Goal: Transaction & Acquisition: Purchase product/service

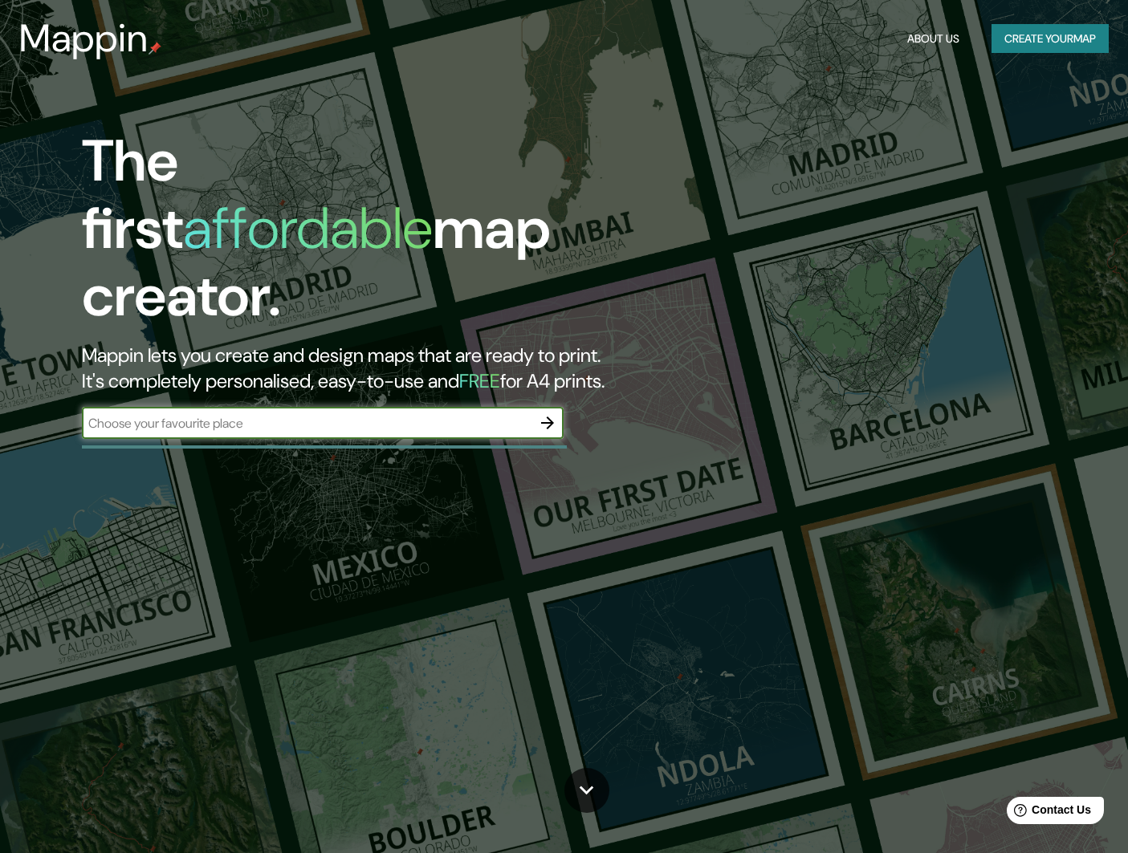
click at [147, 414] on input "text" at bounding box center [307, 423] width 450 height 18
paste input "[STREET_ADDRESS][PERSON_NAME][PERSON_NAME], S.L.P."
type input "[STREET_ADDRESS][PERSON_NAME][PERSON_NAME], S.L.P."
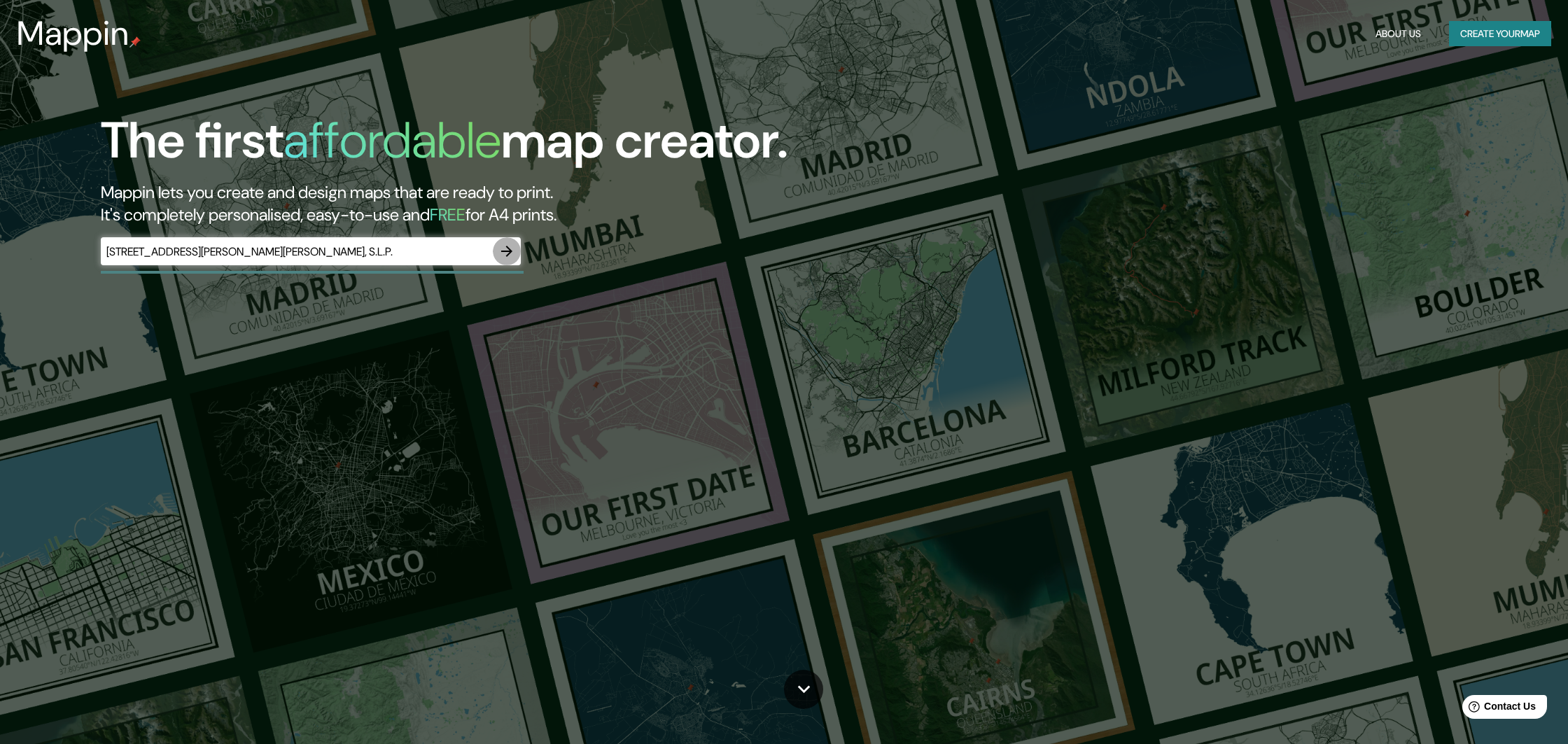
click at [500, 251] on icon "button" at bounding box center [507, 251] width 17 height 17
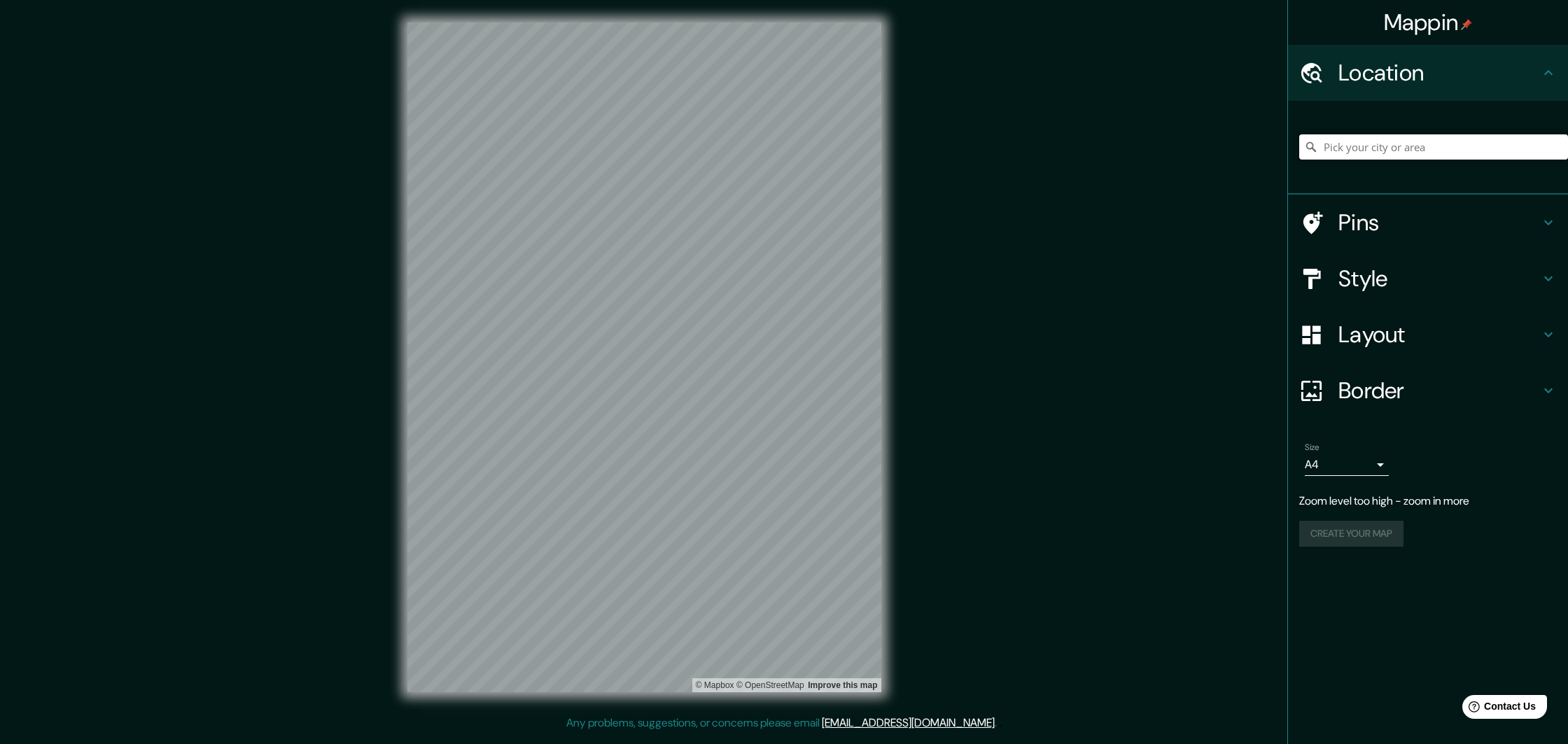
click at [983, 147] on input "Pick your city or area" at bounding box center [1434, 147] width 269 height 25
paste input "[STREET_ADDRESS][PERSON_NAME][PERSON_NAME], S.L.P."
type input "[GEOGRAPHIC_DATA][PERSON_NAME], [GEOGRAPHIC_DATA][PERSON_NAME]"
click at [983, 104] on div "[GEOGRAPHIC_DATA][PERSON_NAME], [GEOGRAPHIC_DATA][PERSON_NAME], [GEOGRAPHIC_DAT…" at bounding box center [1428, 148] width 280 height 94
click at [983, 219] on h4 "Pins" at bounding box center [1439, 222] width 201 height 28
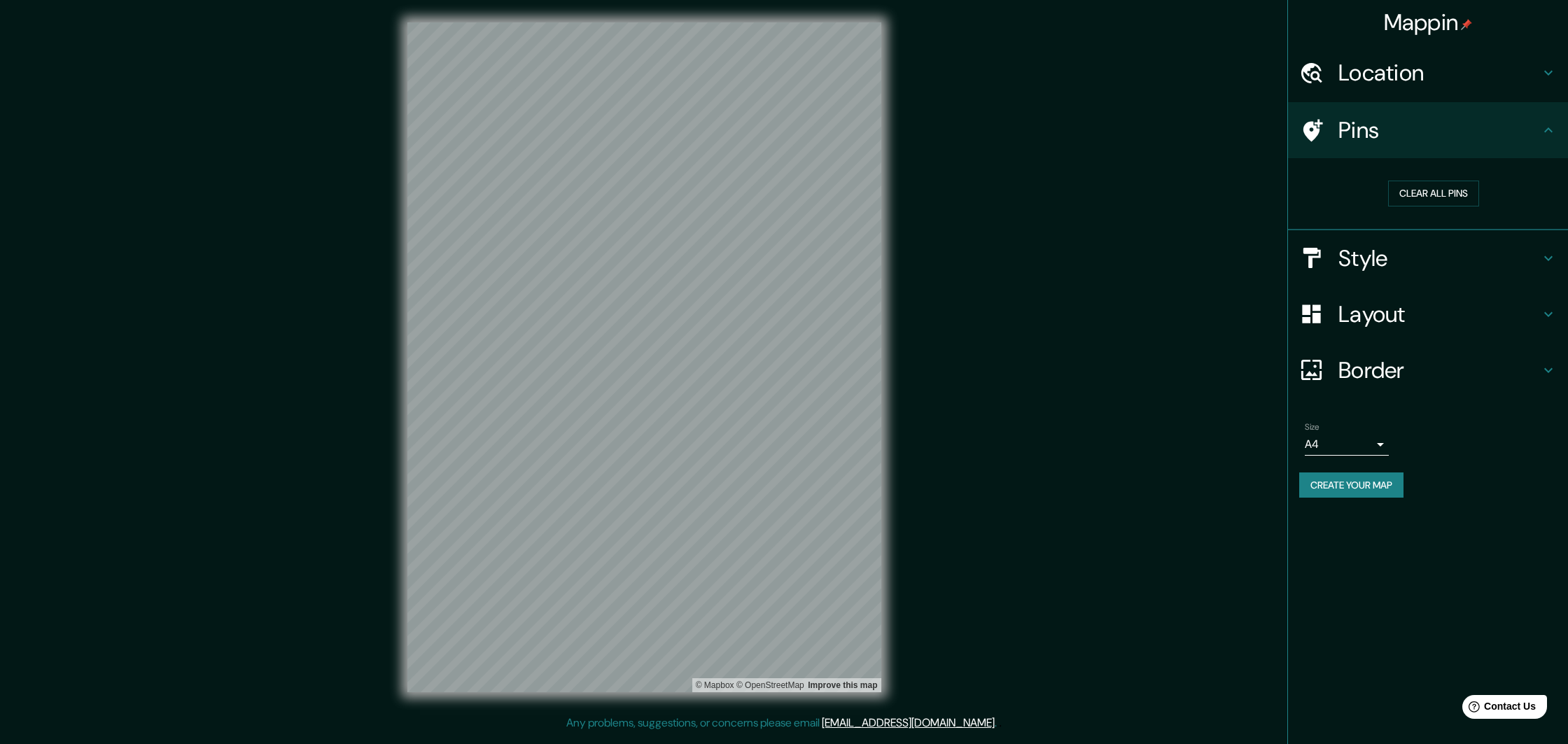
click at [983, 112] on div "Pins" at bounding box center [1428, 130] width 280 height 56
click at [983, 140] on h4 "Pins" at bounding box center [1439, 130] width 201 height 28
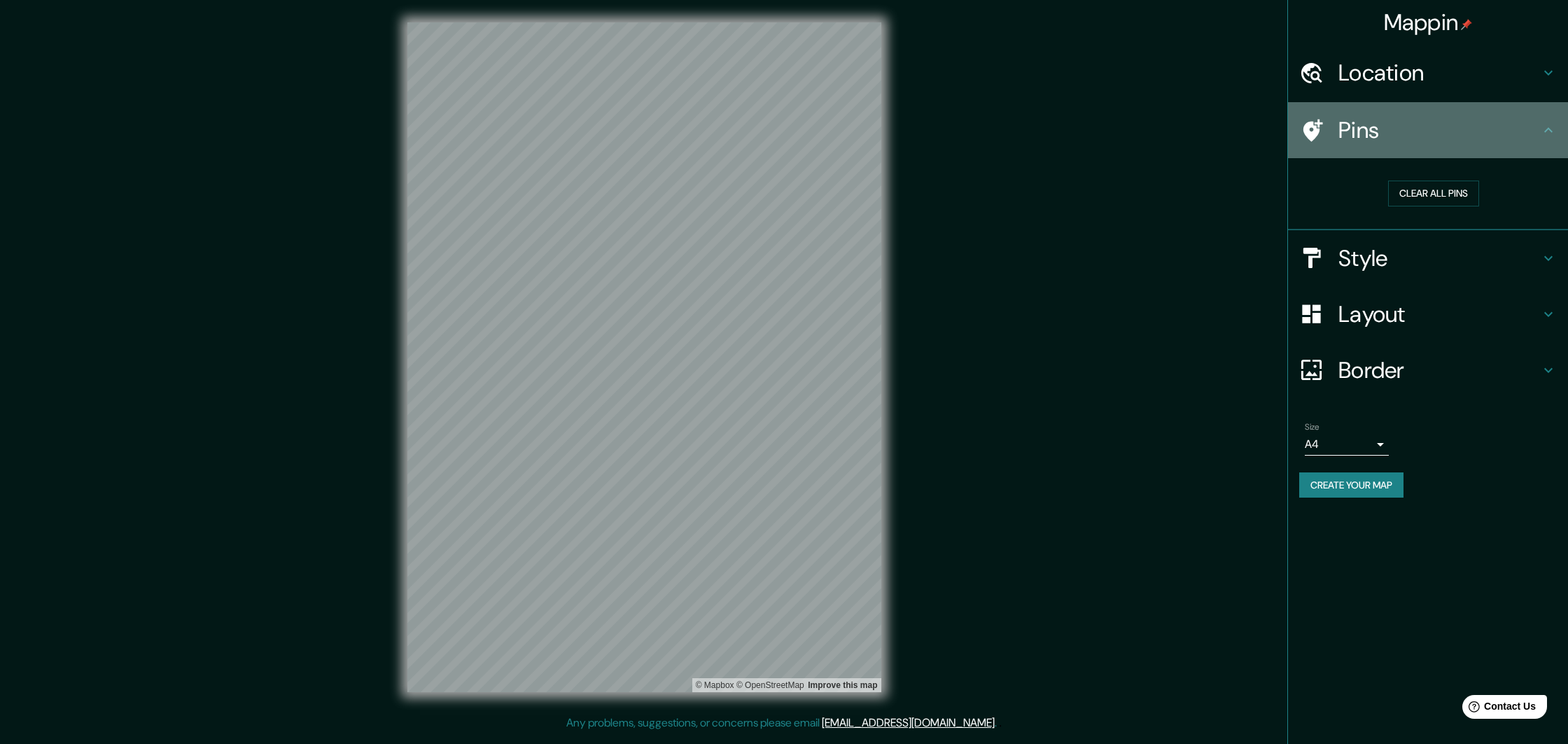
click at [983, 131] on icon at bounding box center [1548, 130] width 17 height 17
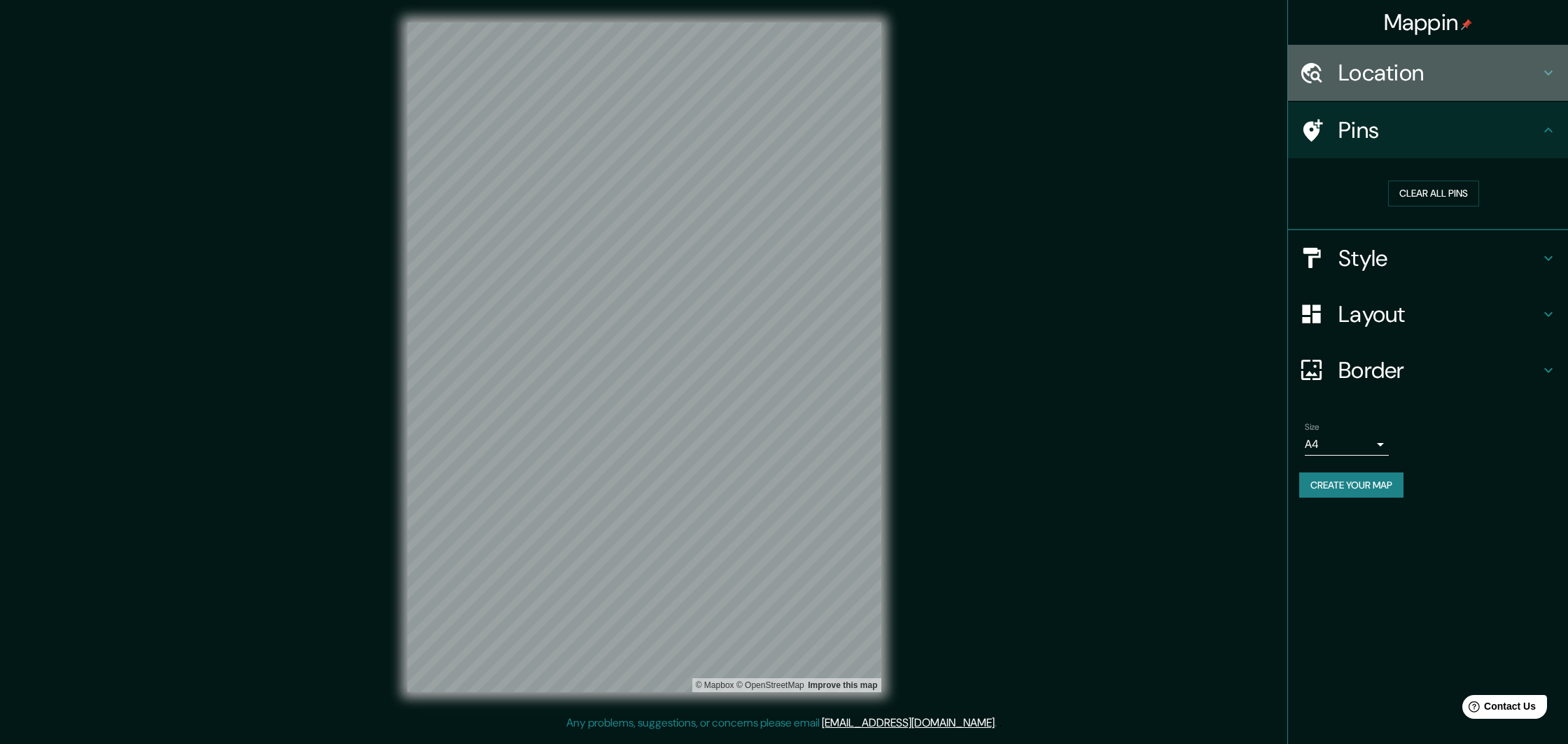
click at [983, 83] on div "Location" at bounding box center [1428, 72] width 280 height 56
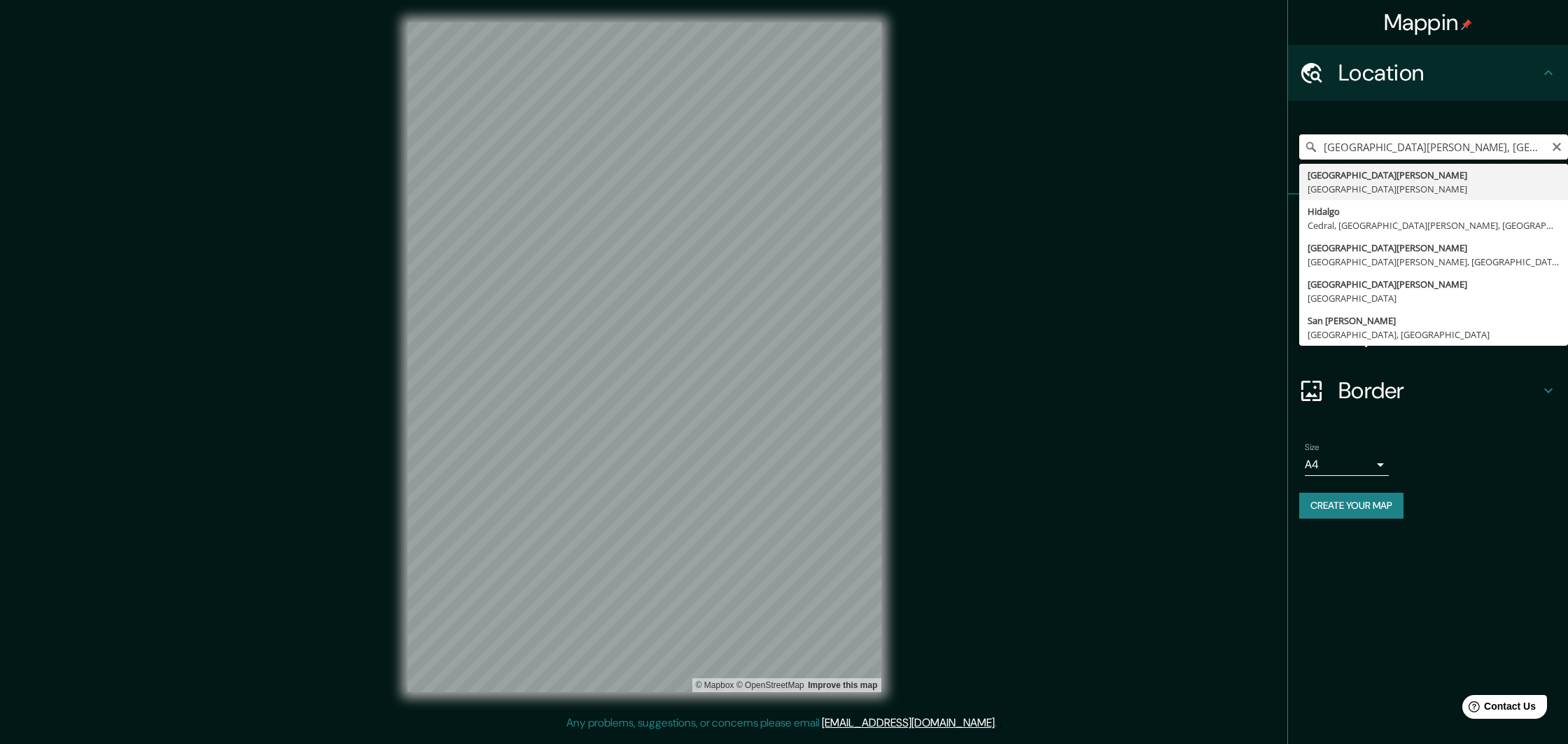
click at [983, 151] on input "[GEOGRAPHIC_DATA][PERSON_NAME], [GEOGRAPHIC_DATA][PERSON_NAME]" at bounding box center [1434, 147] width 269 height 25
click at [983, 143] on icon "Clear" at bounding box center [1557, 147] width 11 height 11
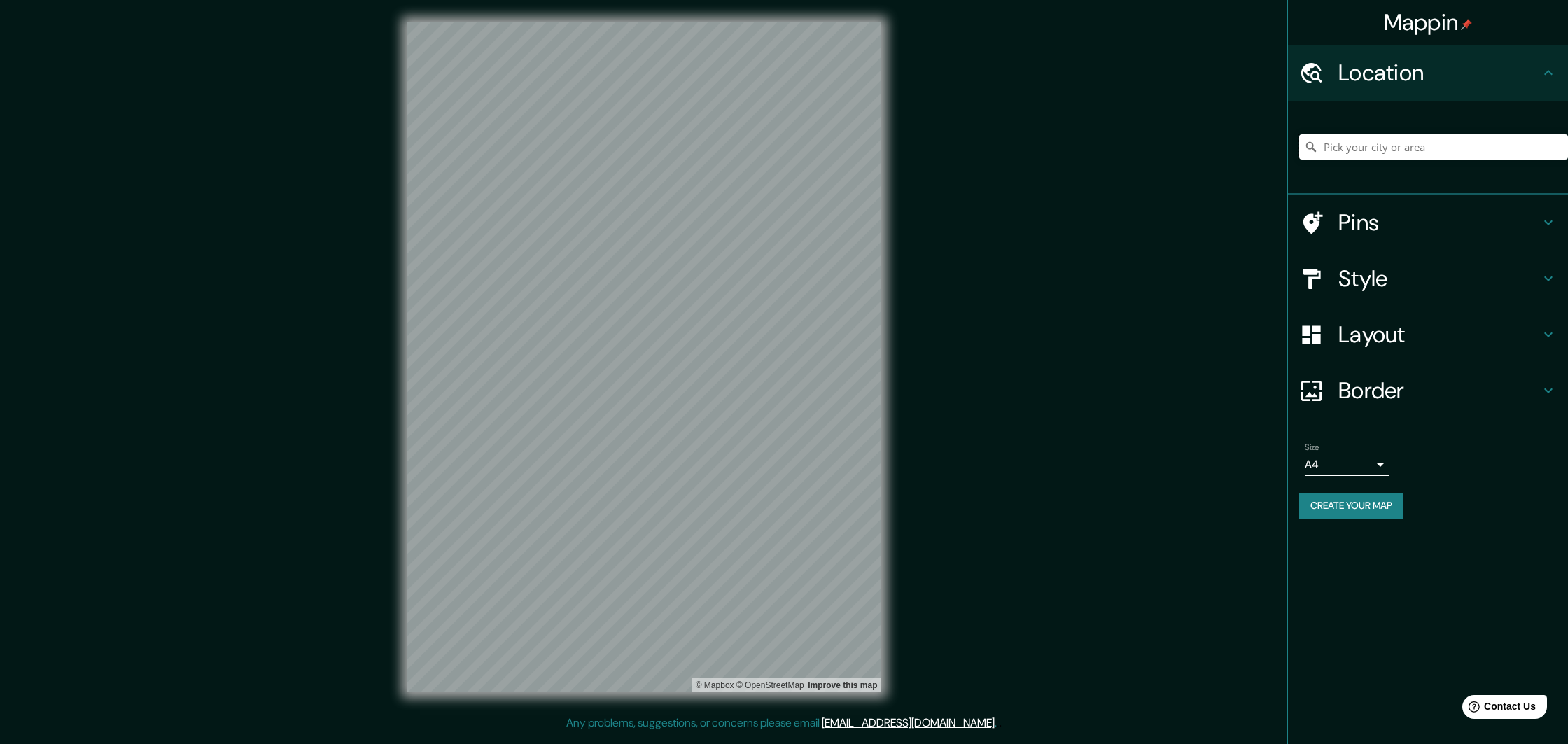
click at [983, 146] on input "Pick your city or area" at bounding box center [1434, 147] width 269 height 25
paste input "[STREET_ADDRESS][PERSON_NAME][PERSON_NAME], S.L.P."
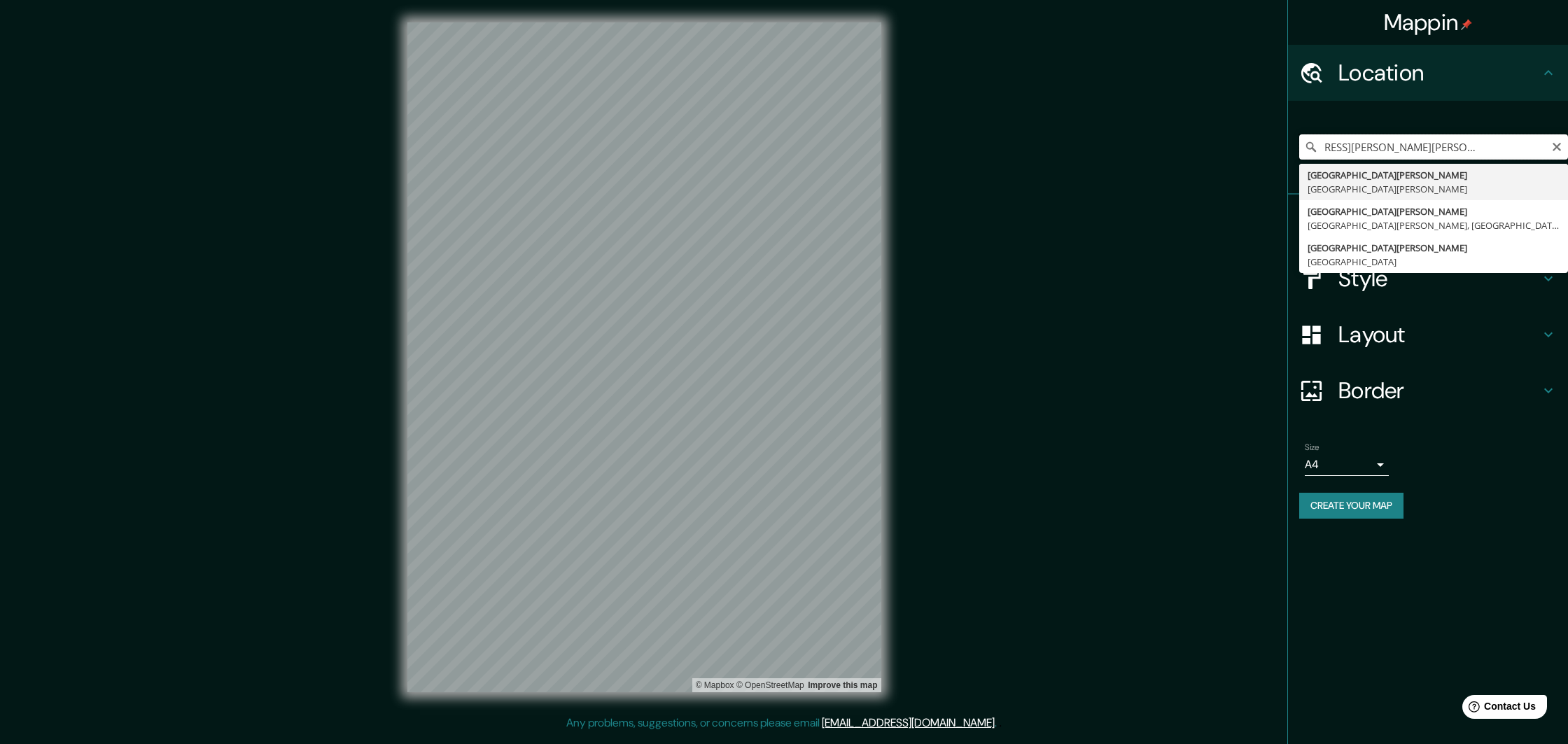
click at [983, 151] on input "[STREET_ADDRESS][PERSON_NAME][PERSON_NAME], S.L.P." at bounding box center [1434, 147] width 269 height 25
type input "[GEOGRAPHIC_DATA][PERSON_NAME], [GEOGRAPHIC_DATA][PERSON_NAME]"
click at [983, 154] on input "[GEOGRAPHIC_DATA][PERSON_NAME], [GEOGRAPHIC_DATA][PERSON_NAME]" at bounding box center [1434, 147] width 269 height 25
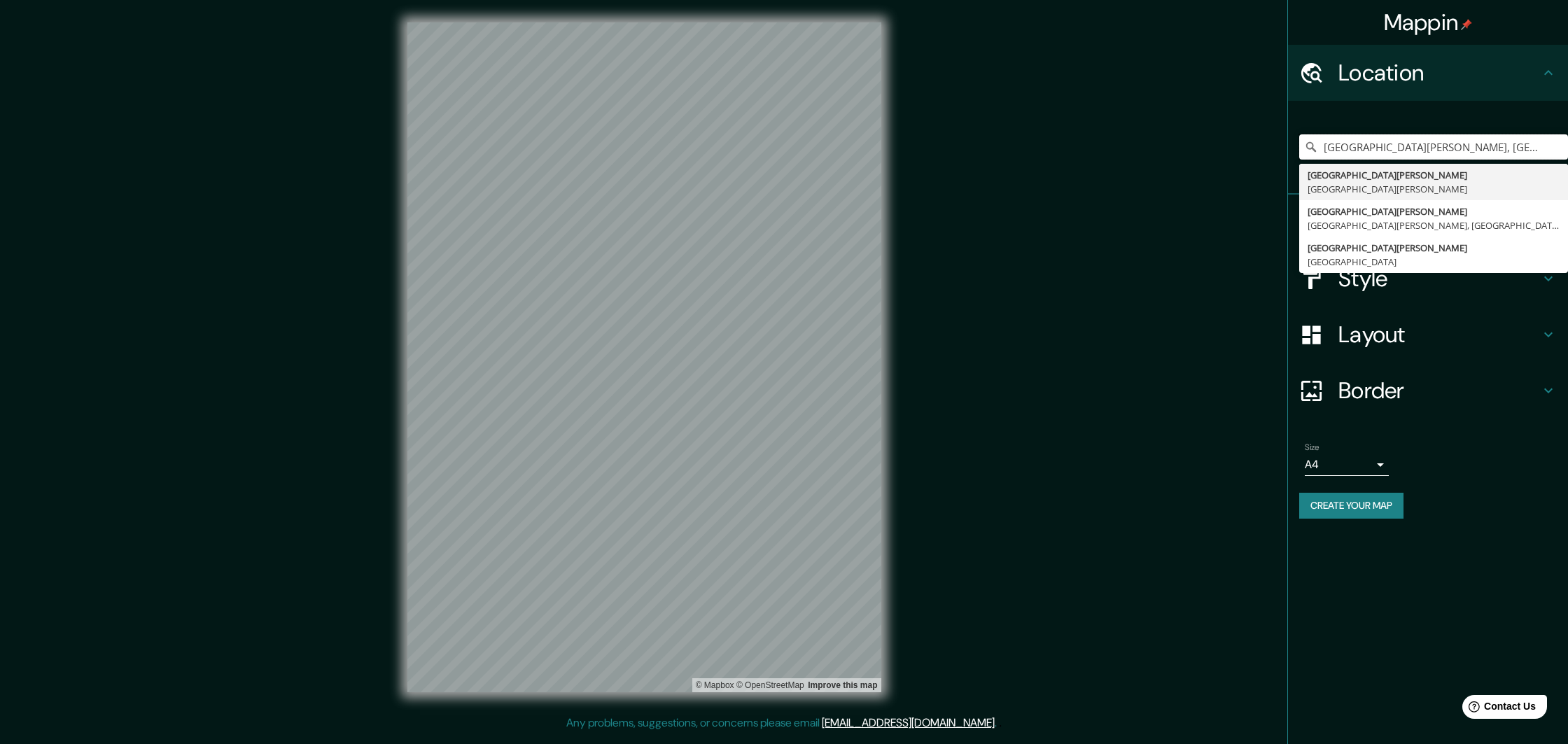
click at [983, 154] on input "[GEOGRAPHIC_DATA][PERSON_NAME], [GEOGRAPHIC_DATA][PERSON_NAME]" at bounding box center [1434, 147] width 269 height 25
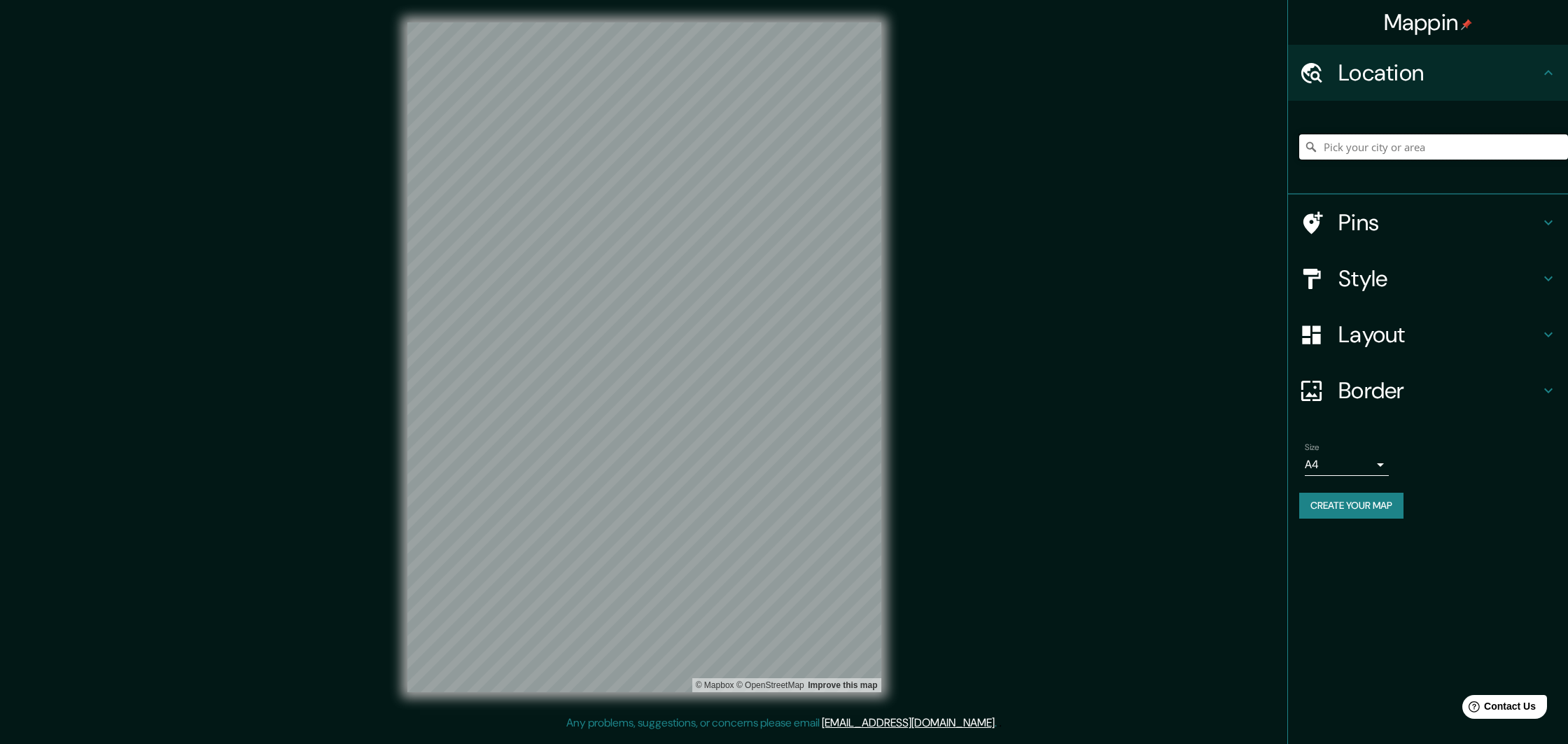
paste input "[STREET_ADDRESS][PERSON_NAME][PERSON_NAME], S.L.P."
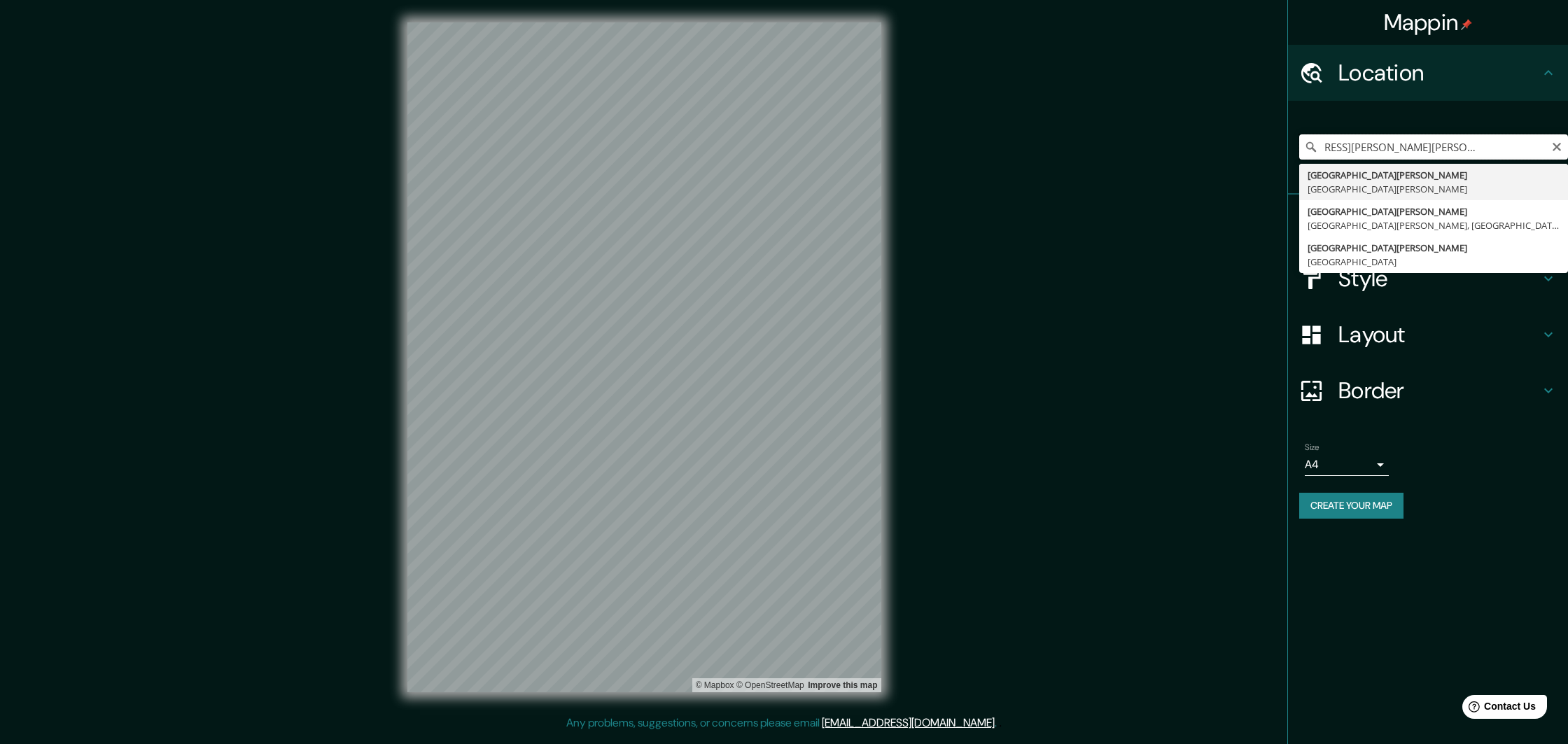
type input "[STREET_ADDRESS][PERSON_NAME][PERSON_NAME], S.L.P."
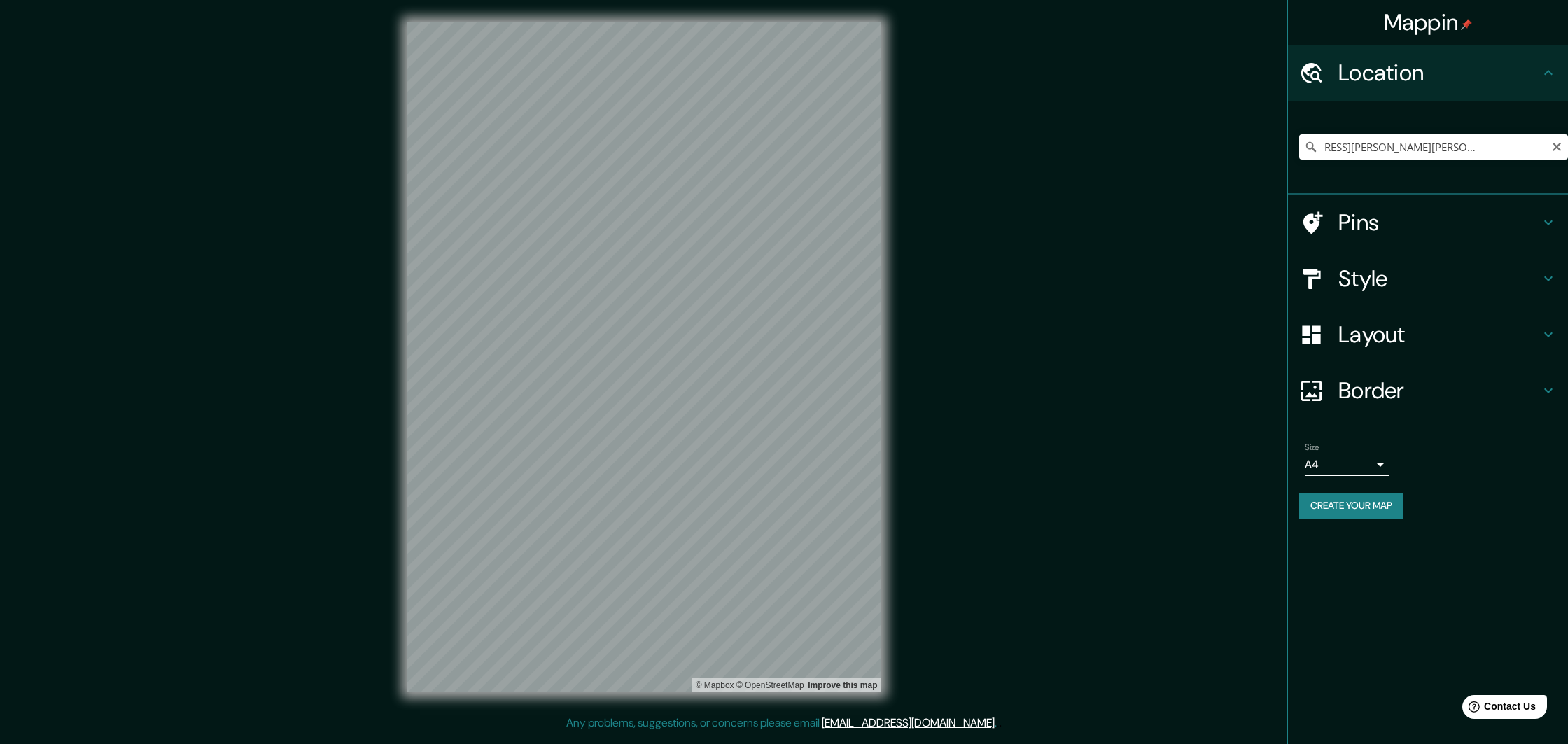
click at [983, 112] on div "[STREET_ADDRESS][PERSON_NAME][PERSON_NAME], S.L.P. [GEOGRAPHIC_DATA][PERSON_NAM…" at bounding box center [1428, 148] width 280 height 94
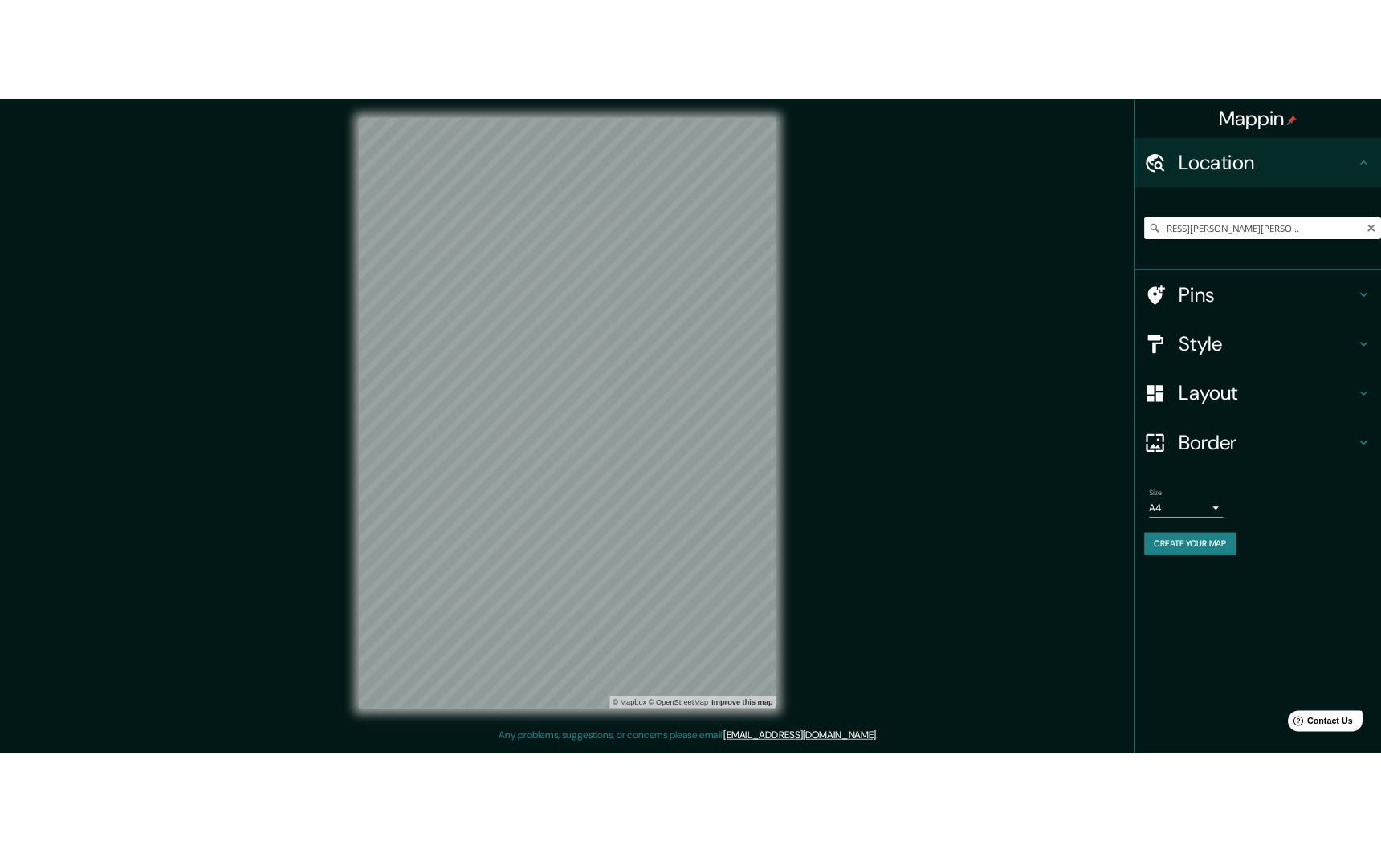
scroll to position [0, 0]
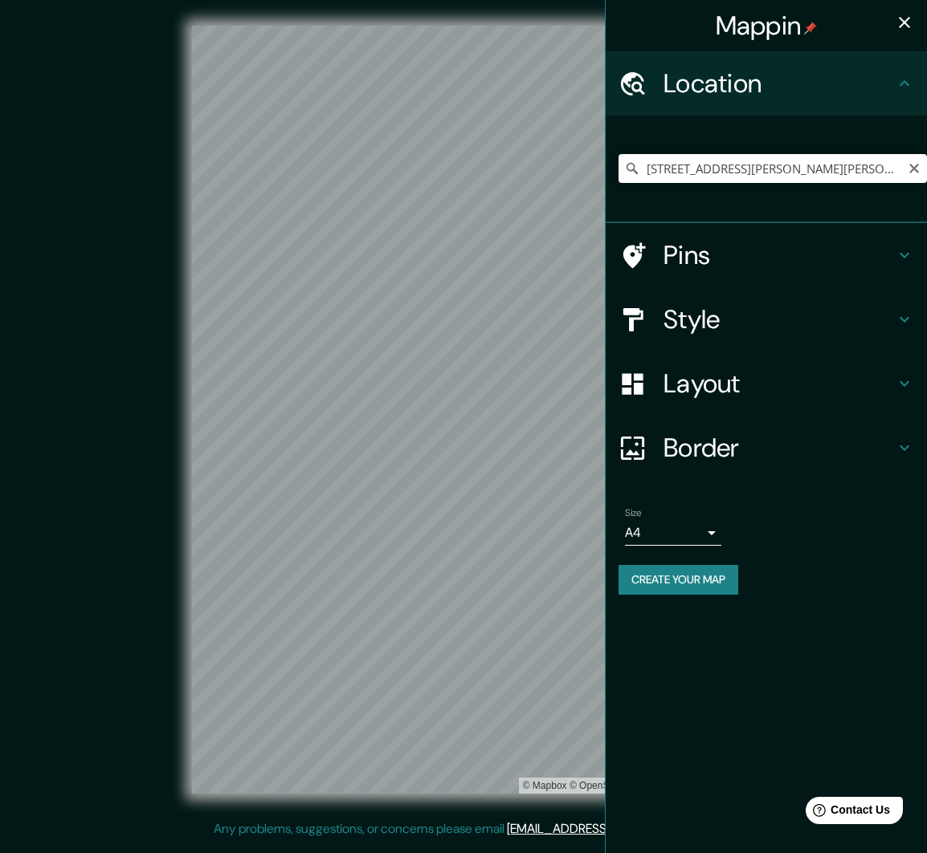
click at [914, 545] on li "Size A4 single Create your map" at bounding box center [765, 555] width 321 height 120
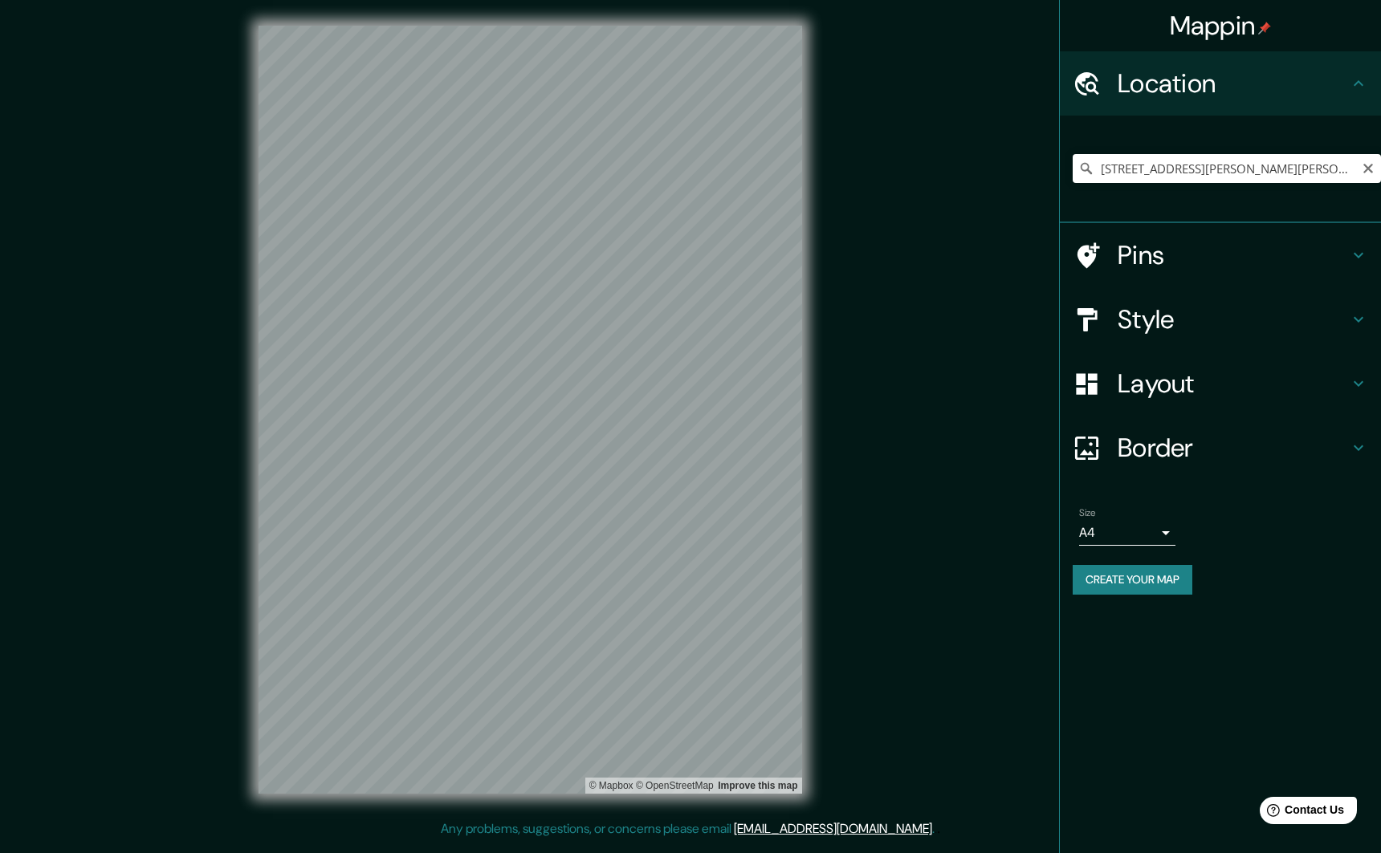
click at [1127, 385] on icon at bounding box center [1358, 383] width 19 height 19
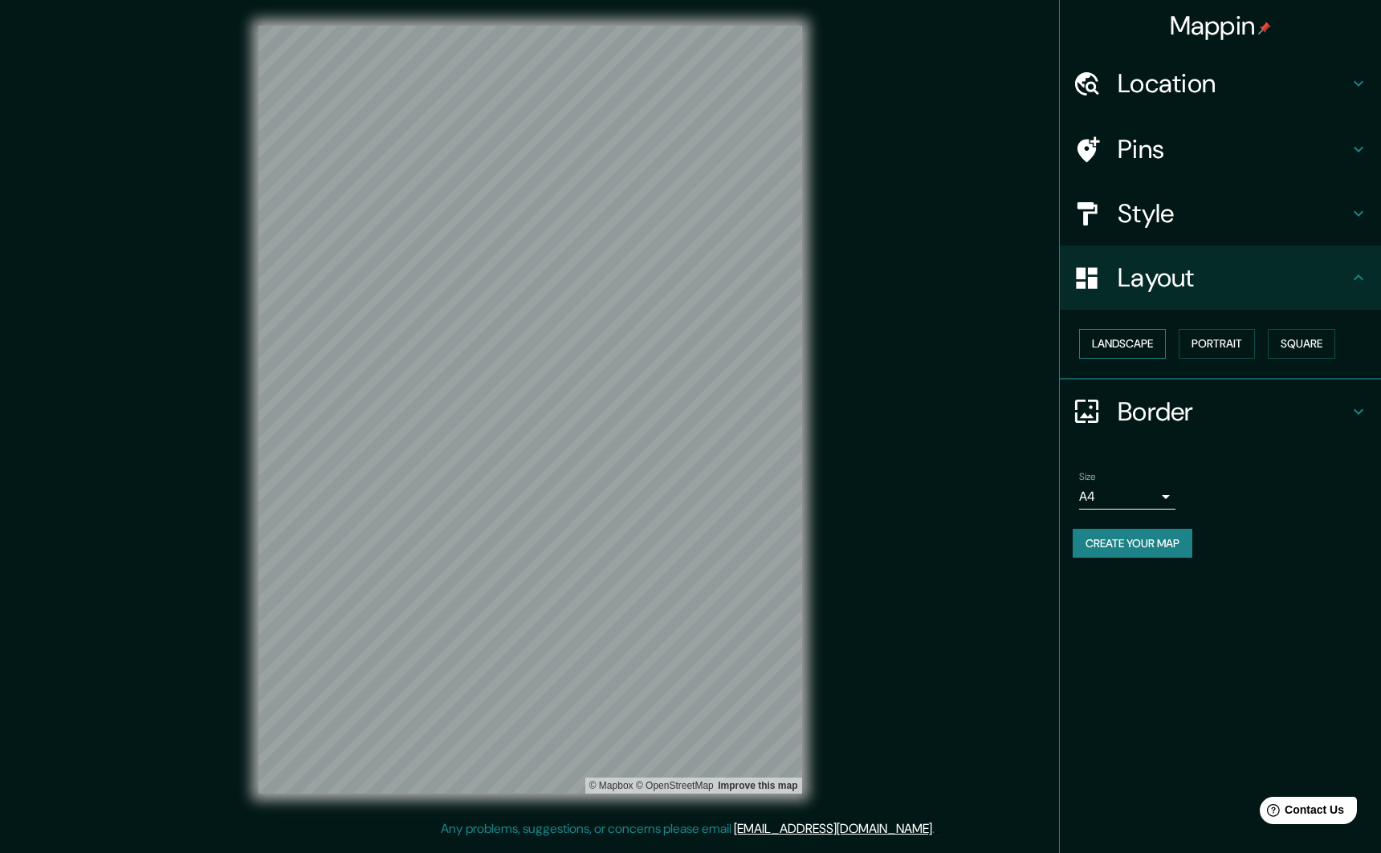
click at [1123, 341] on button "Landscape" at bounding box center [1122, 344] width 87 height 30
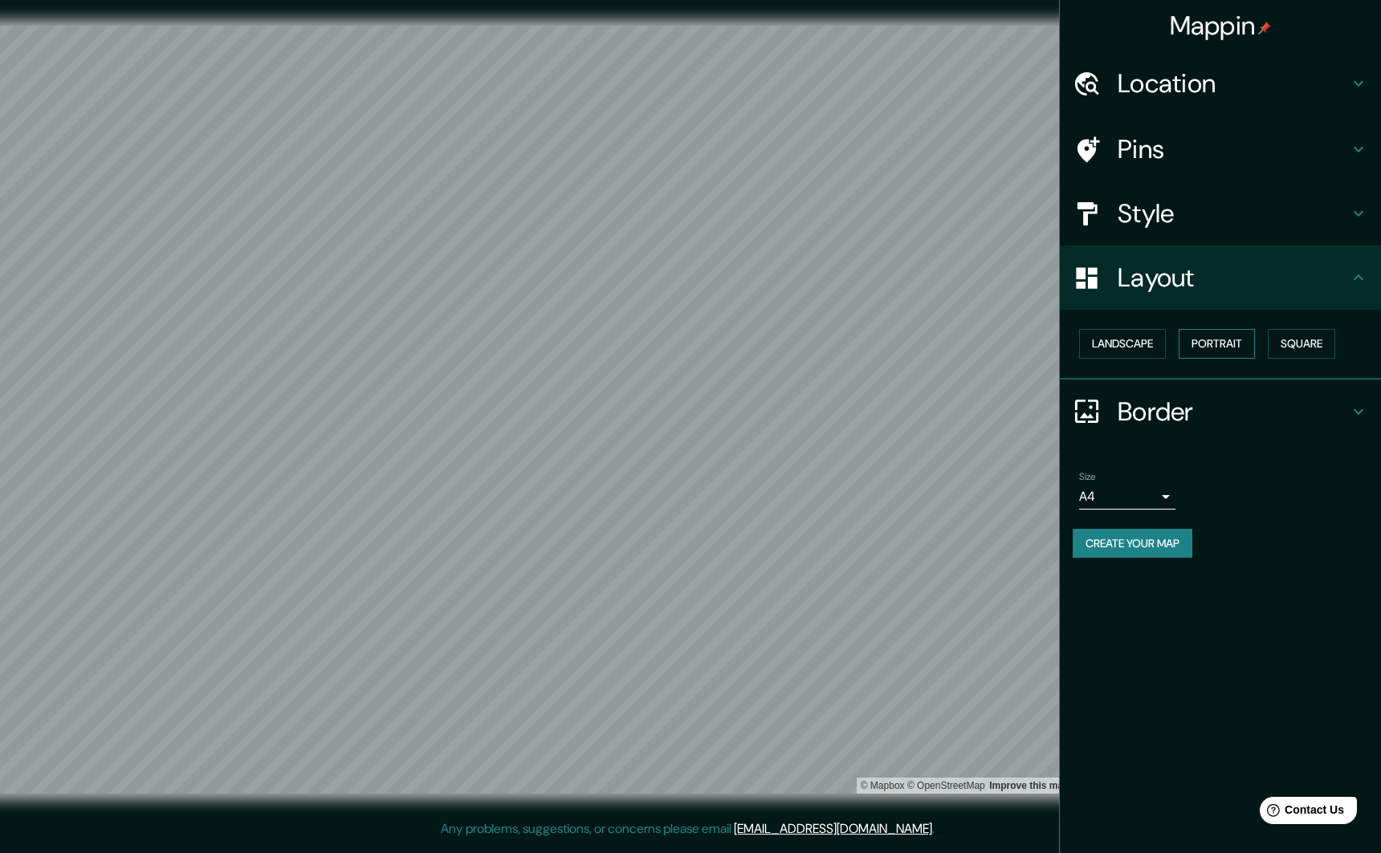
click at [1127, 345] on button "Portrait" at bounding box center [1217, 344] width 76 height 30
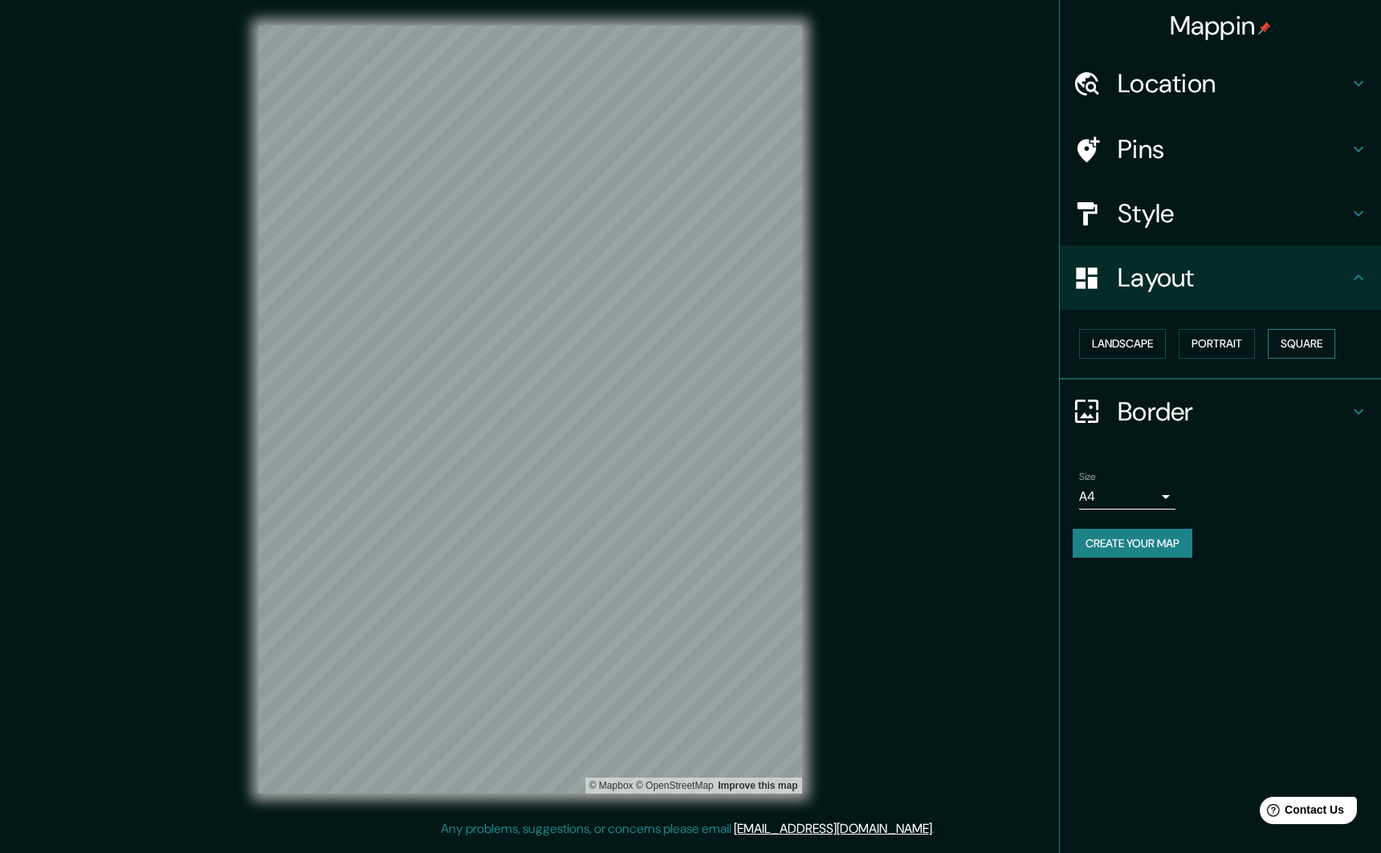
click at [1127, 346] on button "Square" at bounding box center [1301, 344] width 67 height 30
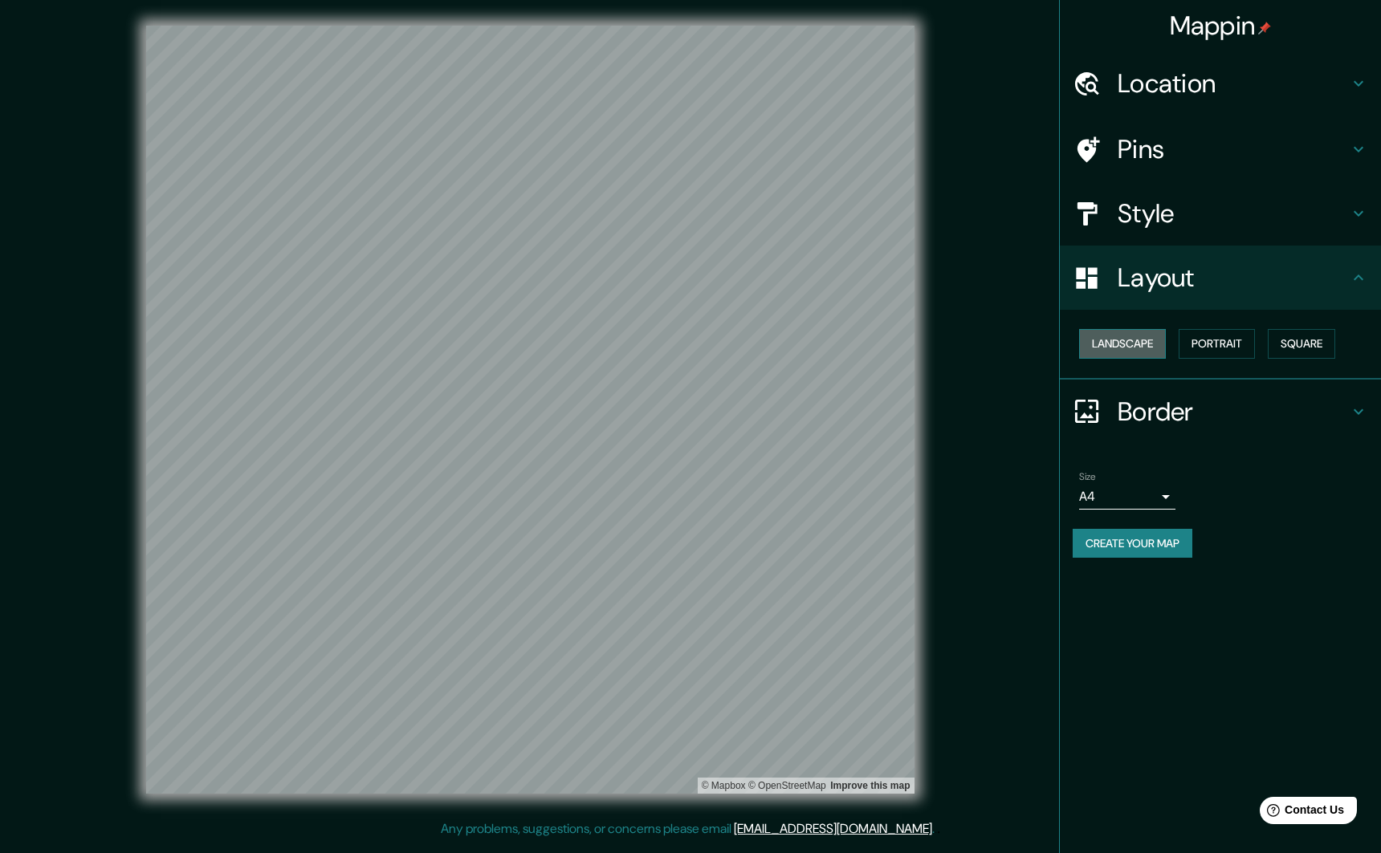
click at [1086, 342] on button "Landscape" at bounding box center [1122, 344] width 87 height 30
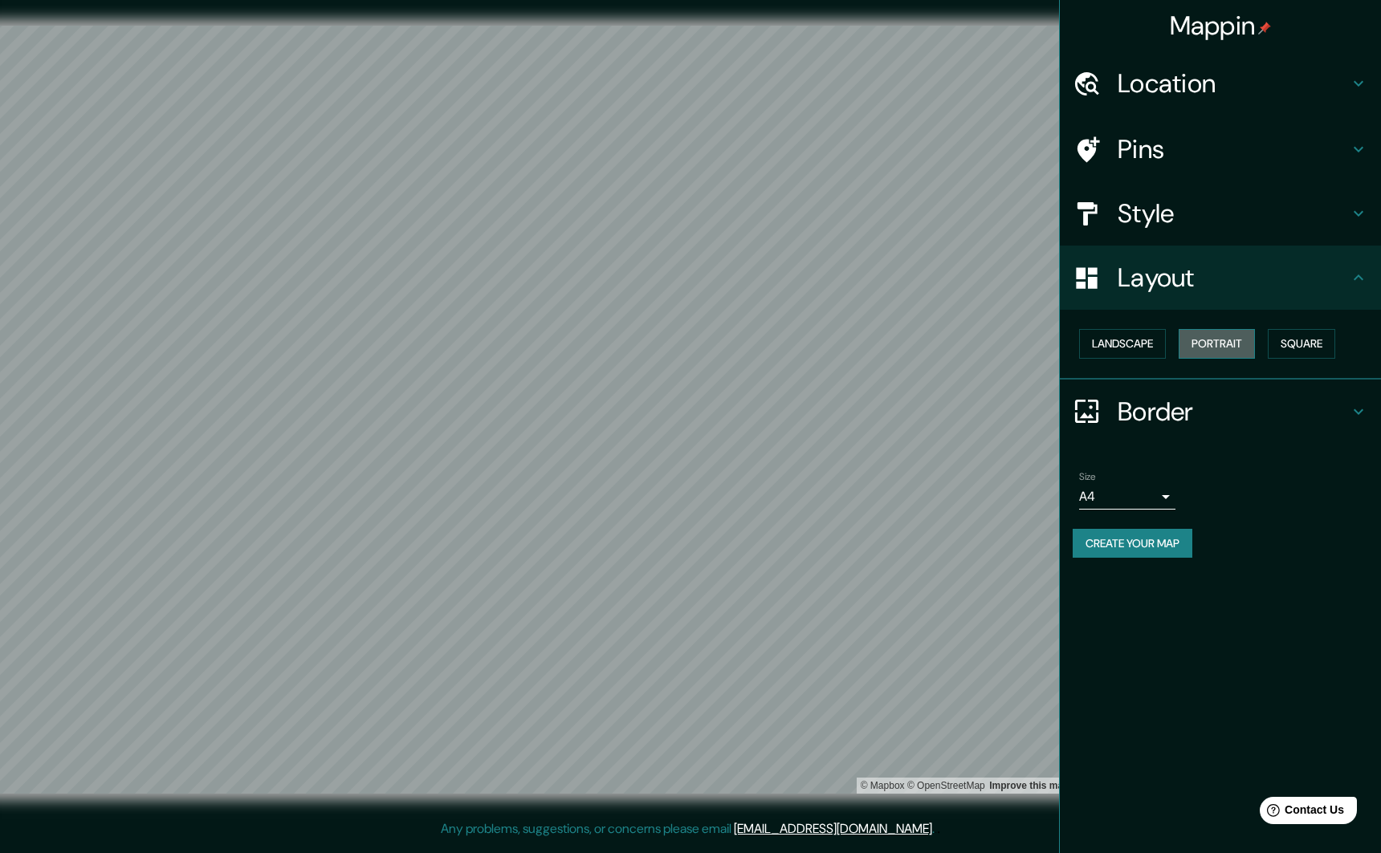
click at [1127, 350] on button "Portrait" at bounding box center [1217, 344] width 76 height 30
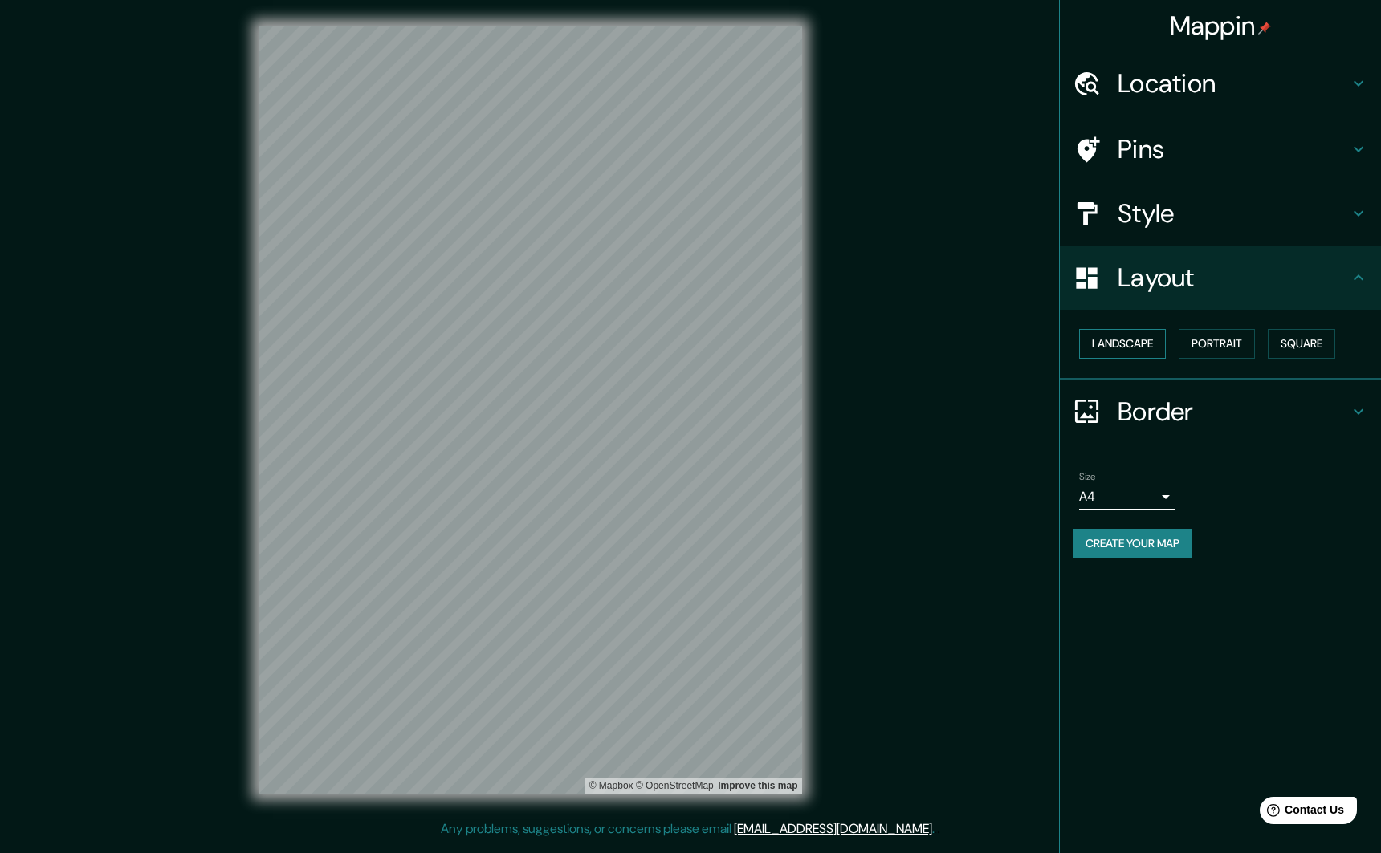
click at [1127, 345] on button "Landscape" at bounding box center [1122, 344] width 87 height 30
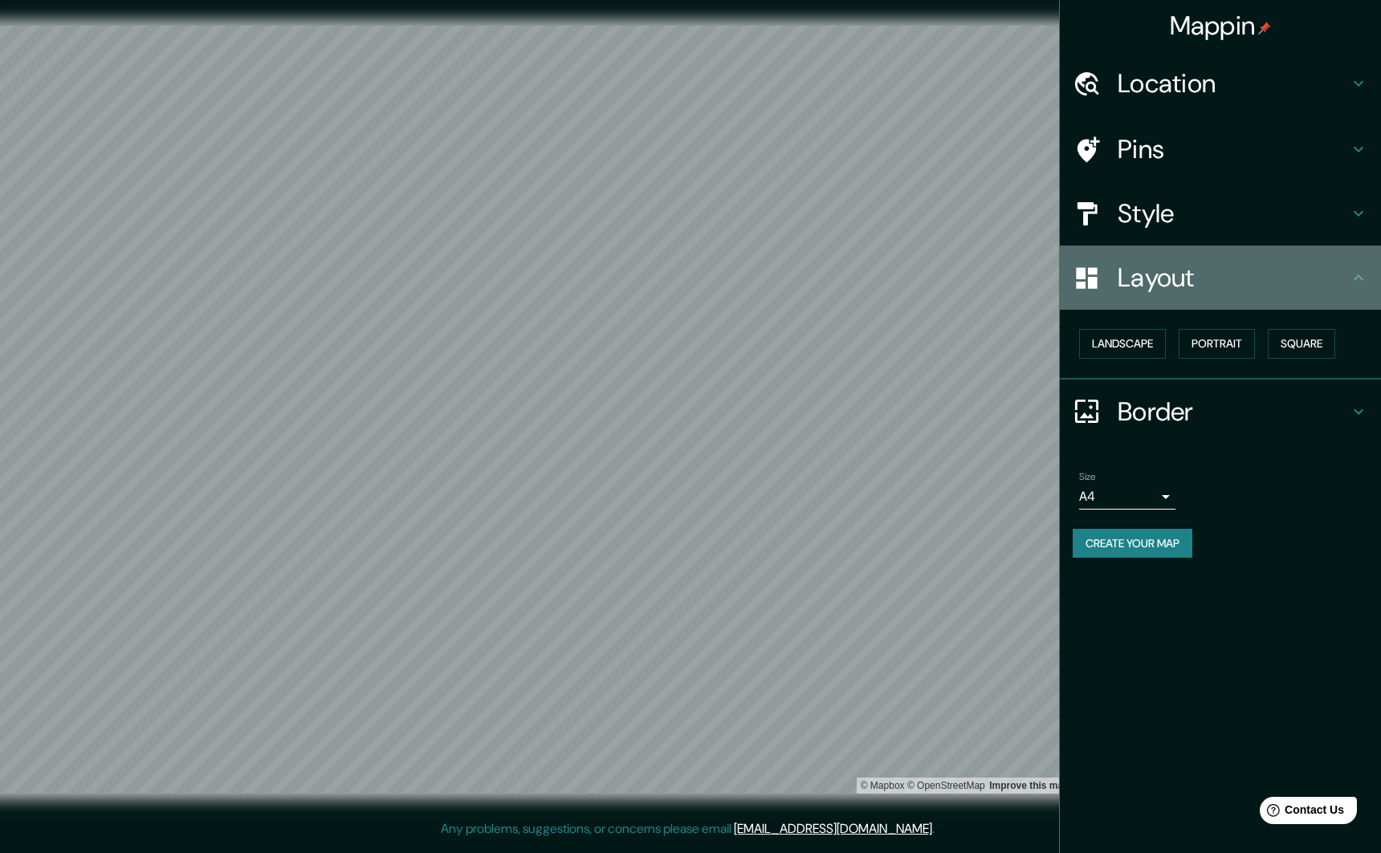
click at [1127, 279] on h4 "Layout" at bounding box center [1233, 278] width 231 height 32
click at [1127, 269] on icon at bounding box center [1358, 277] width 19 height 19
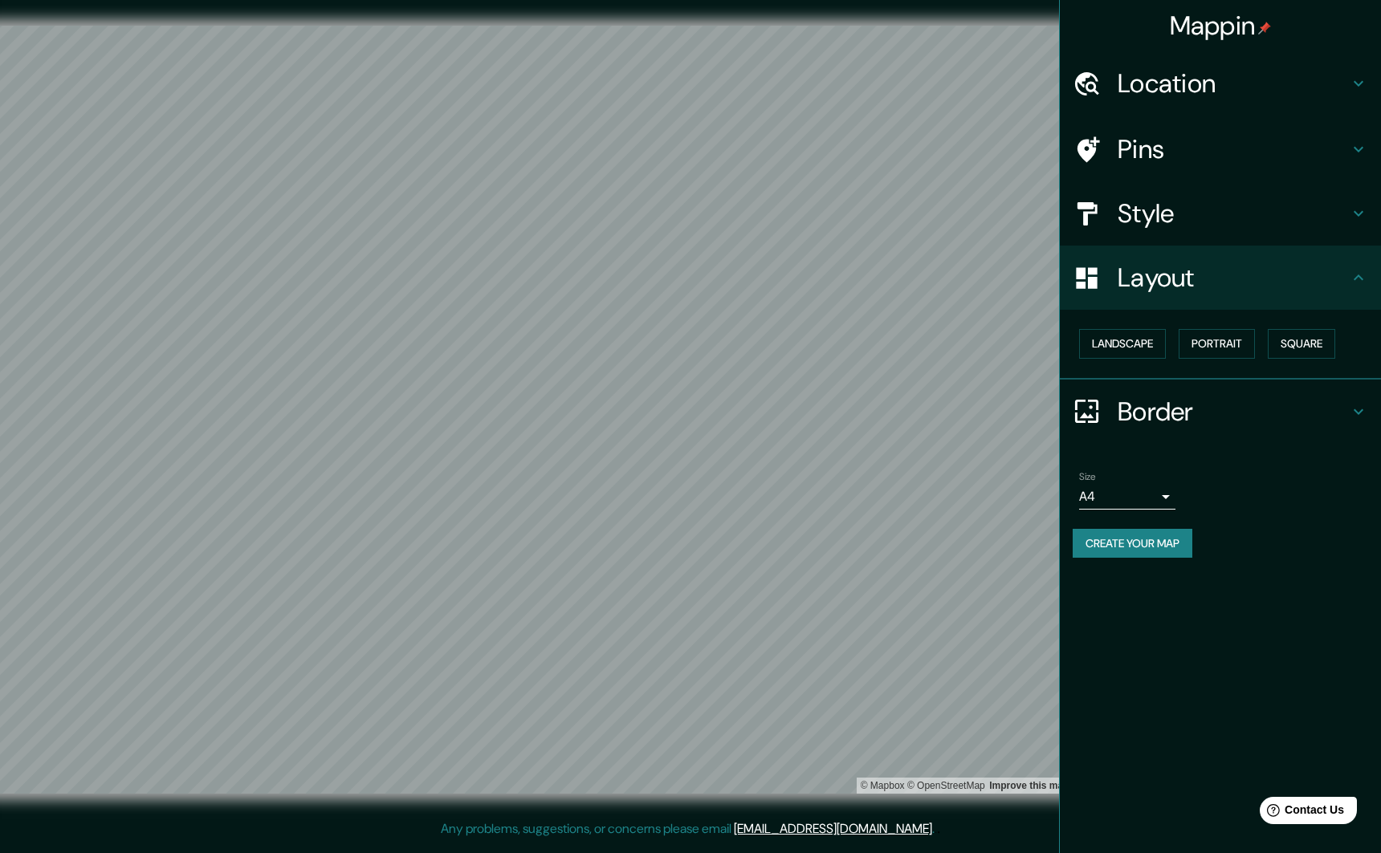
click at [1127, 283] on icon at bounding box center [1358, 277] width 19 height 19
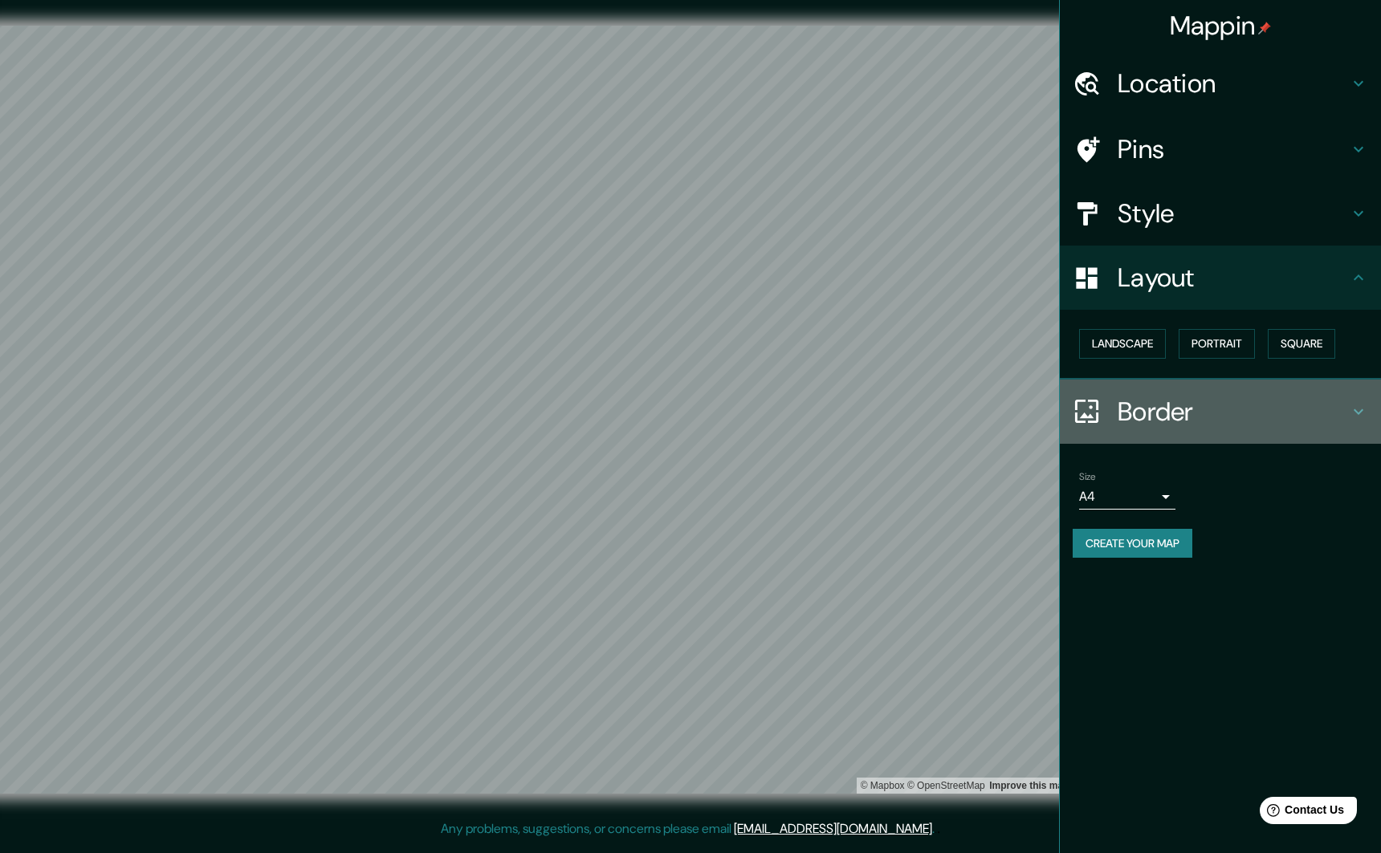
click at [1127, 409] on icon at bounding box center [1358, 411] width 19 height 19
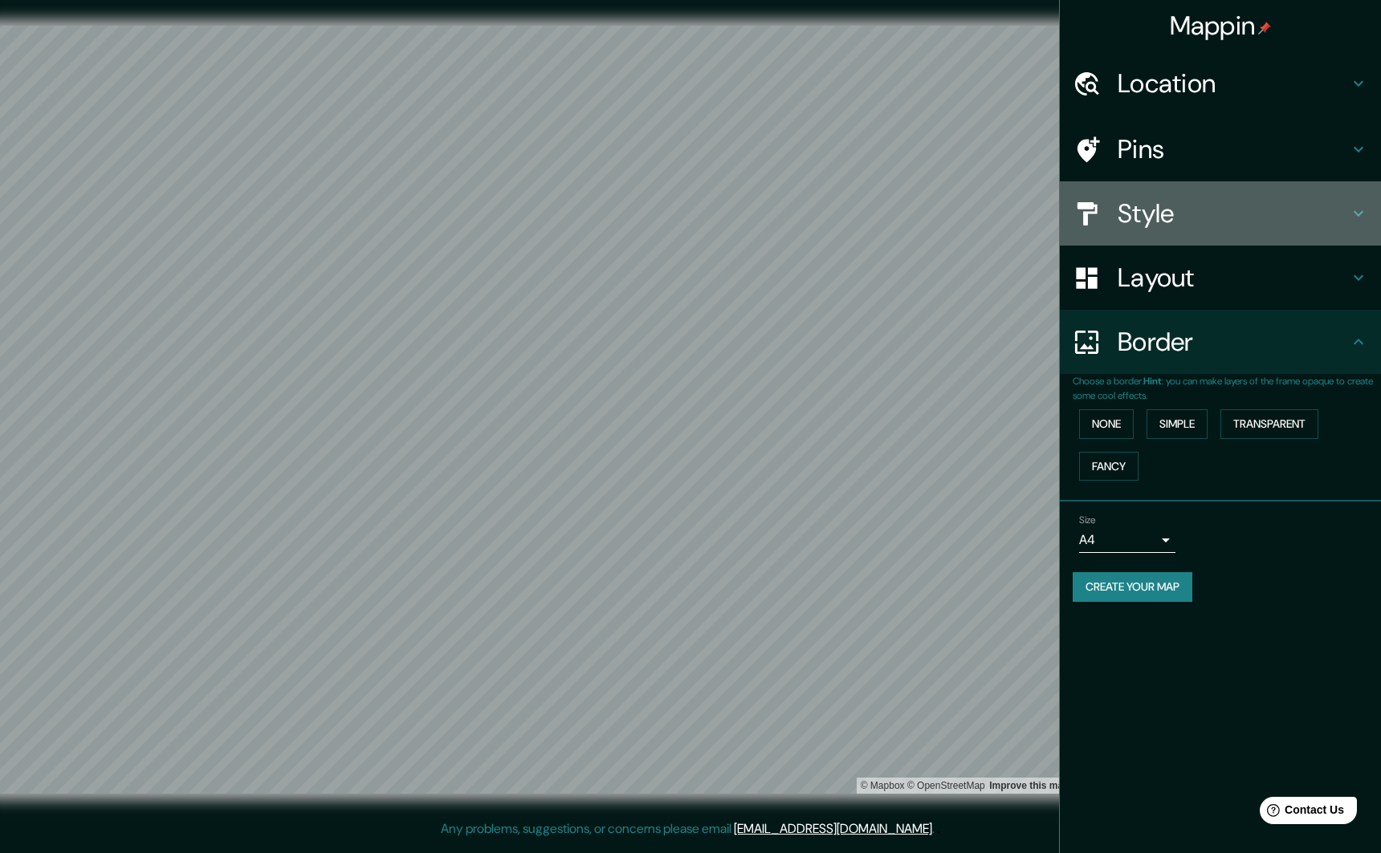
click at [1127, 219] on h4 "Style" at bounding box center [1233, 214] width 231 height 32
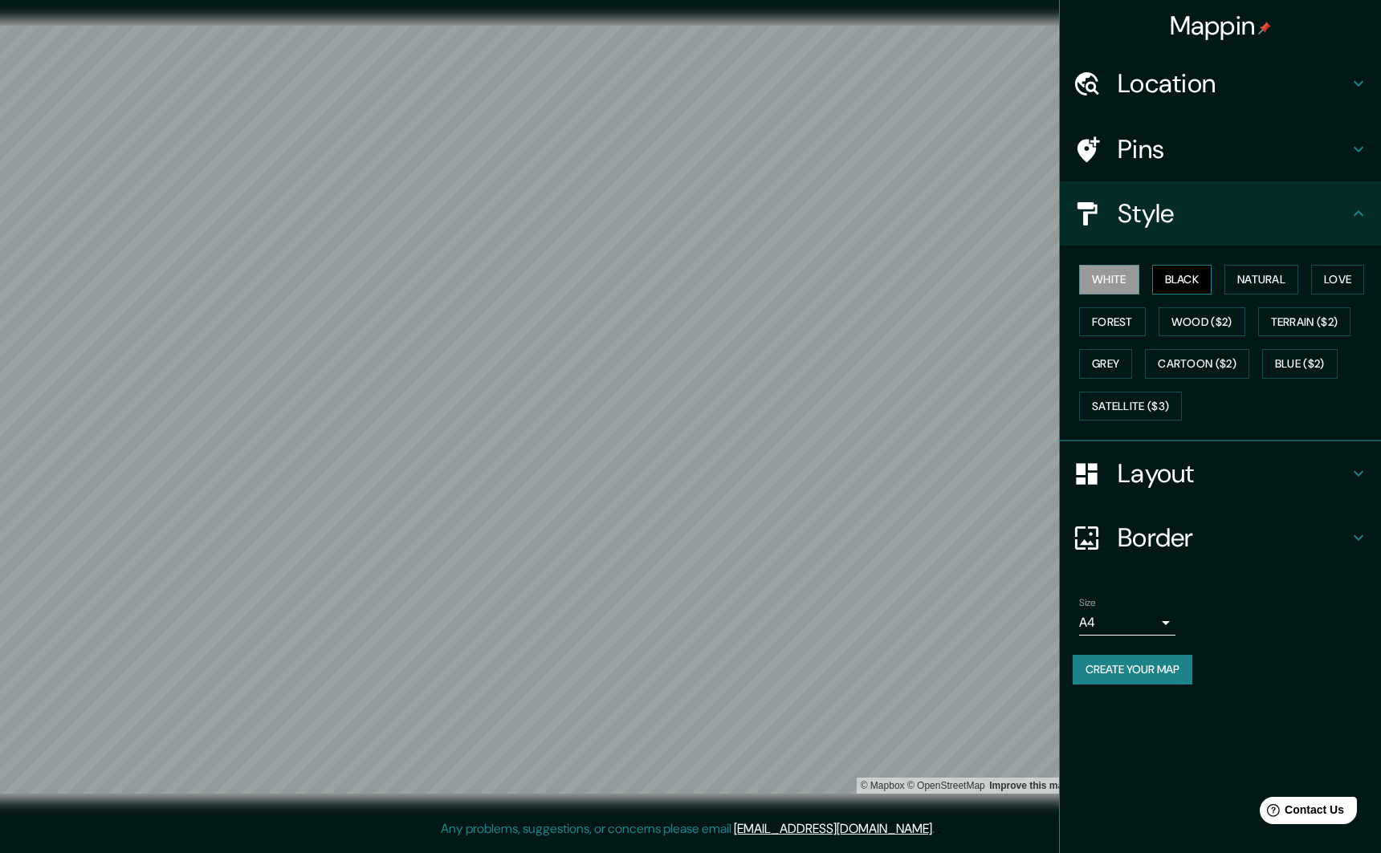
click at [1127, 283] on button "Black" at bounding box center [1182, 280] width 60 height 30
click at [1127, 287] on button "Natural" at bounding box center [1261, 280] width 74 height 30
click at [1127, 287] on button "Love" at bounding box center [1337, 280] width 53 height 30
click at [1127, 403] on button "Satellite ($3)" at bounding box center [1130, 407] width 103 height 30
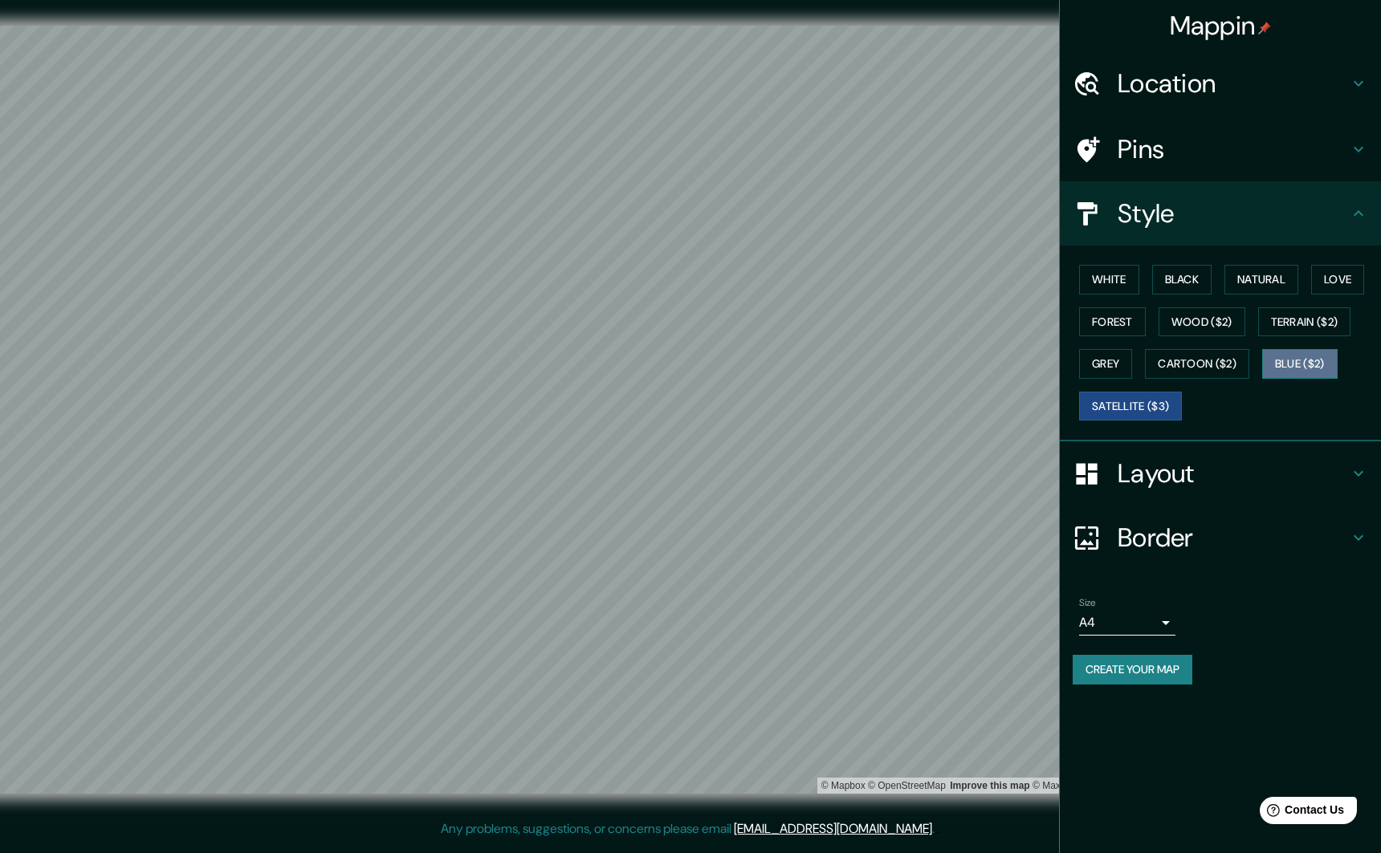
click at [1127, 356] on button "Blue ($2)" at bounding box center [1299, 364] width 75 height 30
click at [1127, 362] on button "Cartoon ($2)" at bounding box center [1197, 364] width 104 height 30
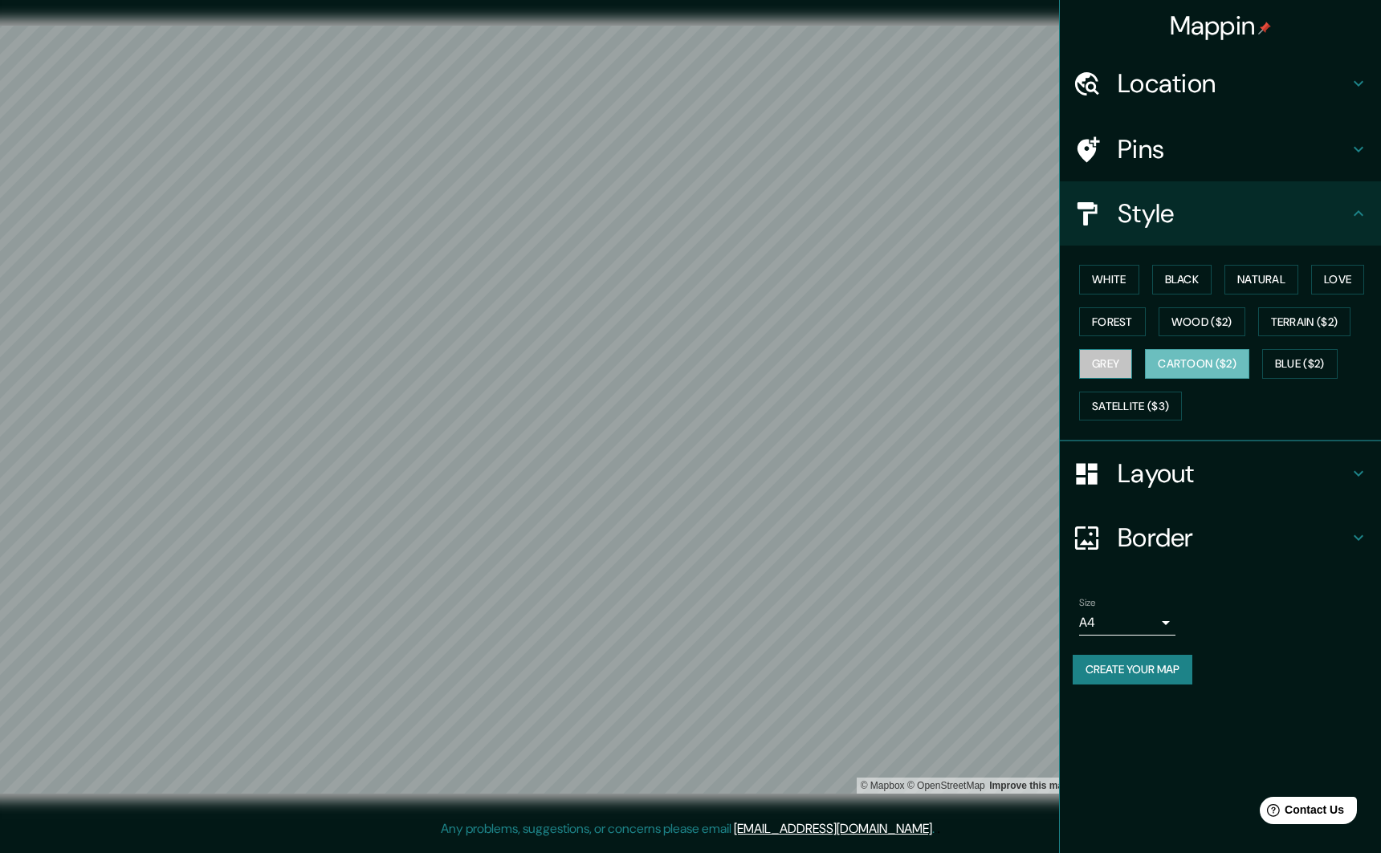
click at [1115, 367] on button "Grey" at bounding box center [1105, 364] width 53 height 30
click at [1127, 363] on button "Cartoon ($2)" at bounding box center [1197, 364] width 104 height 30
click at [1127, 322] on button "Terrain ($2)" at bounding box center [1304, 323] width 93 height 30
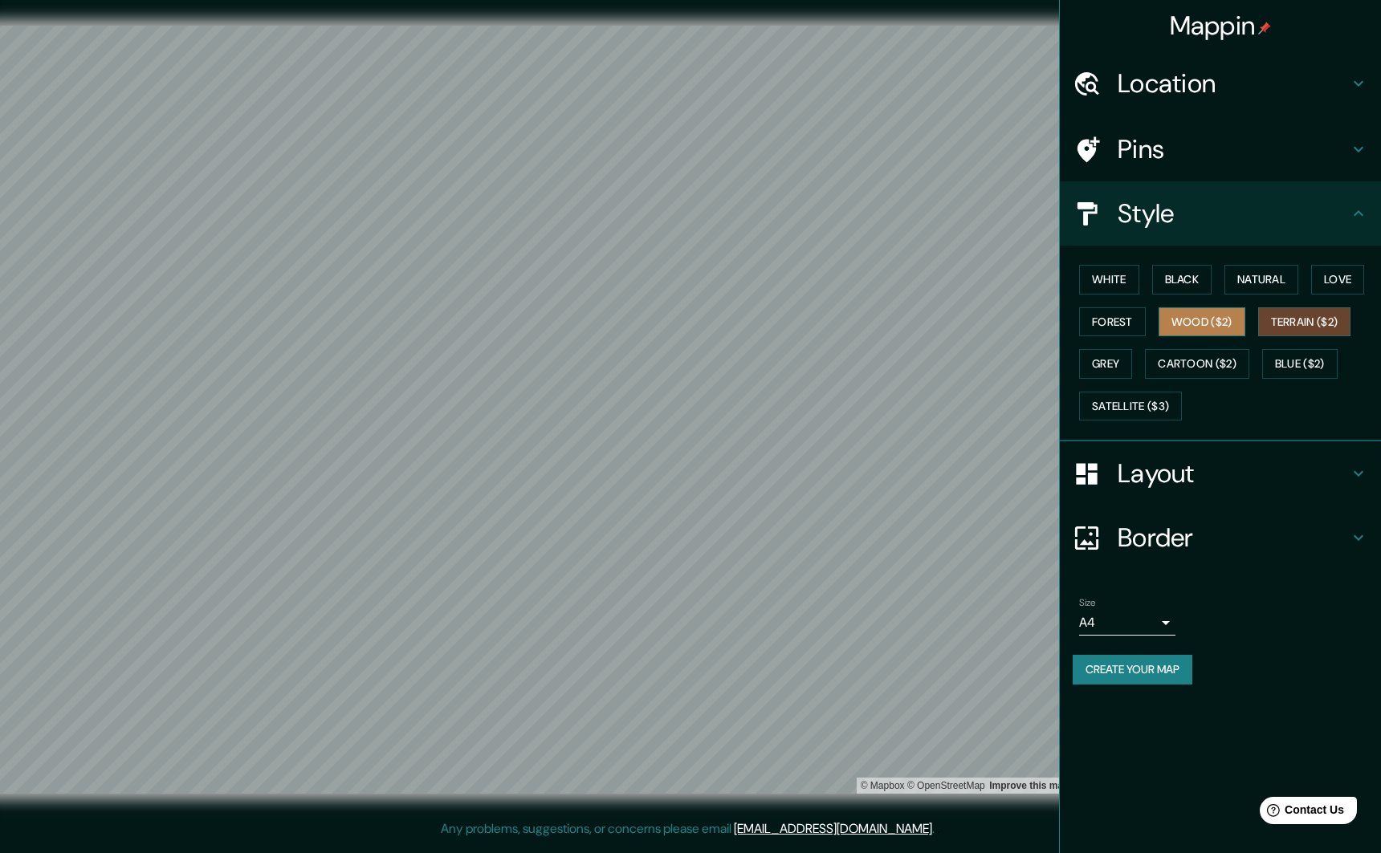
click at [1127, 319] on button "Wood ($2)" at bounding box center [1202, 323] width 87 height 30
click at [1109, 326] on button "Forest" at bounding box center [1112, 323] width 67 height 30
click at [1127, 273] on button "Black" at bounding box center [1182, 280] width 60 height 30
click at [1127, 272] on button "Natural" at bounding box center [1261, 280] width 74 height 30
click at [1127, 274] on button "Love" at bounding box center [1337, 280] width 53 height 30
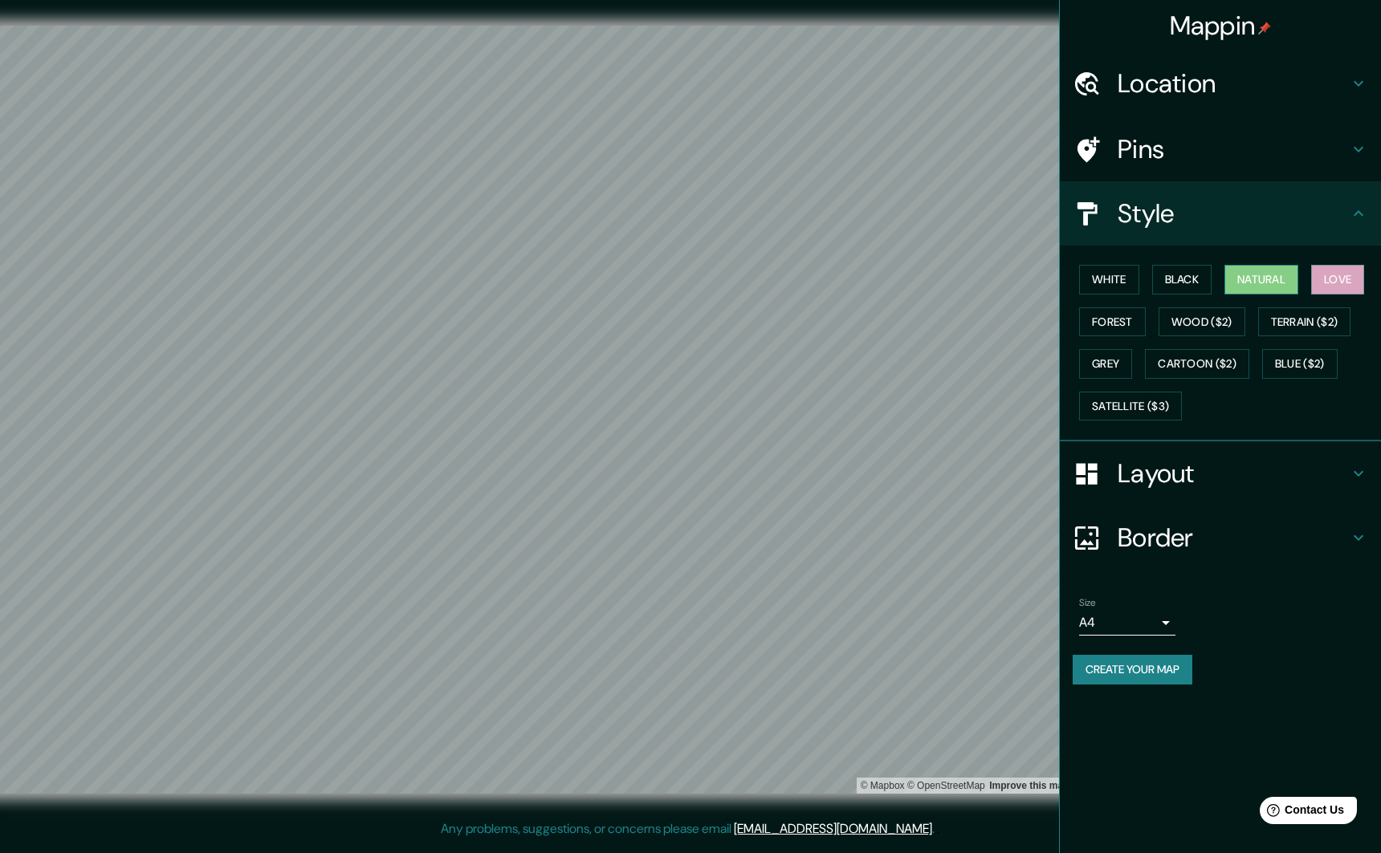
click at [1127, 277] on button "Natural" at bounding box center [1261, 280] width 74 height 30
click at [1127, 362] on button "Cartoon ($2)" at bounding box center [1197, 364] width 104 height 30
click at [1126, 362] on button "Grey" at bounding box center [1105, 364] width 53 height 30
click at [1127, 368] on button "Cartoon ($2)" at bounding box center [1197, 364] width 104 height 30
click at [1113, 276] on button "White" at bounding box center [1109, 280] width 60 height 30
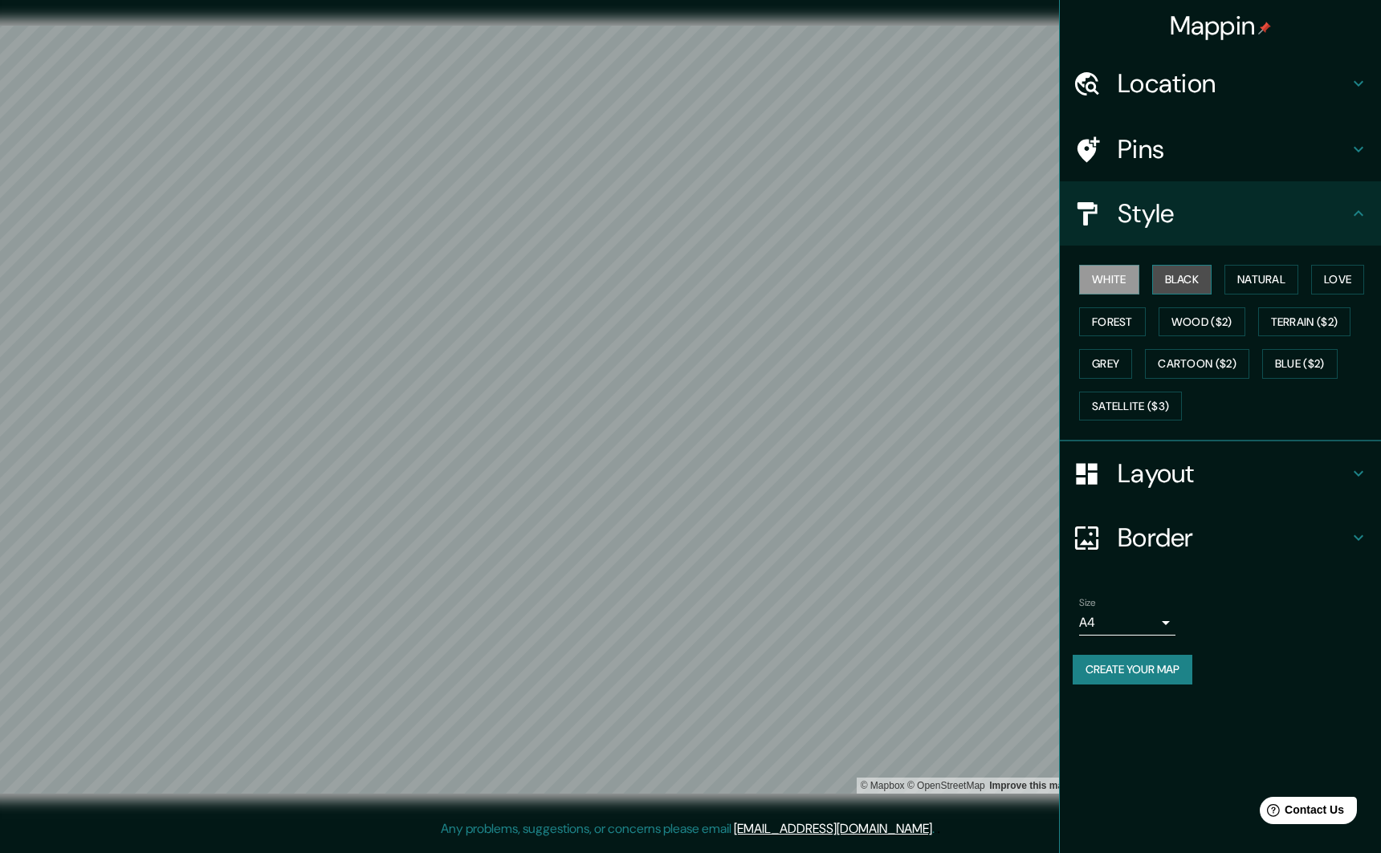
click at [1127, 283] on button "Black" at bounding box center [1182, 280] width 60 height 30
click at [1127, 280] on button "Natural" at bounding box center [1261, 280] width 74 height 30
click at [1127, 279] on button "Love" at bounding box center [1337, 280] width 53 height 30
click at [1127, 281] on button "Black" at bounding box center [1182, 280] width 60 height 30
click at [1102, 280] on button "White" at bounding box center [1109, 280] width 60 height 30
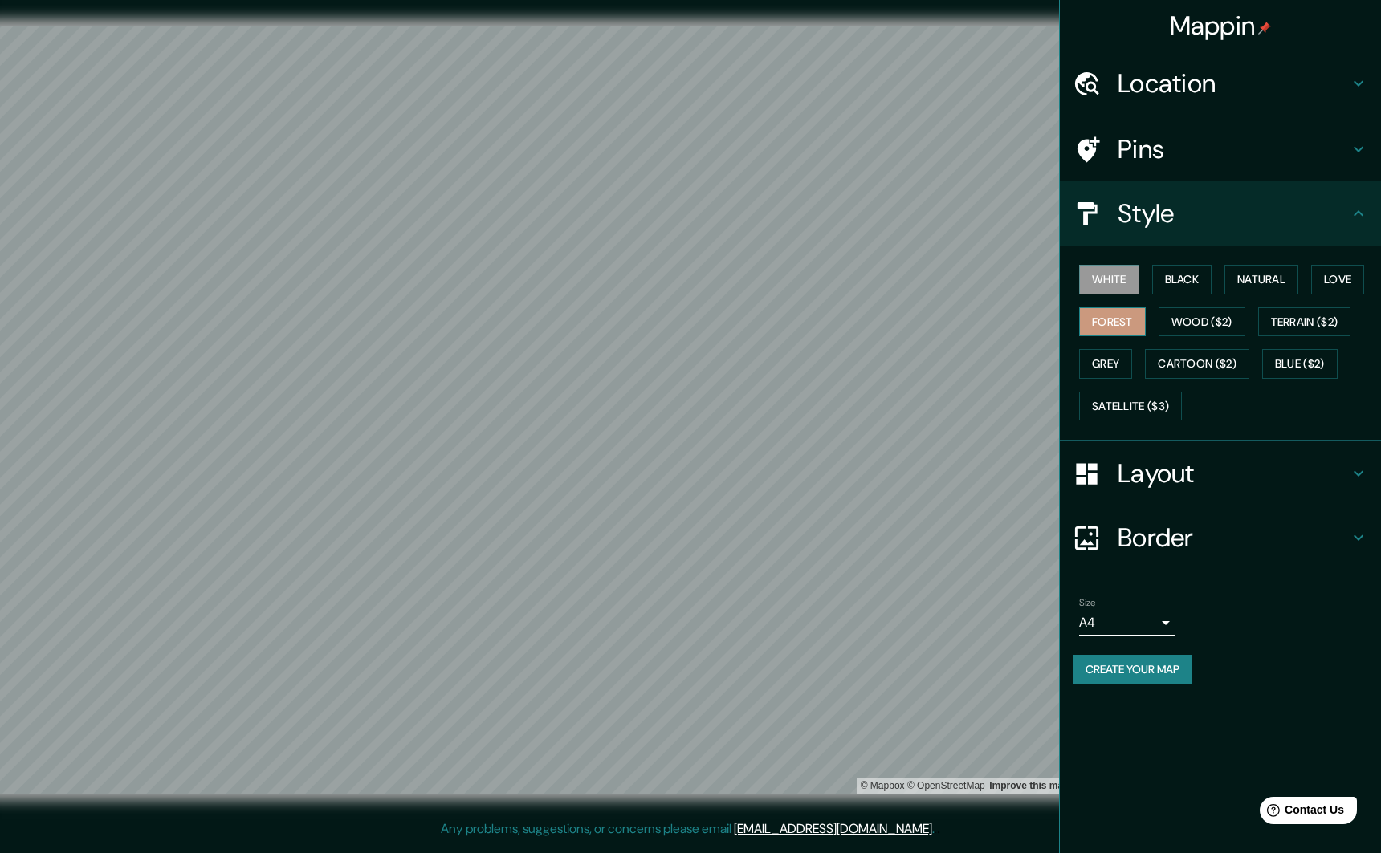
click at [1110, 318] on button "Forest" at bounding box center [1112, 323] width 67 height 30
click at [1127, 334] on button "Wood ($2)" at bounding box center [1202, 323] width 87 height 30
click at [1127, 330] on button "Terrain ($2)" at bounding box center [1304, 323] width 93 height 30
click at [1127, 368] on button "Blue ($2)" at bounding box center [1299, 364] width 75 height 30
click at [1114, 366] on button "Grey" at bounding box center [1105, 364] width 53 height 30
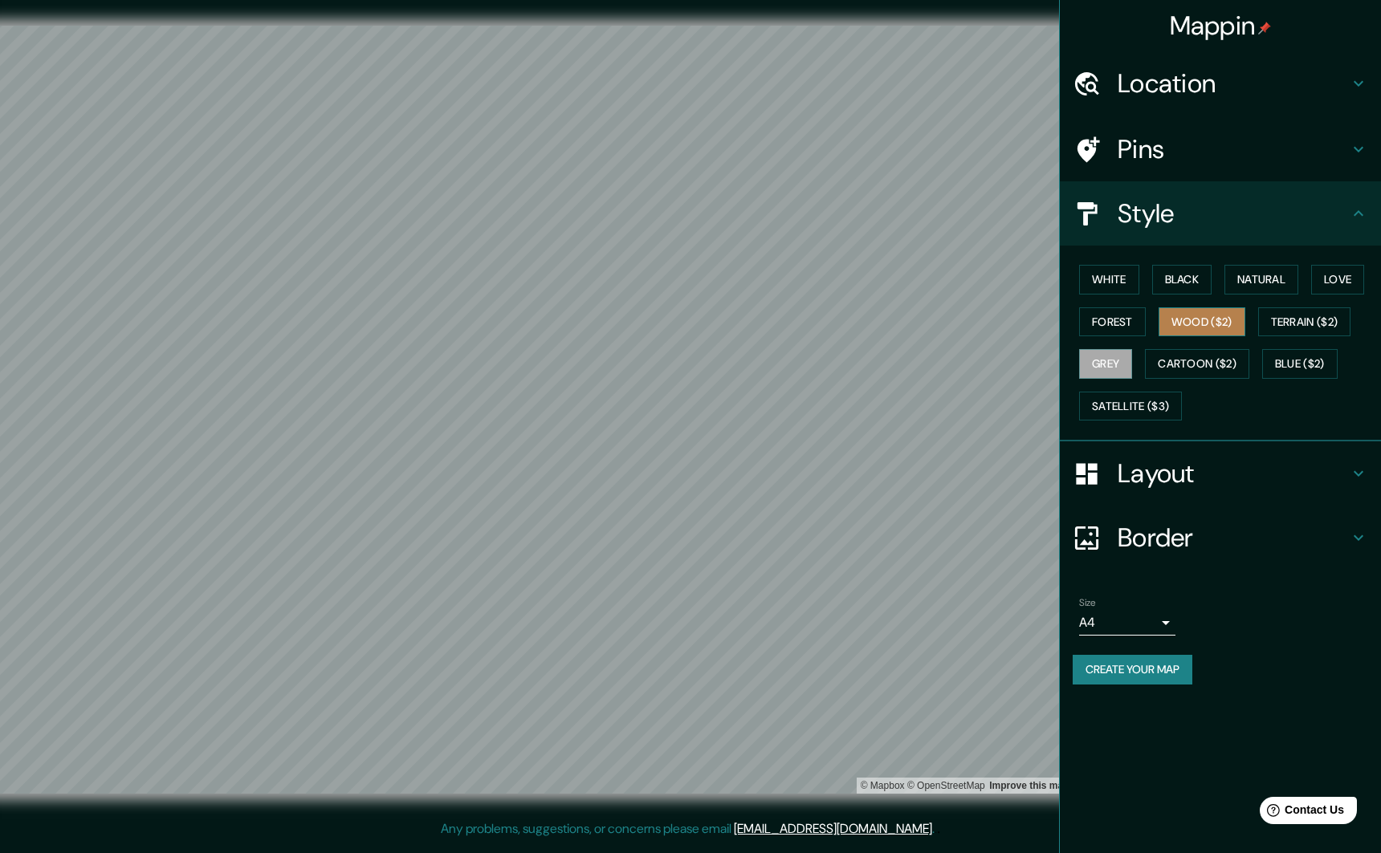
click at [1127, 333] on button "Wood ($2)" at bounding box center [1202, 323] width 87 height 30
drag, startPoint x: 1167, startPoint y: 303, endPoint x: 1171, endPoint y: 293, distance: 10.2
click at [1127, 298] on div "White Black Natural Love Forest Wood ($2) Terrain ($2) Grey Cartoon ($2) Blue (…" at bounding box center [1227, 343] width 308 height 169
click at [1127, 293] on button "Black" at bounding box center [1182, 280] width 60 height 30
click at [1127, 279] on button "White" at bounding box center [1109, 280] width 60 height 30
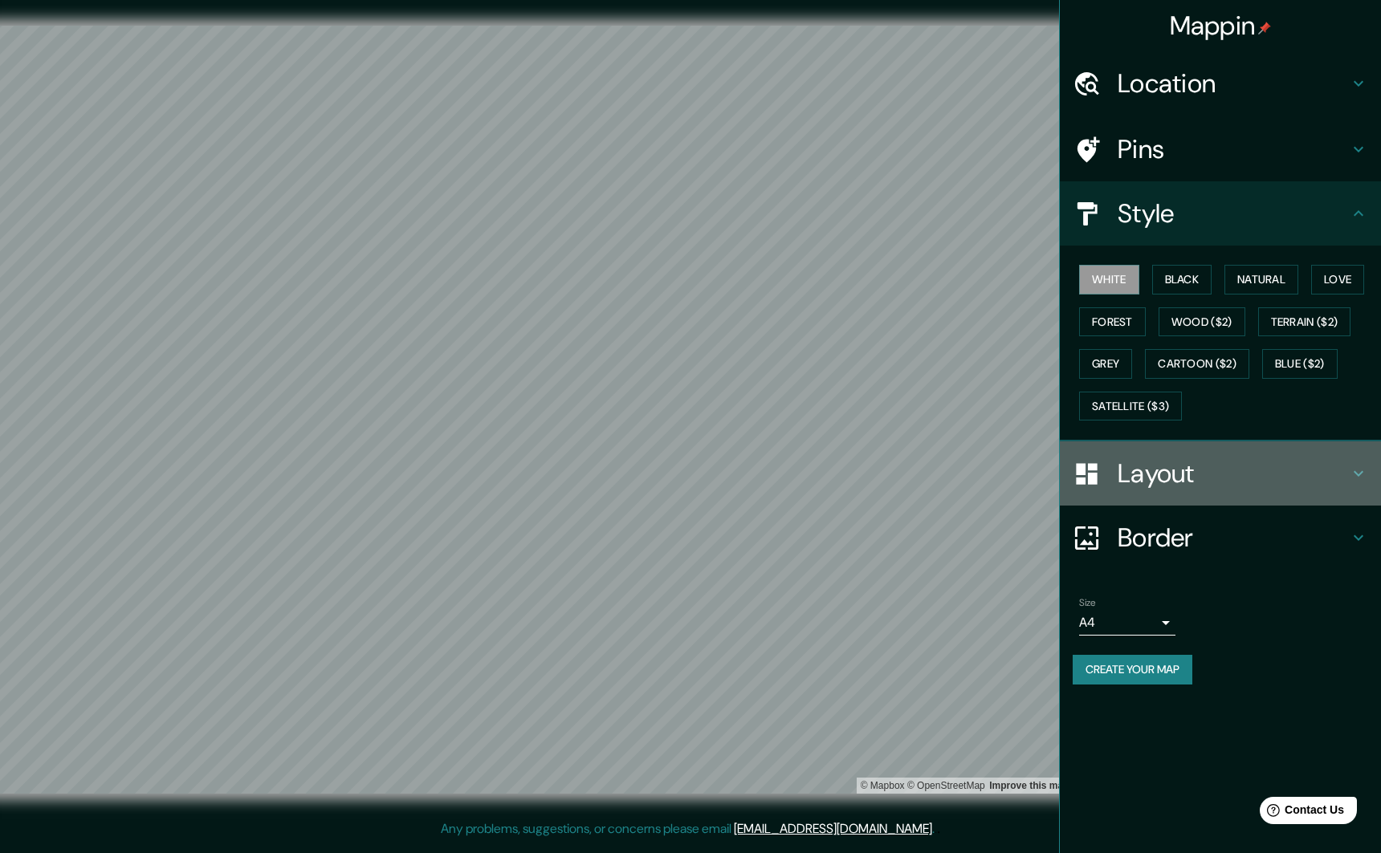
click at [1127, 463] on div "Layout" at bounding box center [1220, 474] width 321 height 64
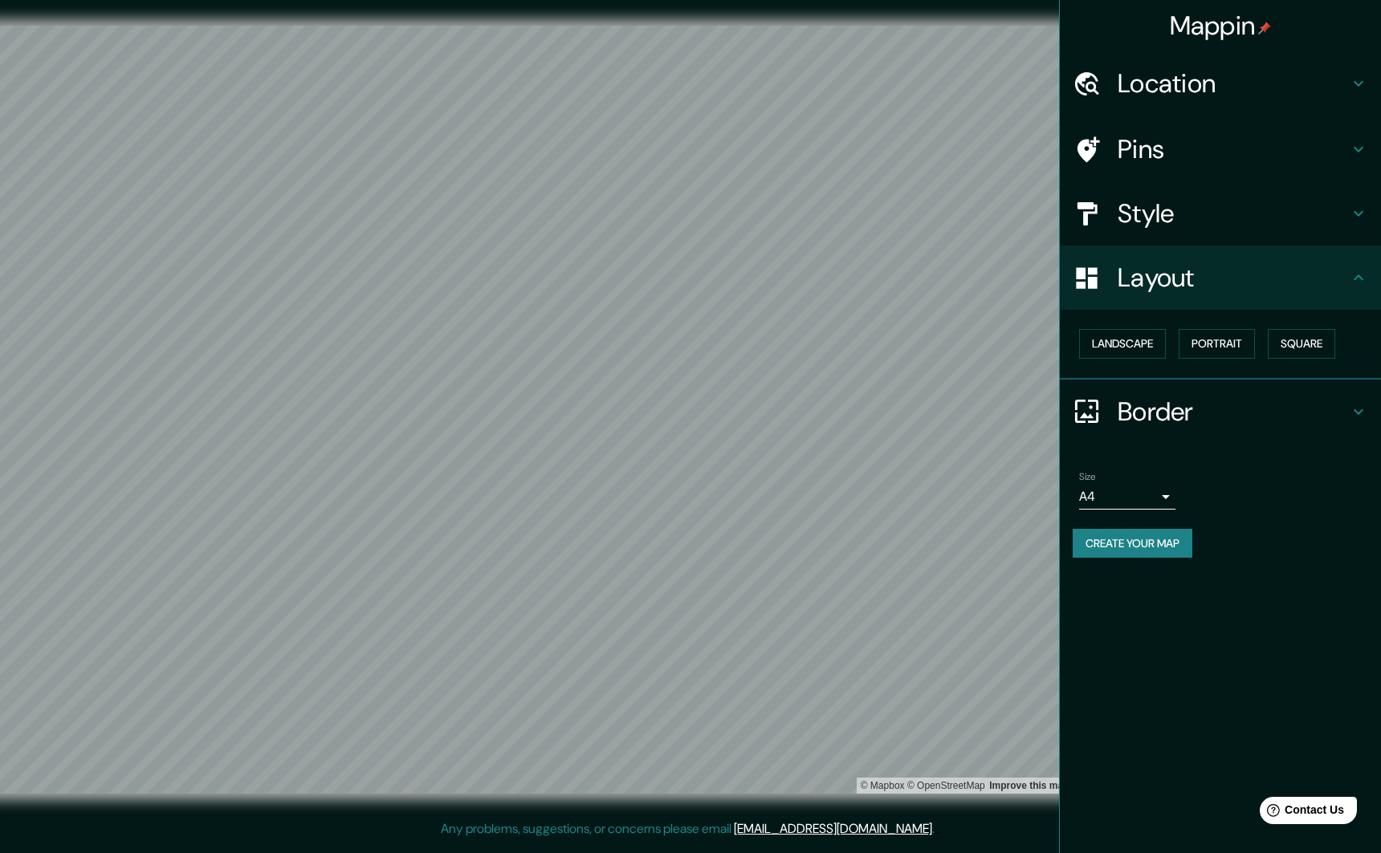
click at [1127, 502] on body "Mappin Location [STREET_ADDRESS][PERSON_NAME][PERSON_NAME], S.L.P. [GEOGRAPHIC_…" at bounding box center [690, 426] width 1381 height 853
click at [1127, 356] on div at bounding box center [690, 426] width 1381 height 853
click at [1127, 344] on button "Portrait" at bounding box center [1217, 344] width 76 height 30
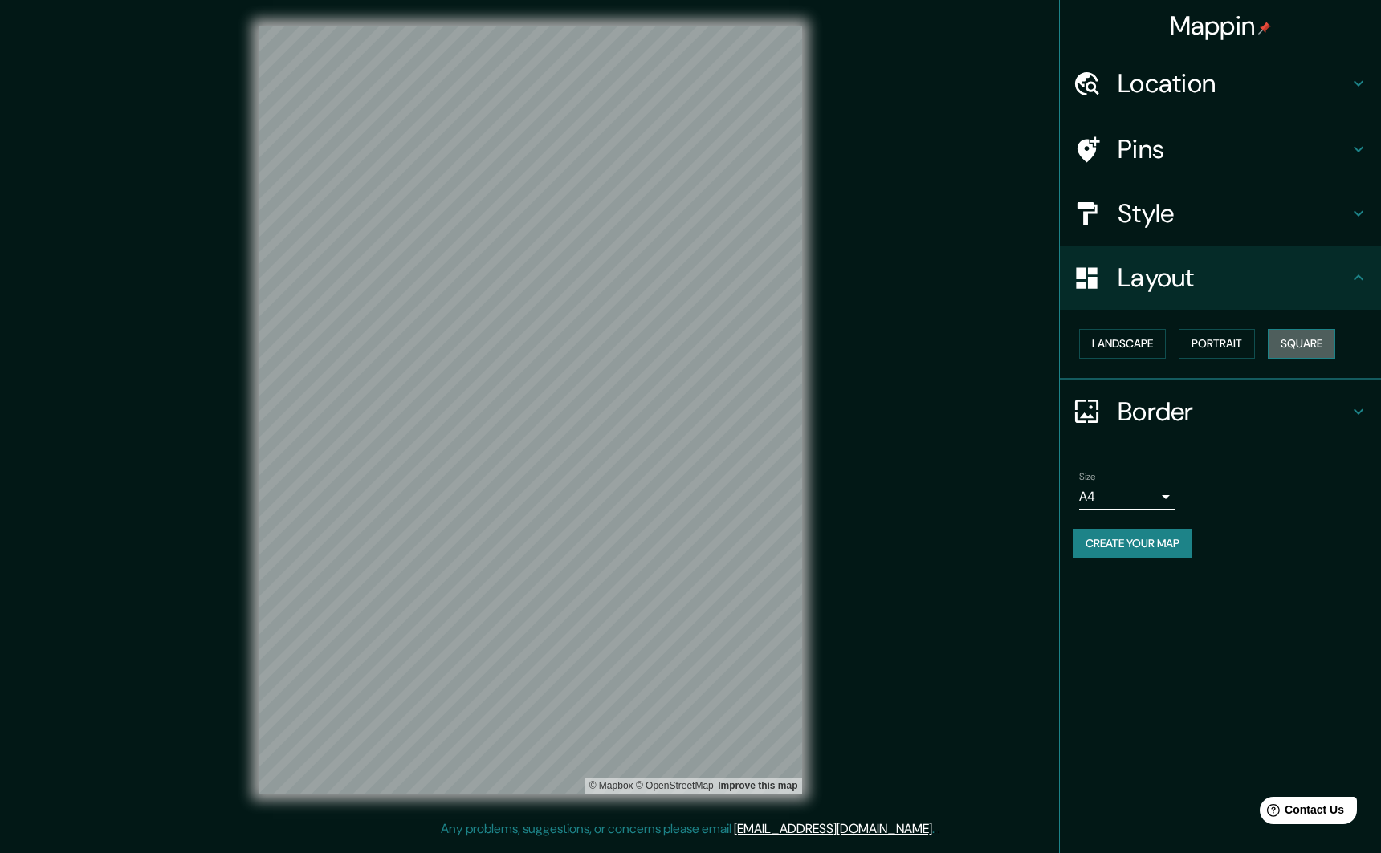
click at [1127, 341] on button "Square" at bounding box center [1301, 344] width 67 height 30
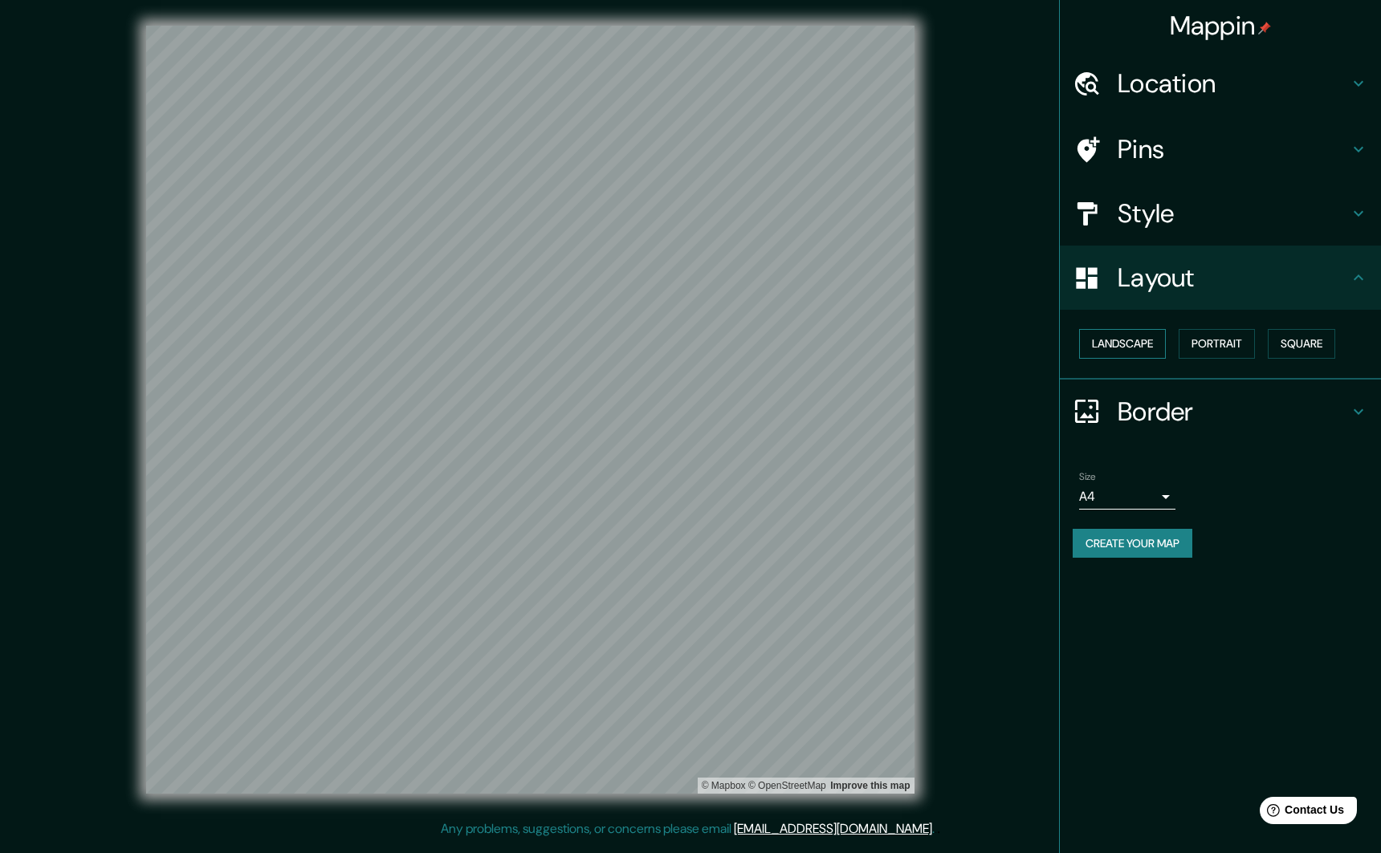
click at [1127, 347] on button "Landscape" at bounding box center [1122, 344] width 87 height 30
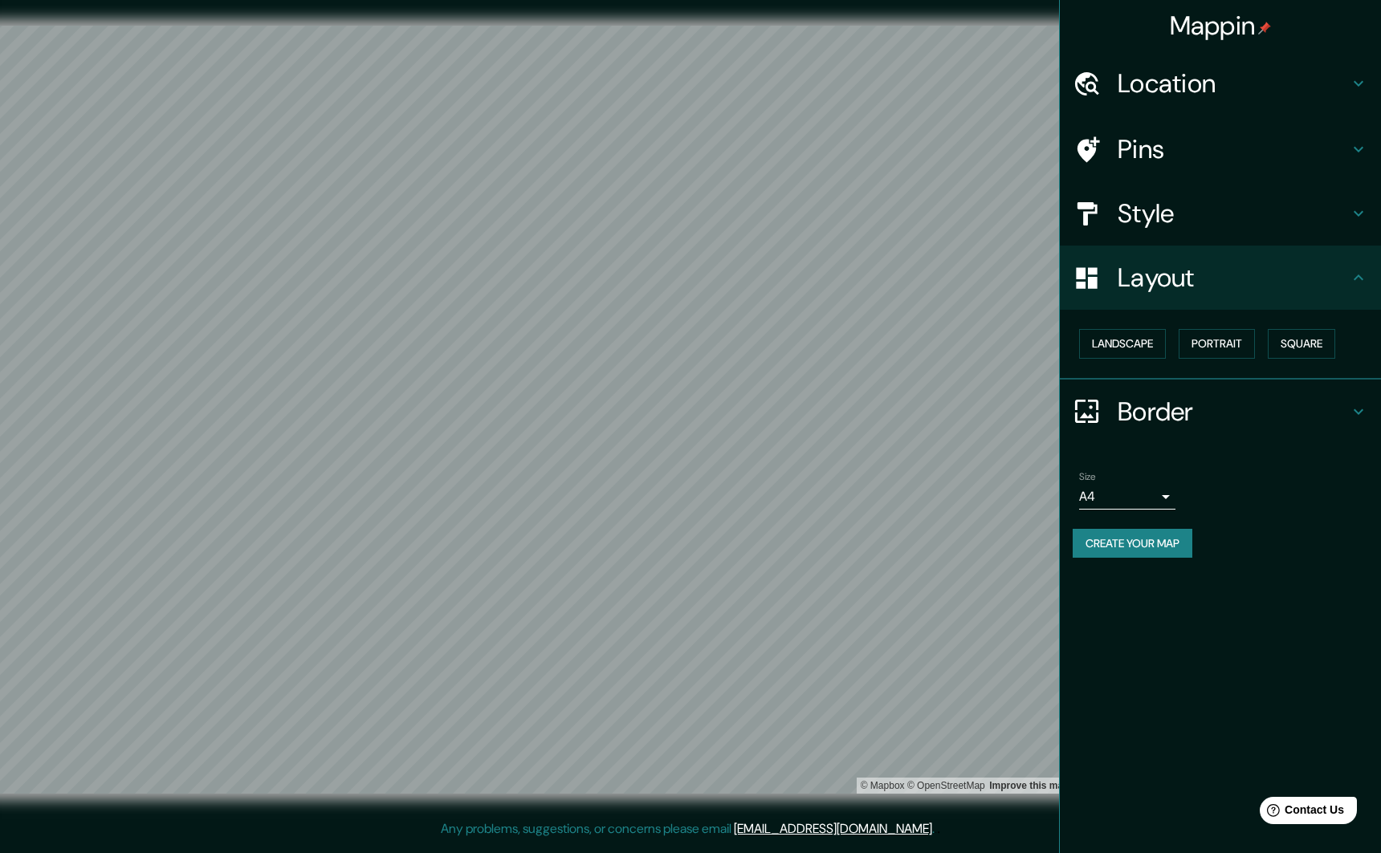
click at [1127, 499] on body "Mappin Location [STREET_ADDRESS][PERSON_NAME][PERSON_NAME], S.L.P. [GEOGRAPHIC_…" at bounding box center [690, 426] width 1381 height 853
click at [1127, 512] on div at bounding box center [690, 426] width 1381 height 853
click at [1127, 145] on h4 "Pins" at bounding box center [1233, 149] width 231 height 32
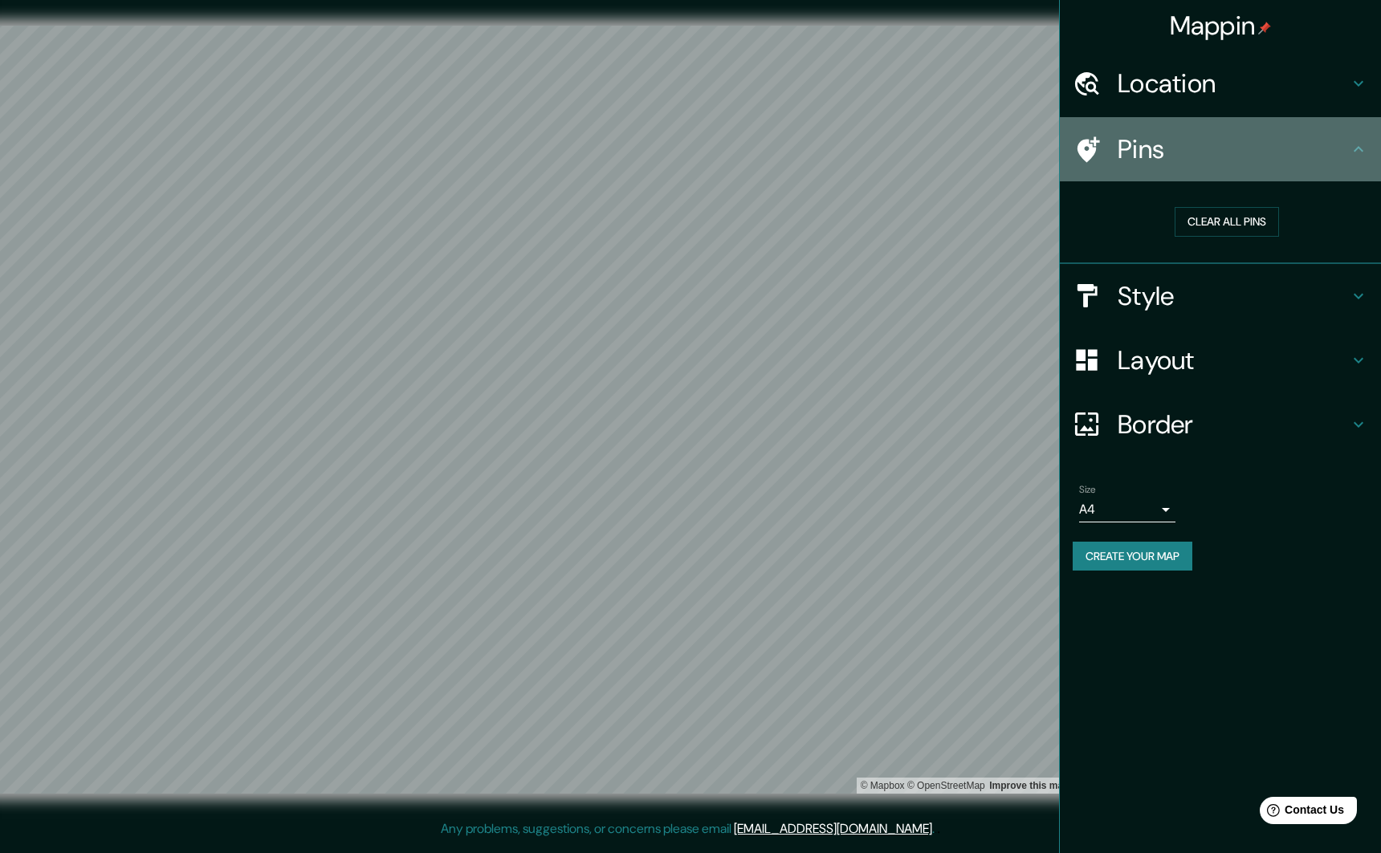
click at [1127, 150] on h4 "Pins" at bounding box center [1233, 149] width 231 height 32
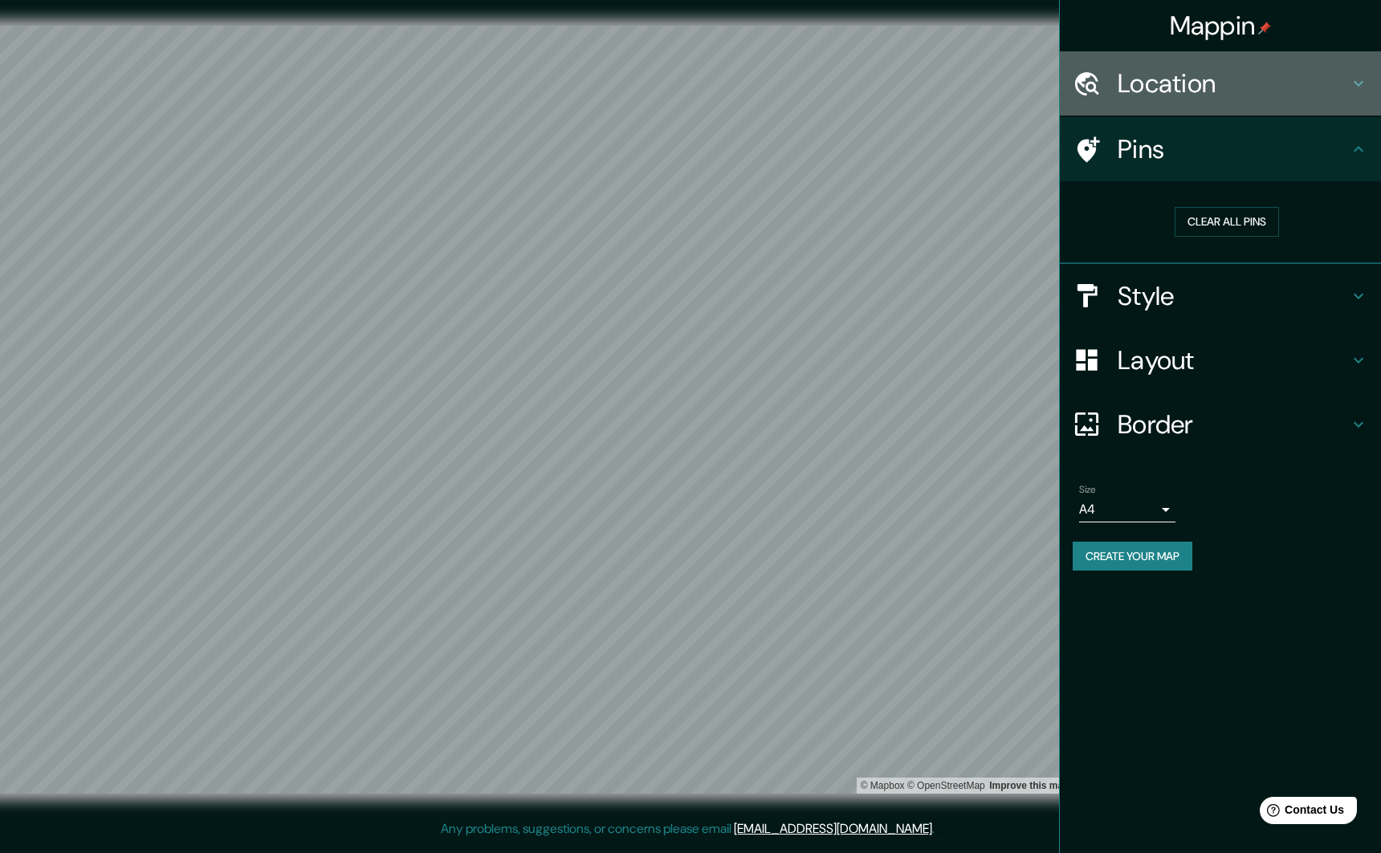
click at [1127, 92] on h4 "Location" at bounding box center [1233, 83] width 231 height 32
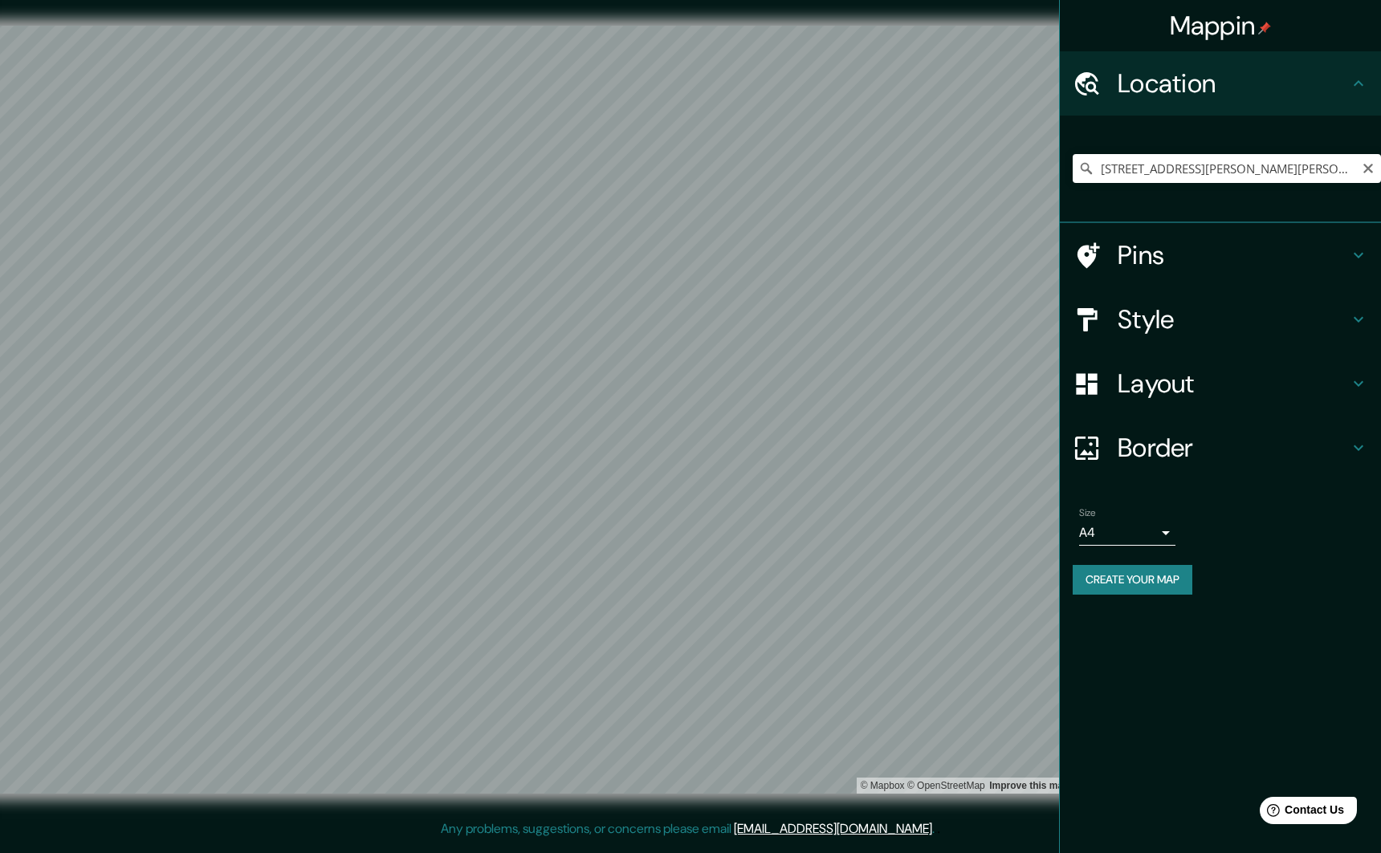
click at [1127, 92] on h4 "Location" at bounding box center [1233, 83] width 231 height 32
click at [1127, 322] on h4 "Style" at bounding box center [1233, 319] width 231 height 32
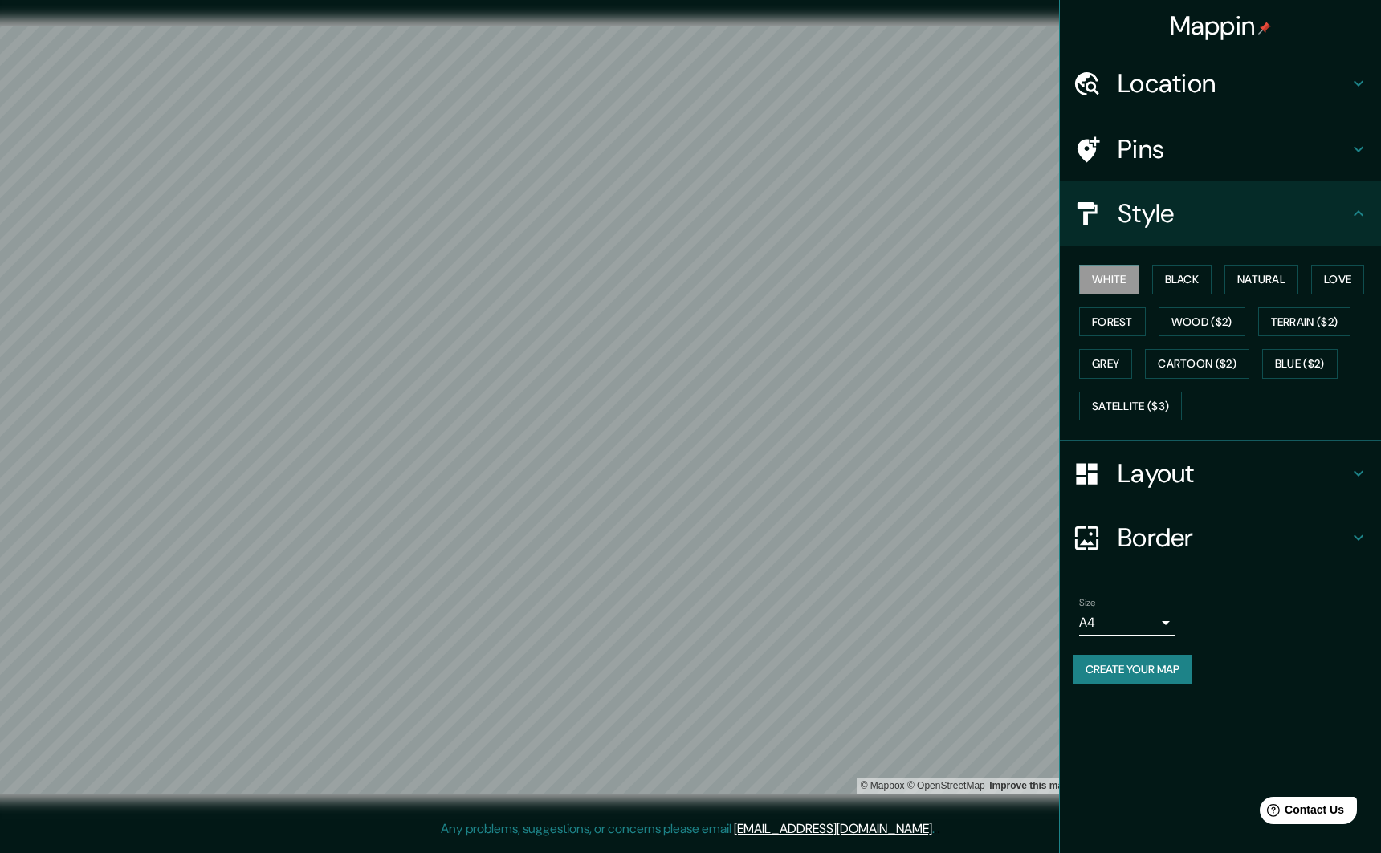
click at [1127, 678] on button "Create your map" at bounding box center [1133, 670] width 120 height 30
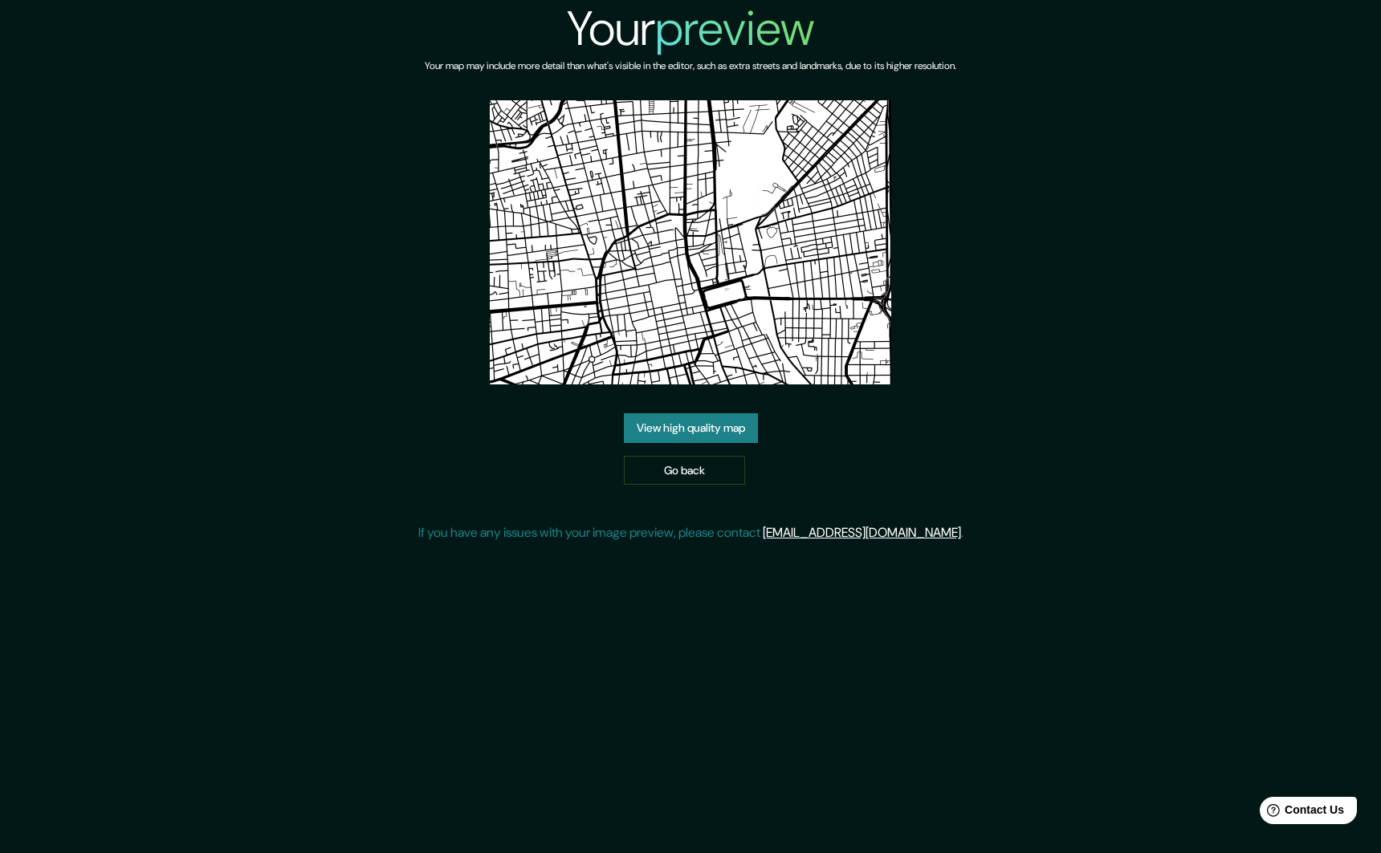
click at [865, 426] on div "Your preview Your map may include more detail than what's visible in the editor…" at bounding box center [690, 278] width 545 height 556
click at [721, 427] on link "View high quality map" at bounding box center [691, 428] width 134 height 30
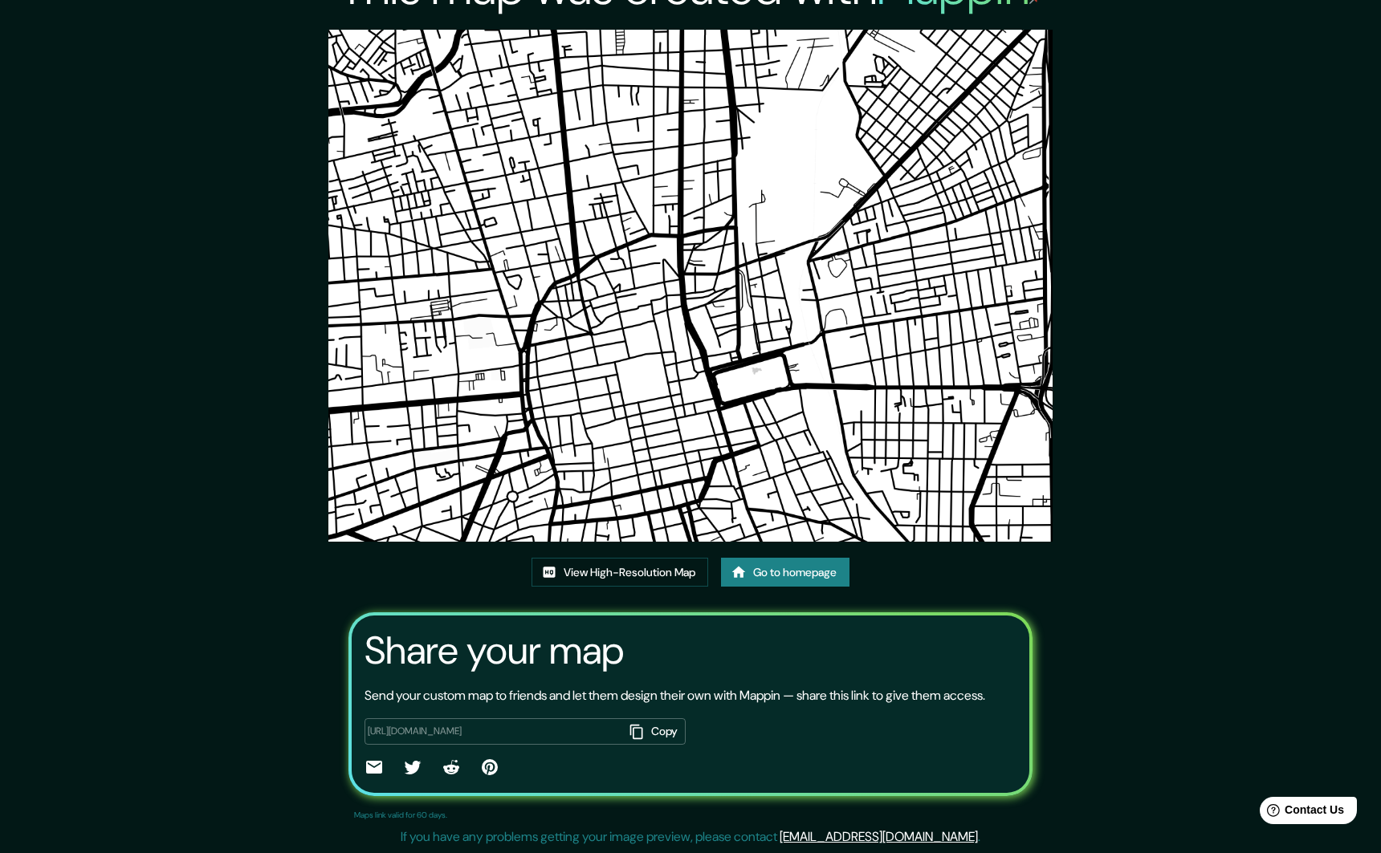
scroll to position [60, 0]
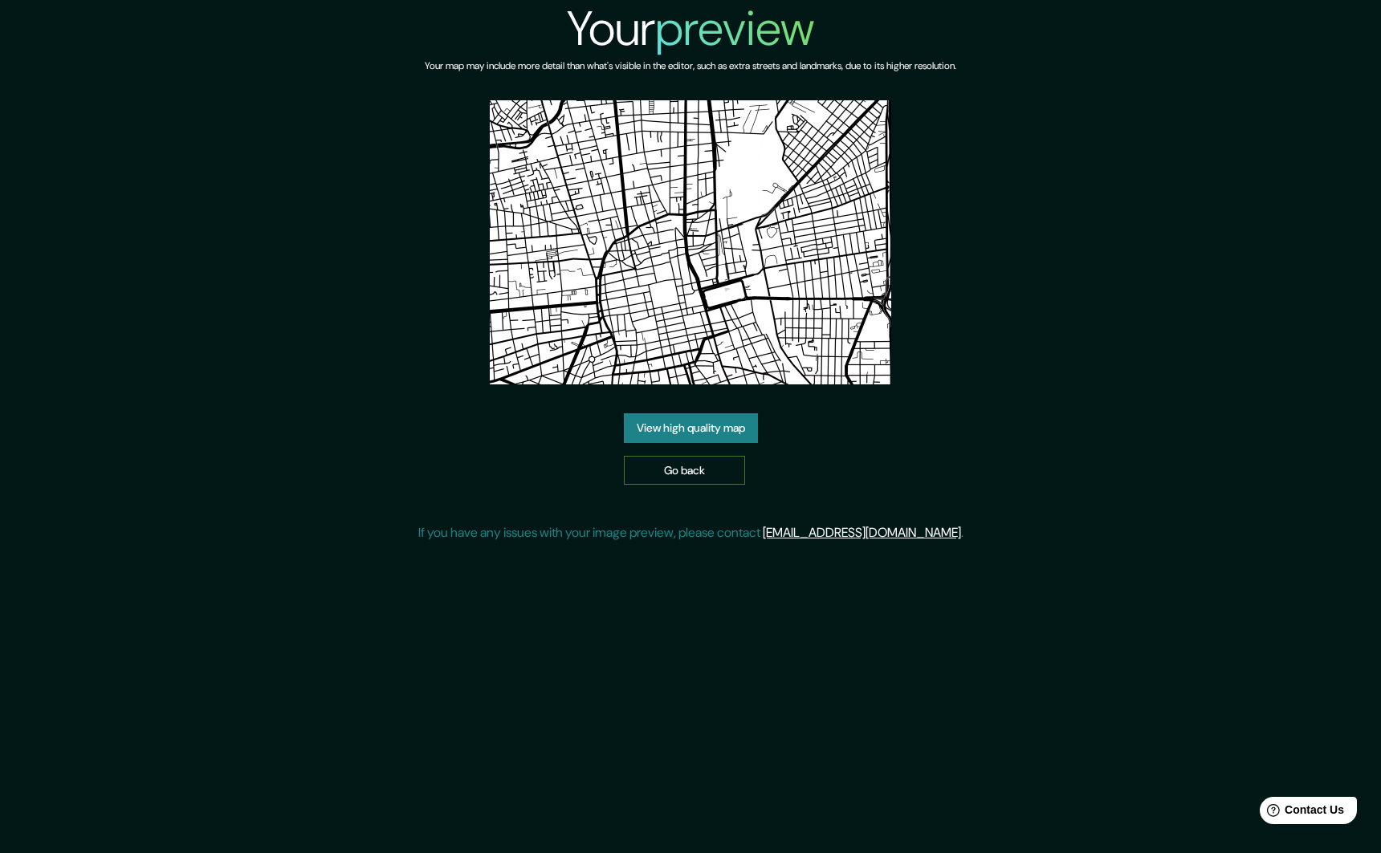
click at [667, 471] on link "Go back" at bounding box center [684, 471] width 121 height 30
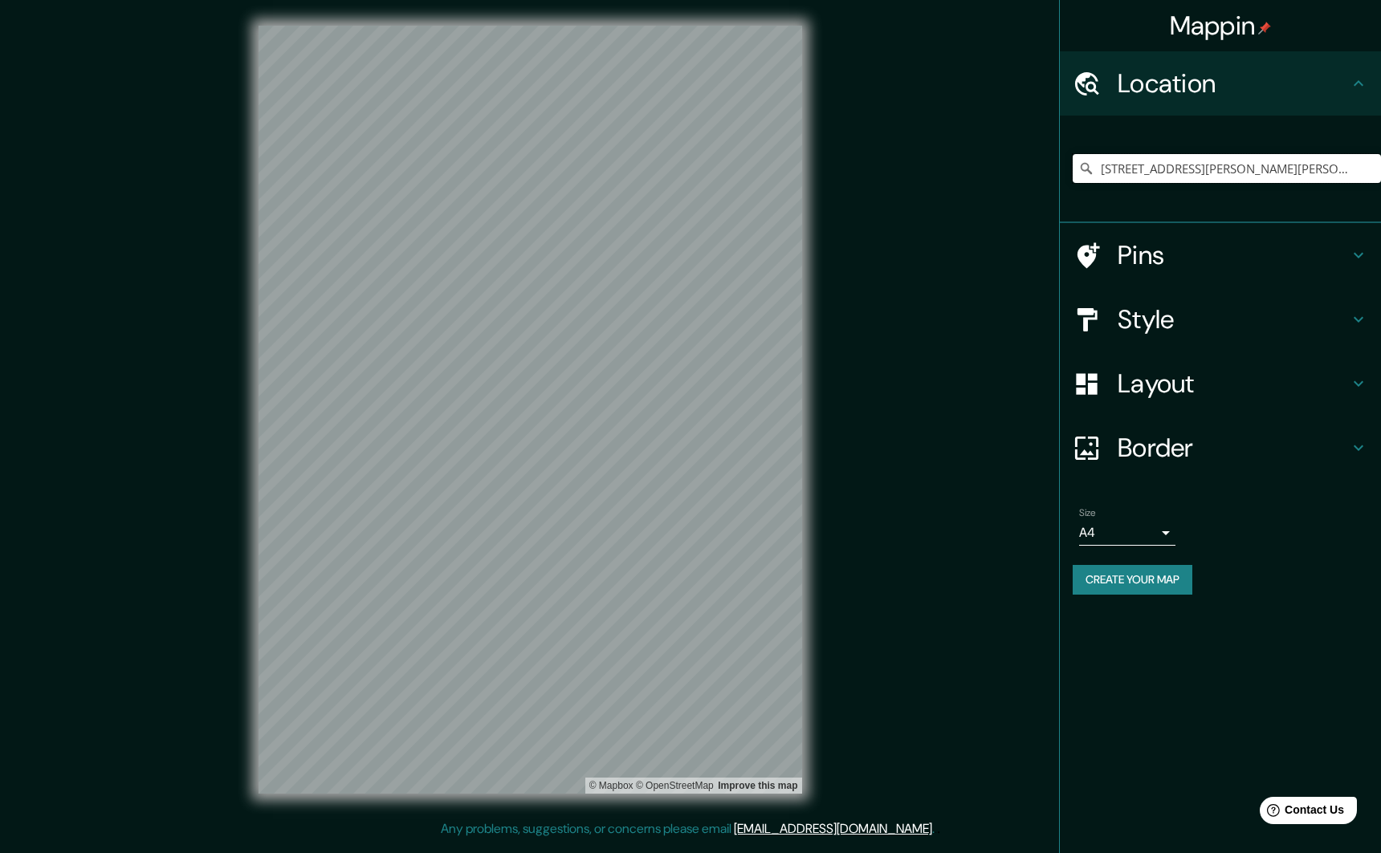
click at [1217, 157] on input "[STREET_ADDRESS][PERSON_NAME][PERSON_NAME], S.L.P." at bounding box center [1227, 168] width 308 height 29
click at [1205, 161] on input "[STREET_ADDRESS][PERSON_NAME][PERSON_NAME], S.L.P." at bounding box center [1227, 168] width 308 height 29
click at [1320, 169] on input "[STREET_ADDRESS][PERSON_NAME][PERSON_NAME], S.L.P." at bounding box center [1227, 168] width 308 height 29
click at [1301, 164] on input "[STREET_ADDRESS][PERSON_NAME][PERSON_NAME], S.L.P." at bounding box center [1227, 168] width 308 height 29
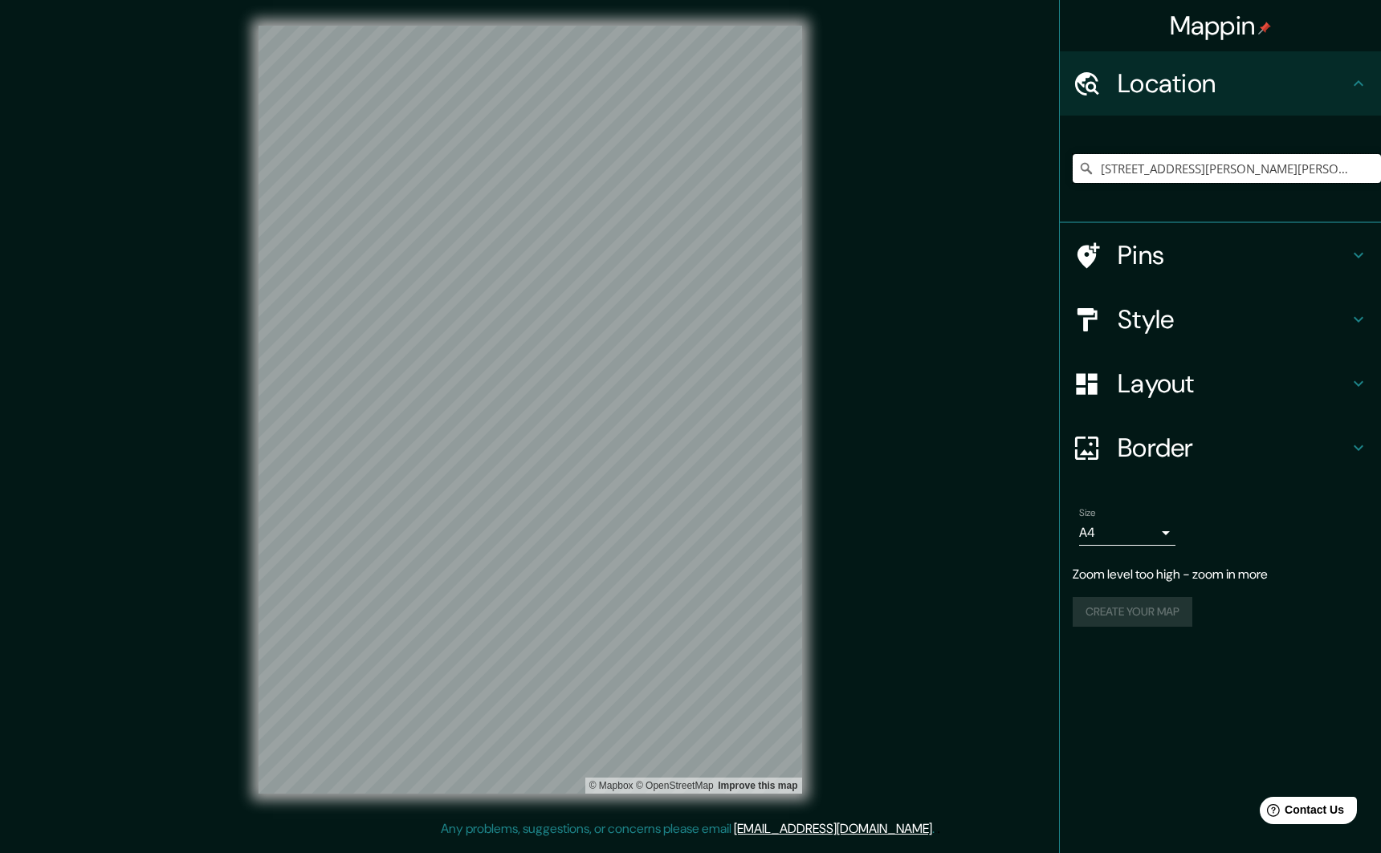
click at [1301, 164] on input "[STREET_ADDRESS][PERSON_NAME][PERSON_NAME], S.L.P." at bounding box center [1227, 168] width 308 height 29
paste input "[STREET_ADDRESS][PERSON_NAME][PERSON_NAME], S.L.P."
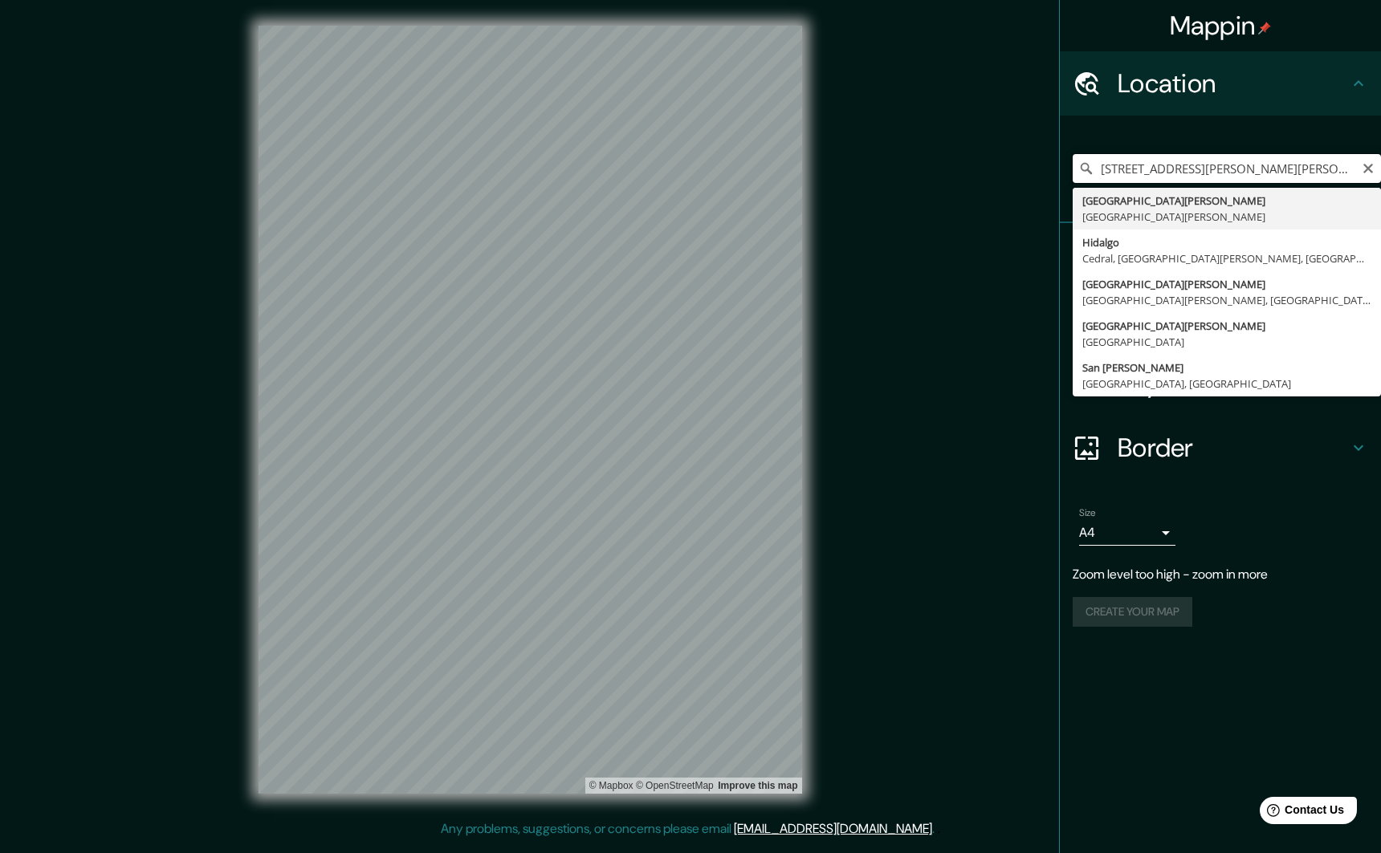
scroll to position [0, 147]
type input "[GEOGRAPHIC_DATA][PERSON_NAME], [GEOGRAPHIC_DATA][PERSON_NAME]"
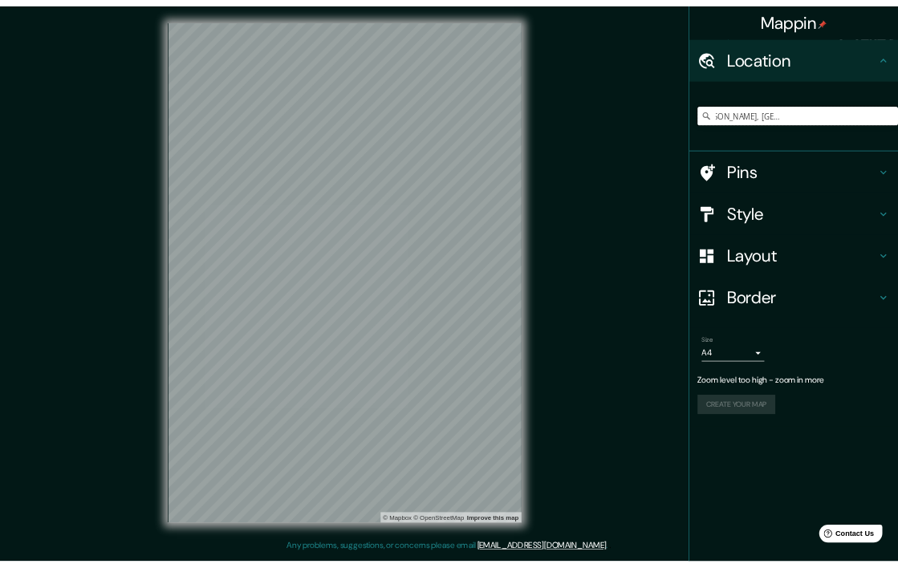
scroll to position [0, 0]
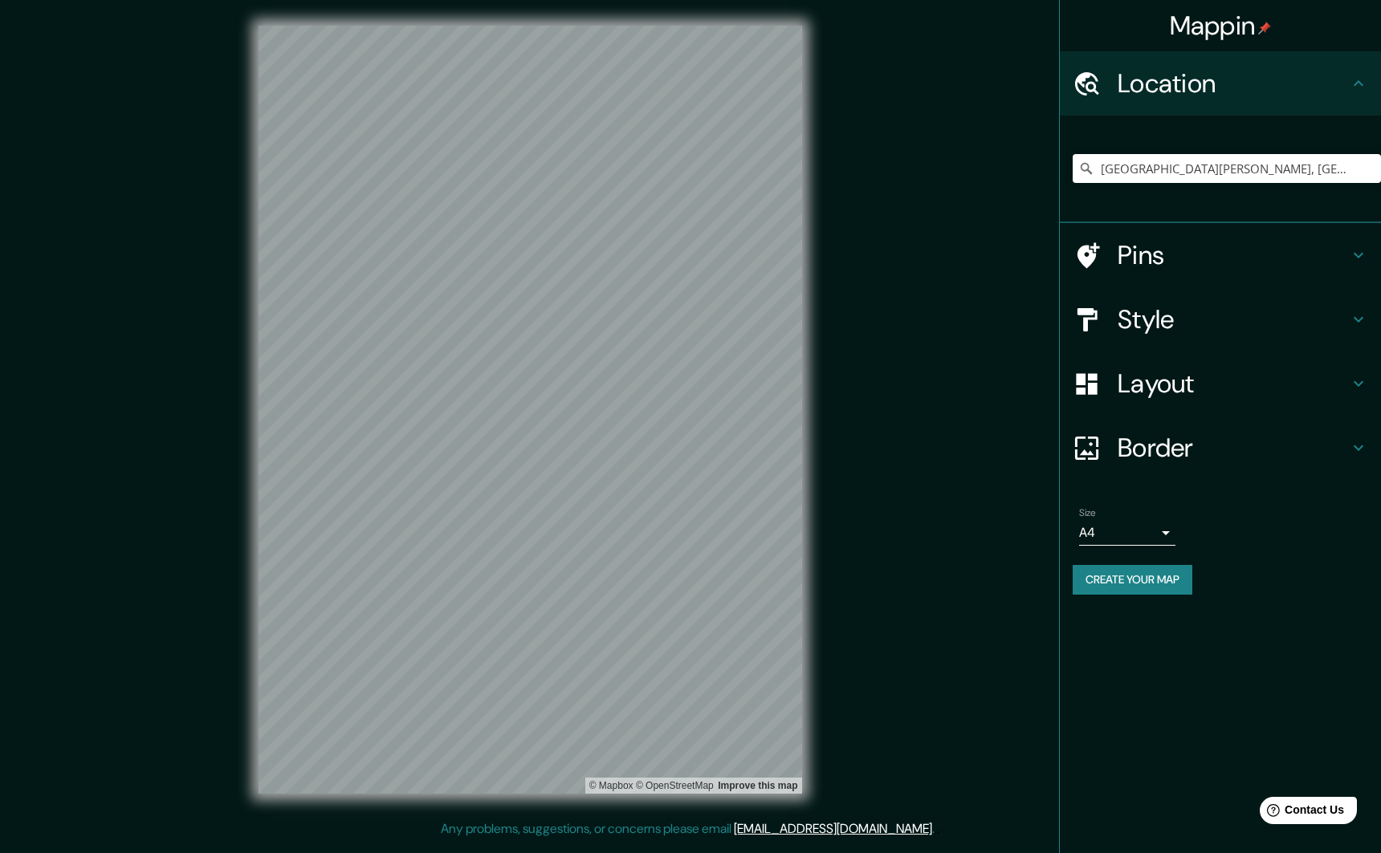
click at [1327, 333] on h4 "Style" at bounding box center [1233, 319] width 231 height 32
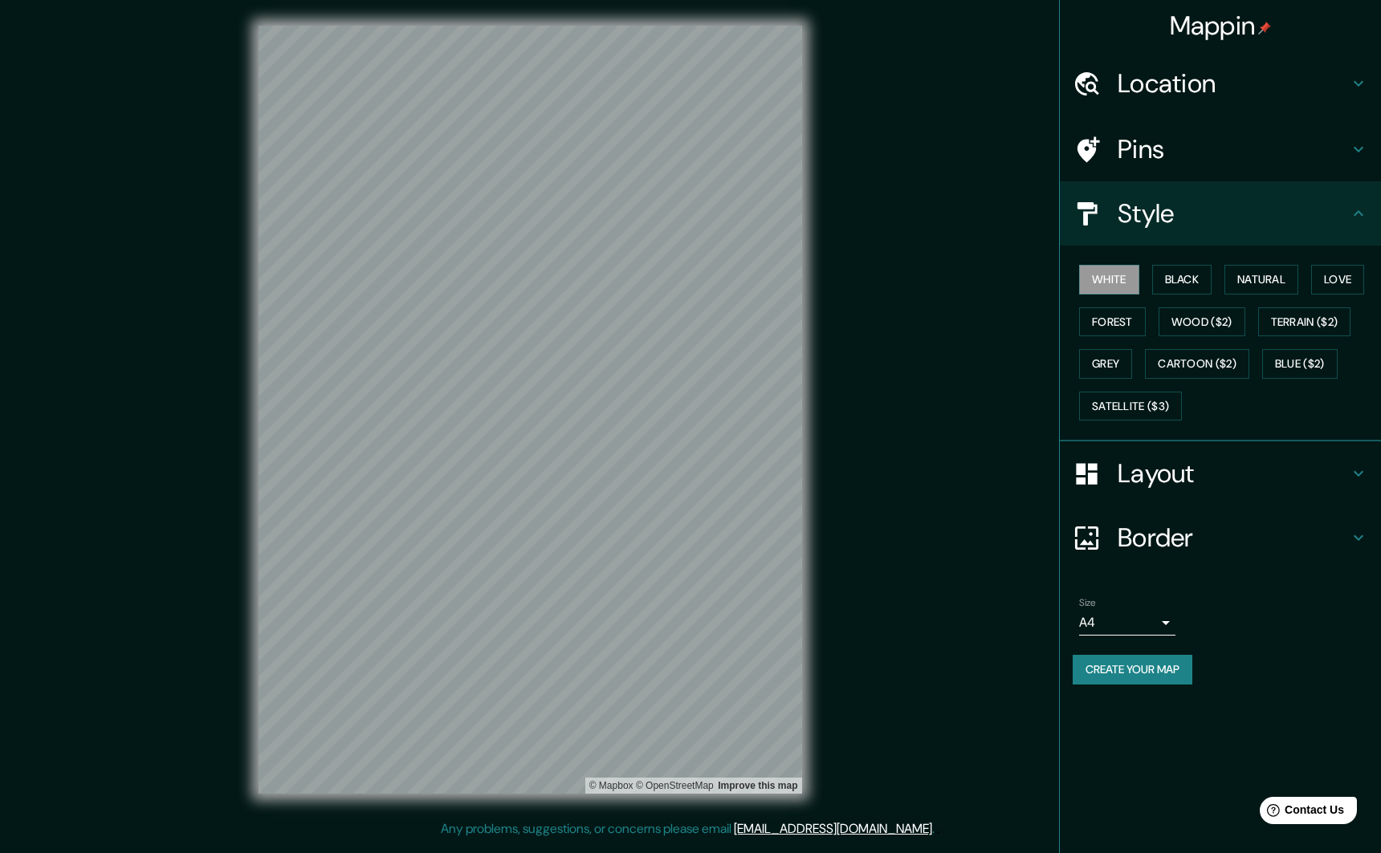
click at [1200, 199] on h4 "Style" at bounding box center [1233, 214] width 231 height 32
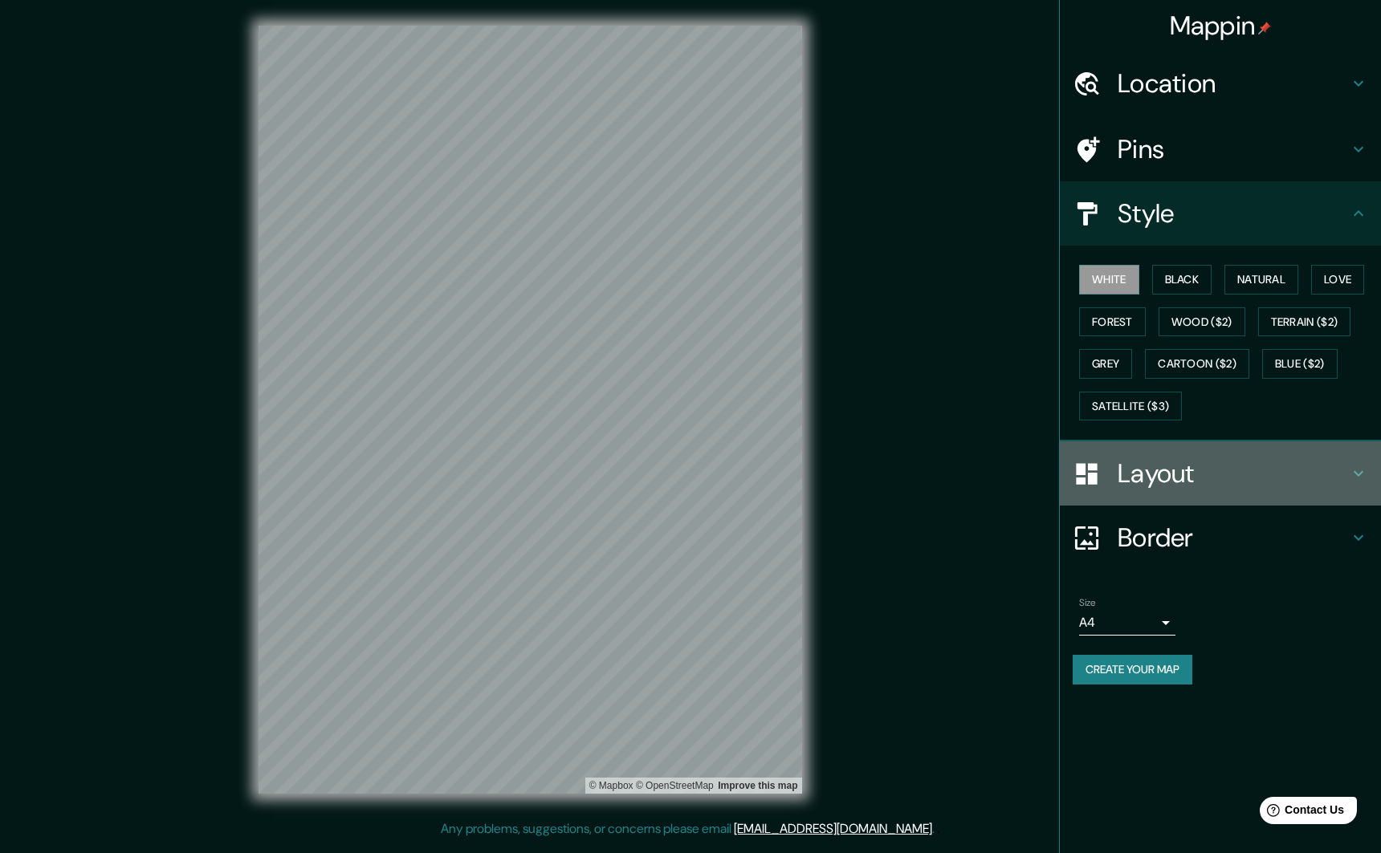
click at [1154, 490] on h4 "Layout" at bounding box center [1233, 474] width 231 height 32
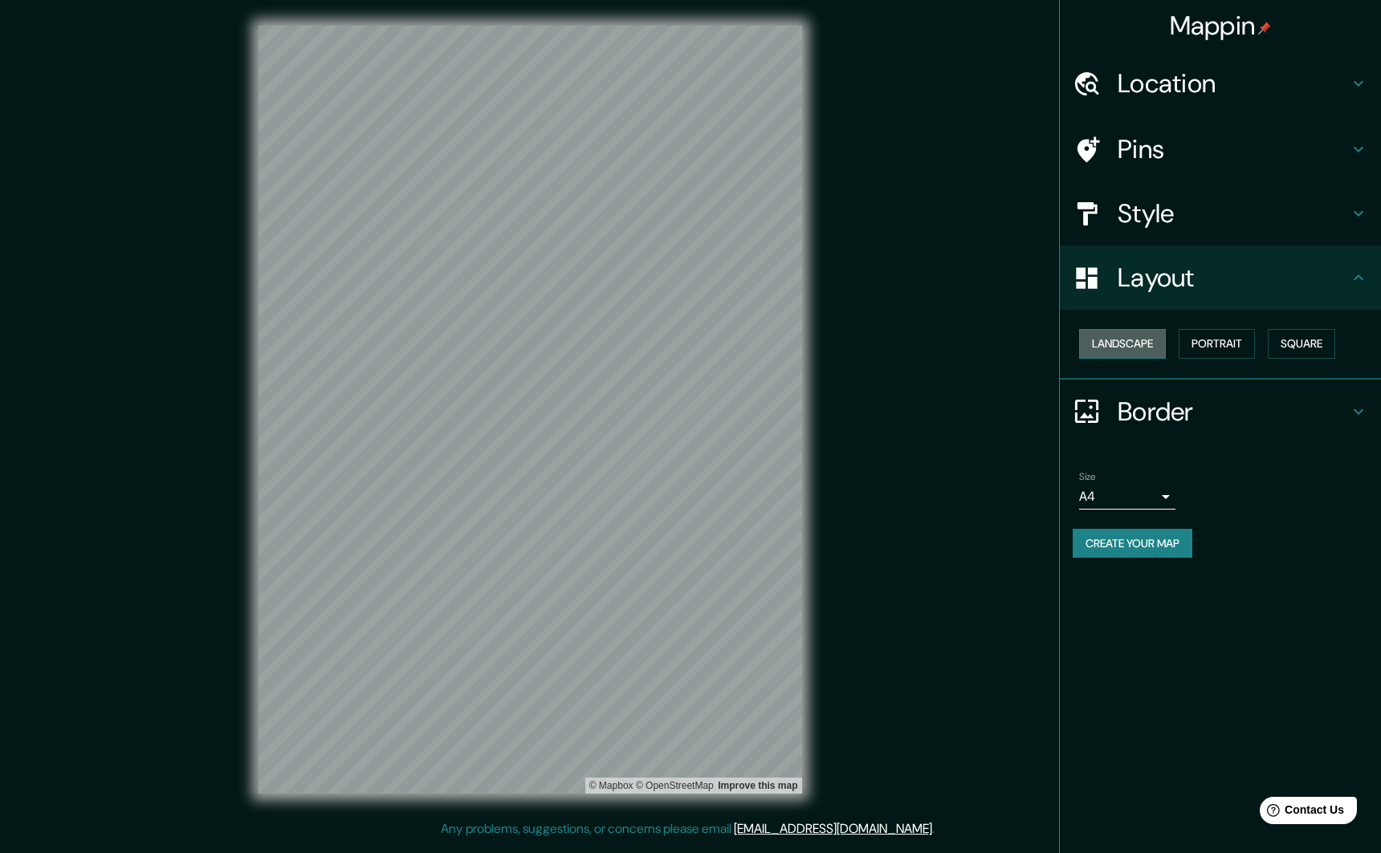
click at [1118, 342] on button "Landscape" at bounding box center [1122, 344] width 87 height 30
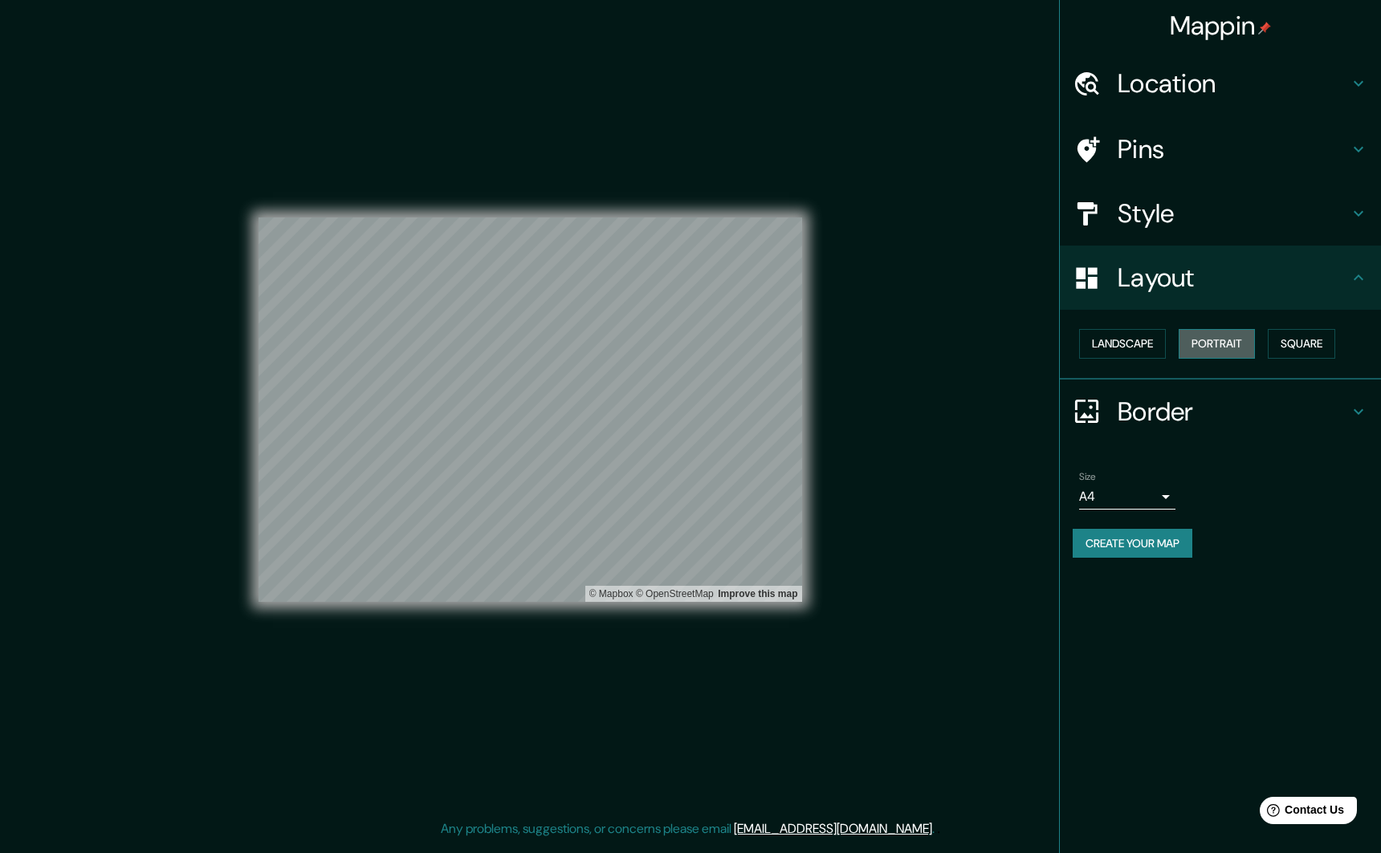
click at [1221, 343] on button "Portrait" at bounding box center [1217, 344] width 76 height 30
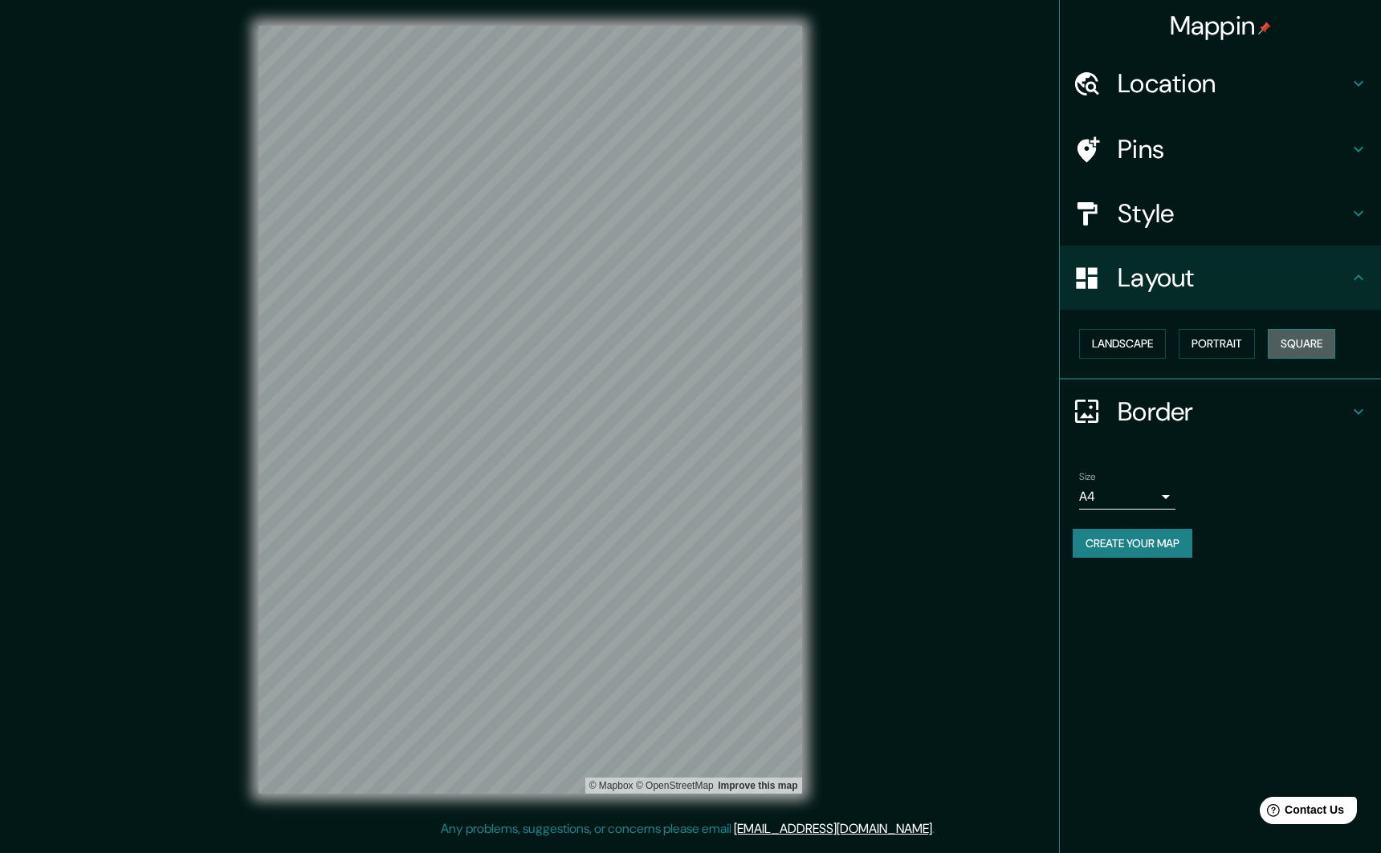
click at [1289, 342] on button "Square" at bounding box center [1301, 344] width 67 height 30
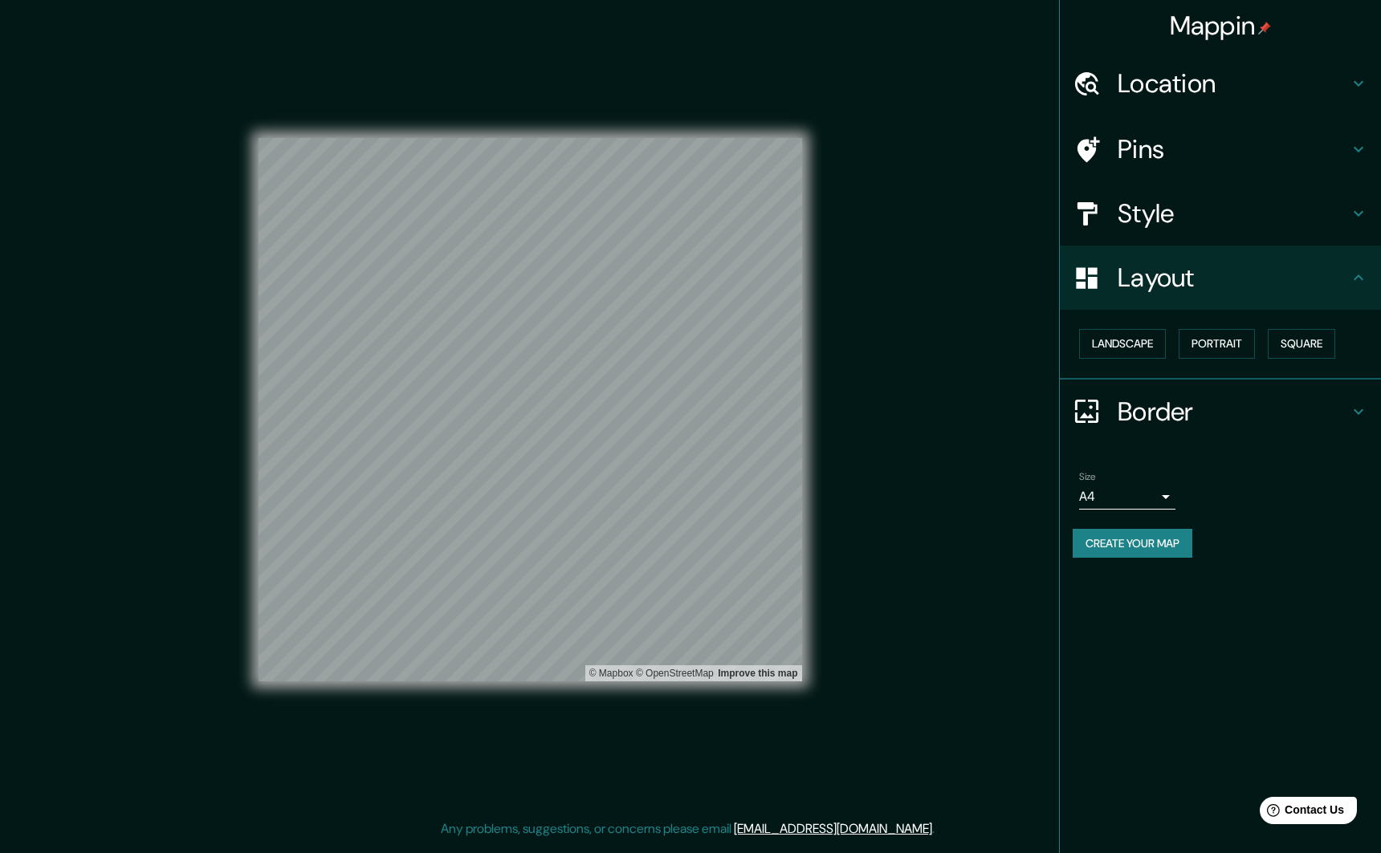
click at [1151, 499] on body "Mappin Location San Luis Potosí, San Luis Potosí, 78000, México San Luis Potosí…" at bounding box center [690, 426] width 1381 height 853
click at [1129, 528] on li "A4" at bounding box center [1127, 530] width 96 height 29
click at [1151, 393] on div "Border" at bounding box center [1220, 412] width 321 height 64
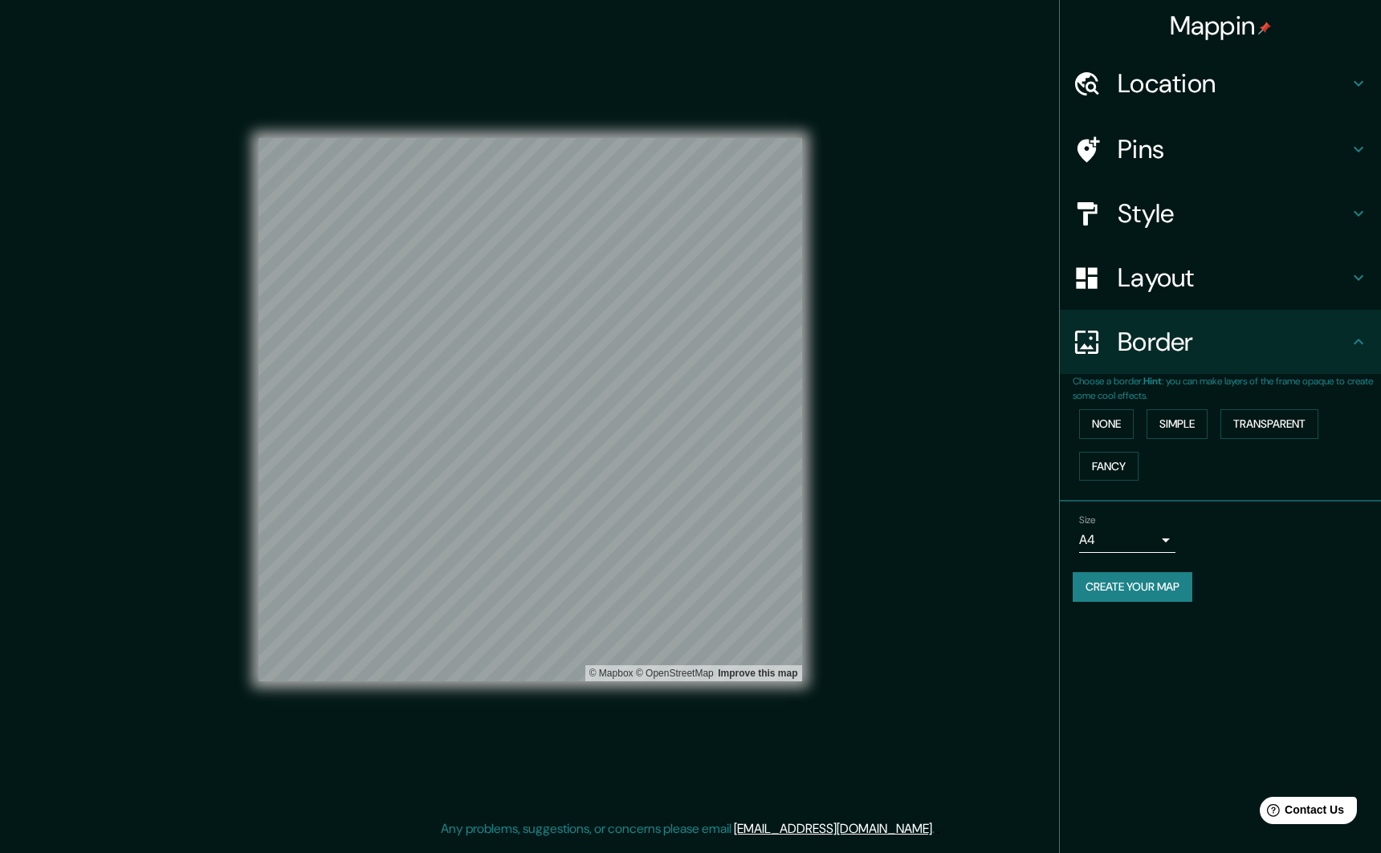
click at [1127, 438] on div "None Simple Transparent Fancy" at bounding box center [1227, 445] width 308 height 84
click at [1119, 430] on button "None" at bounding box center [1106, 424] width 55 height 30
click at [1173, 426] on button "Simple" at bounding box center [1177, 424] width 61 height 30
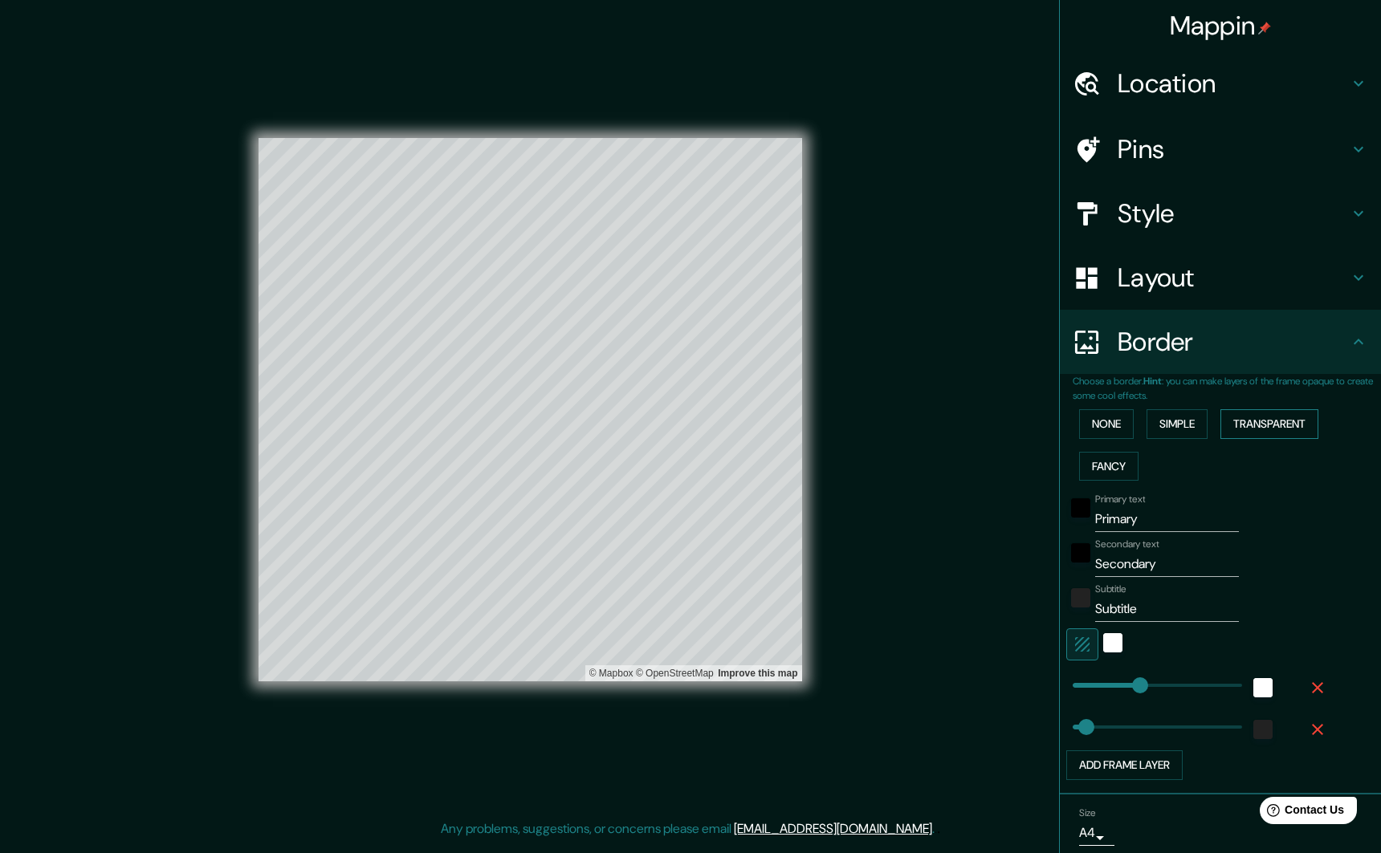
click at [1244, 426] on button "Transparent" at bounding box center [1269, 424] width 98 height 30
click at [1118, 469] on button "Fancy" at bounding box center [1108, 467] width 59 height 30
click at [1114, 425] on button "None" at bounding box center [1106, 424] width 55 height 30
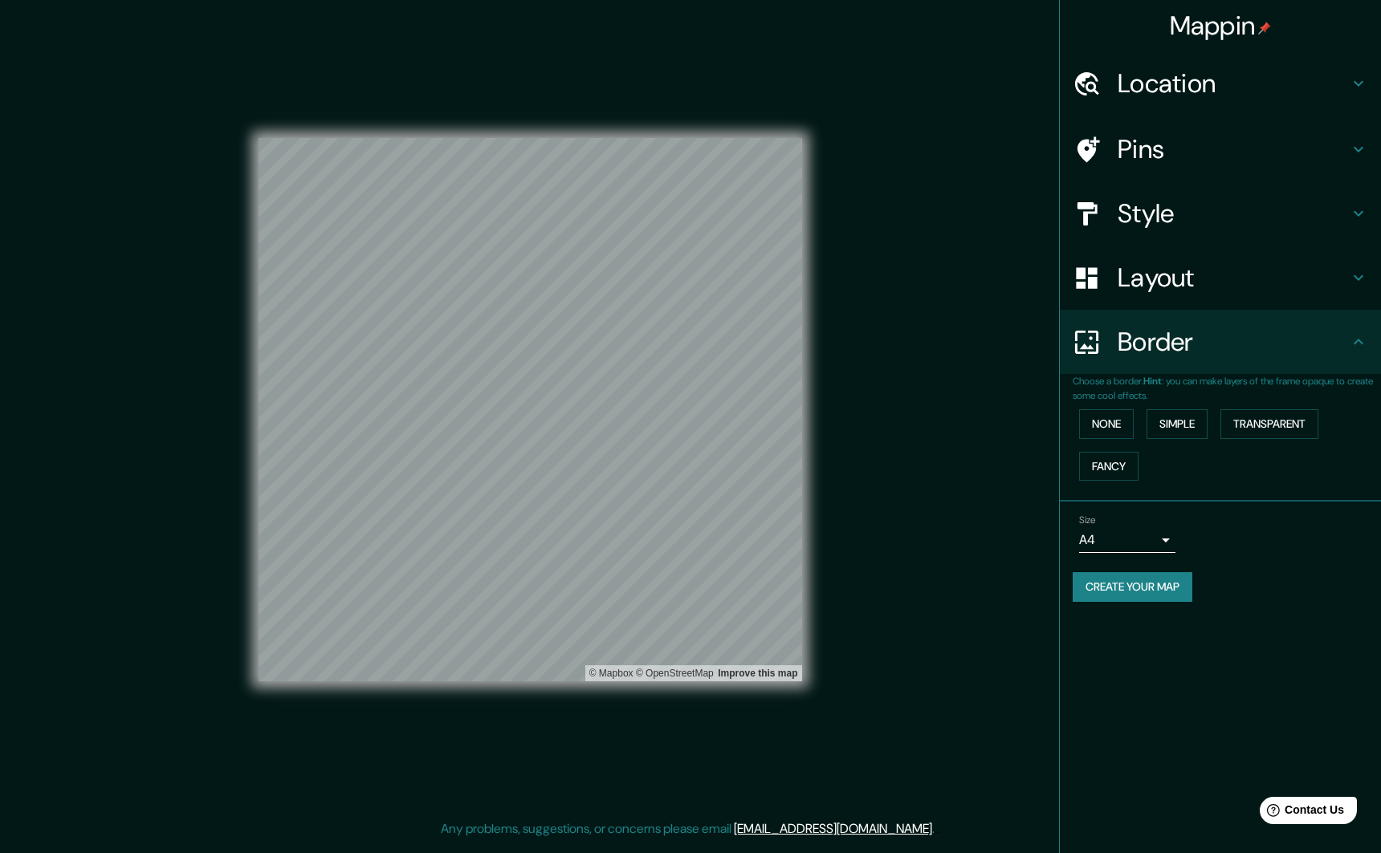
click at [1306, 292] on h4 "Layout" at bounding box center [1233, 278] width 231 height 32
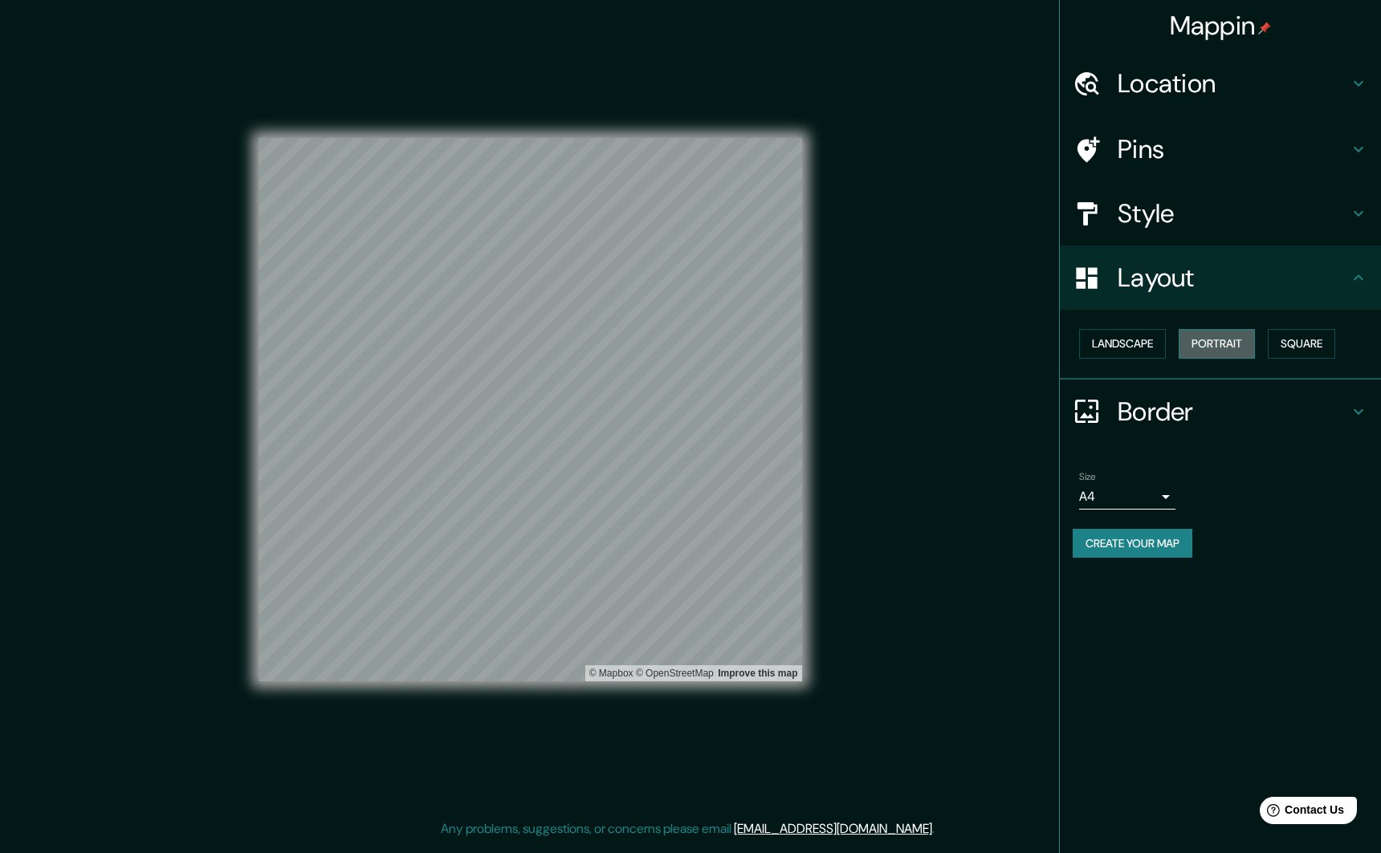
click at [1208, 338] on button "Portrait" at bounding box center [1217, 344] width 76 height 30
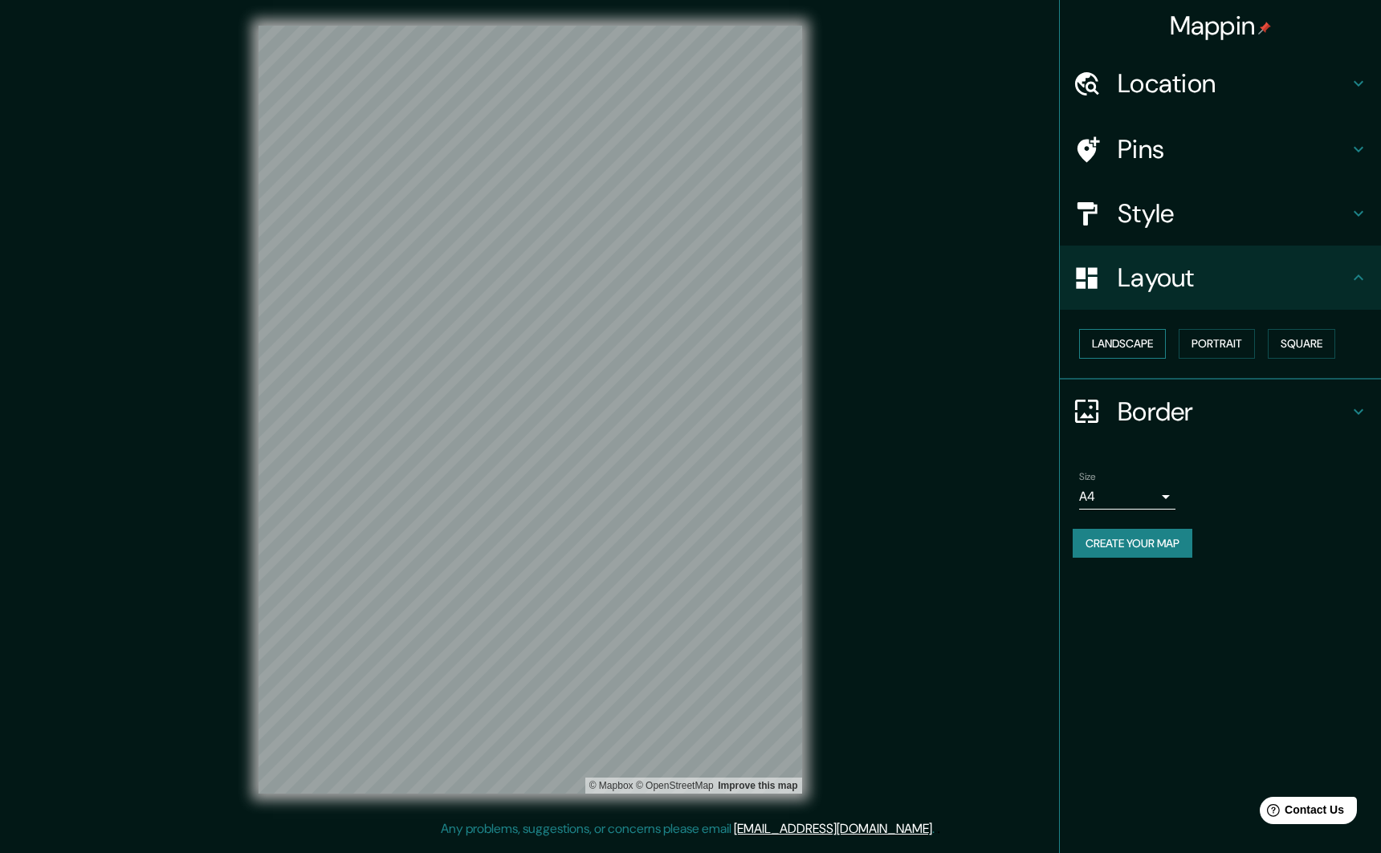
click at [1119, 342] on button "Landscape" at bounding box center [1122, 344] width 87 height 30
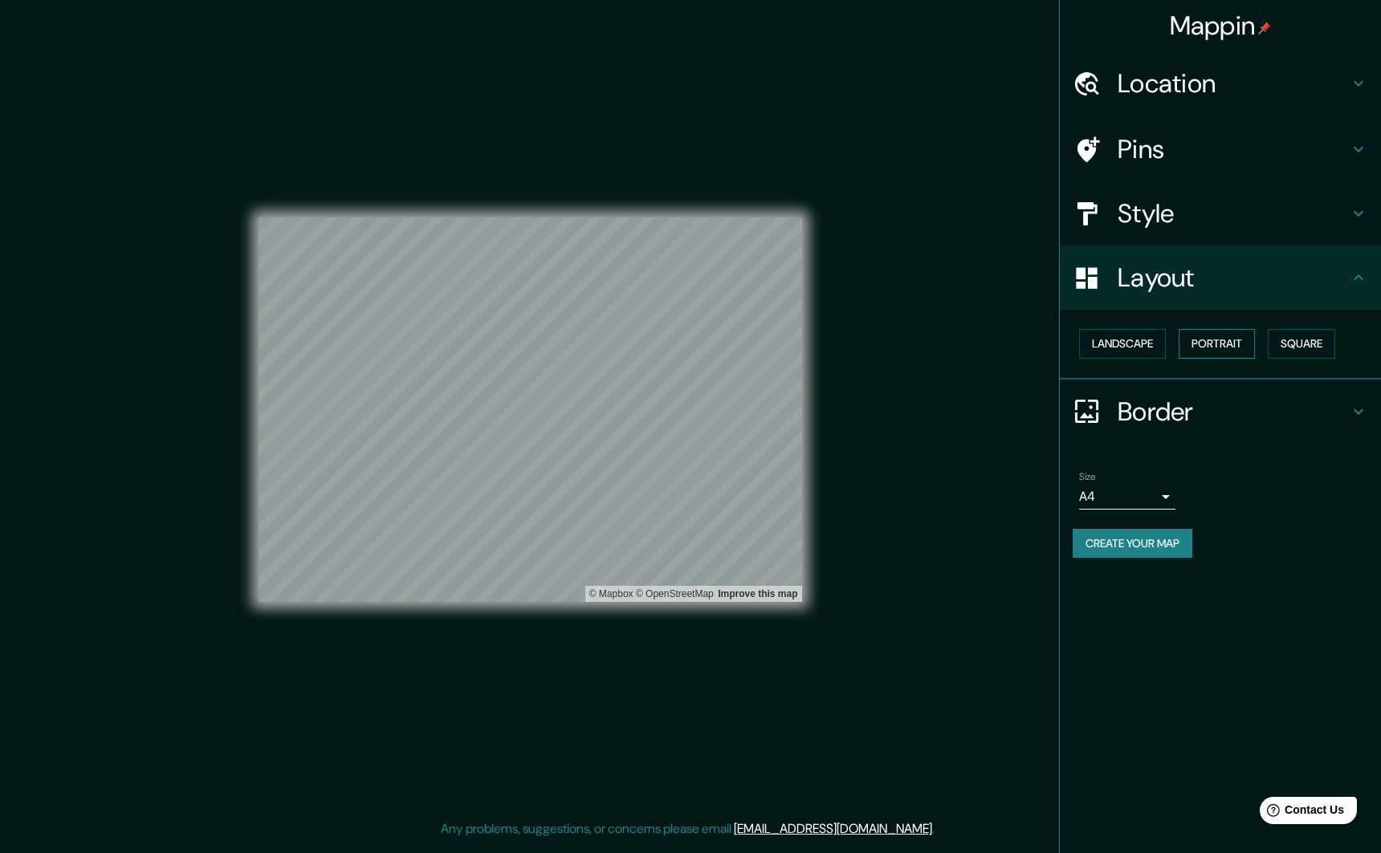
click at [1219, 344] on button "Portrait" at bounding box center [1217, 344] width 76 height 30
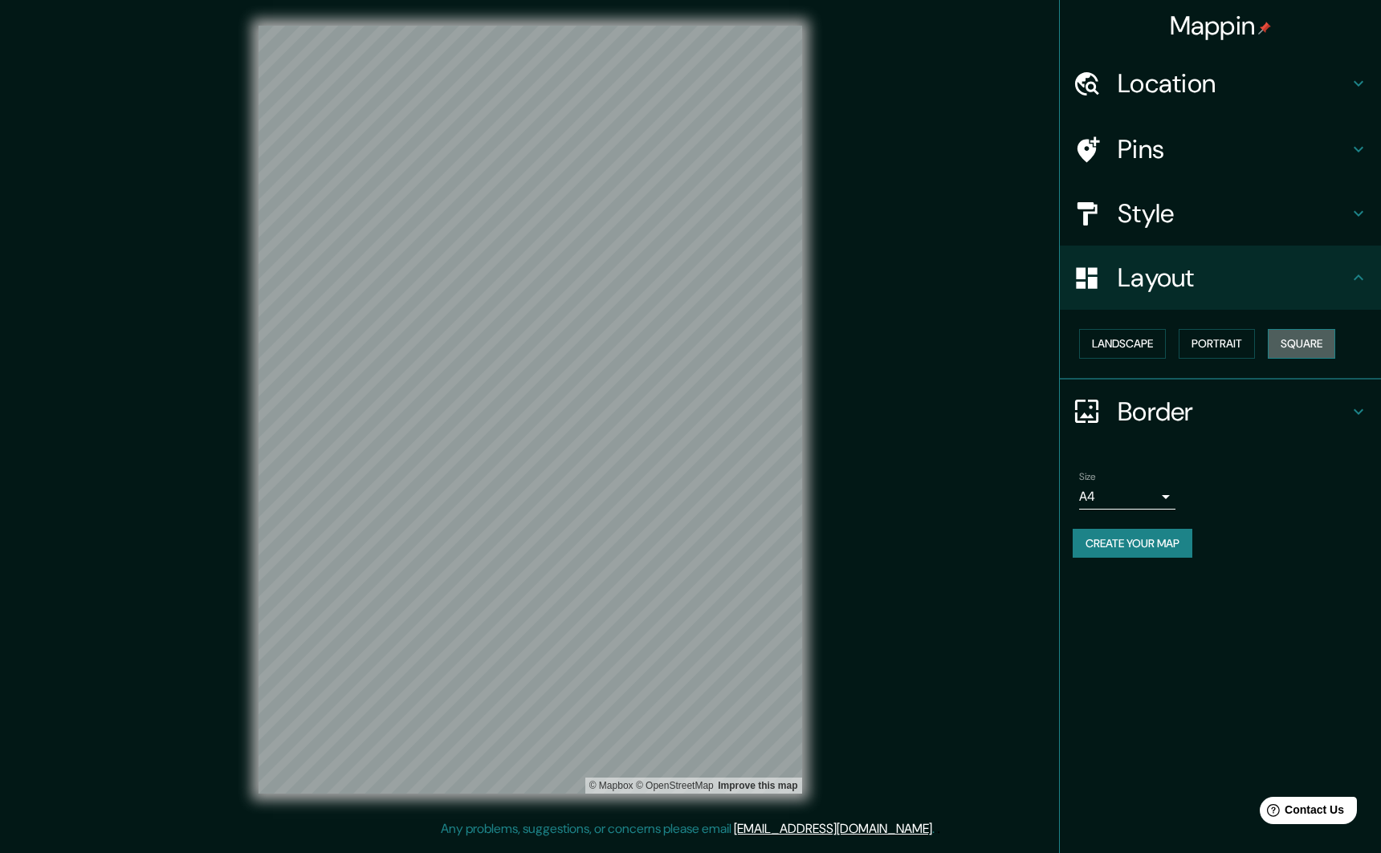
click at [1303, 344] on button "Square" at bounding box center [1301, 344] width 67 height 30
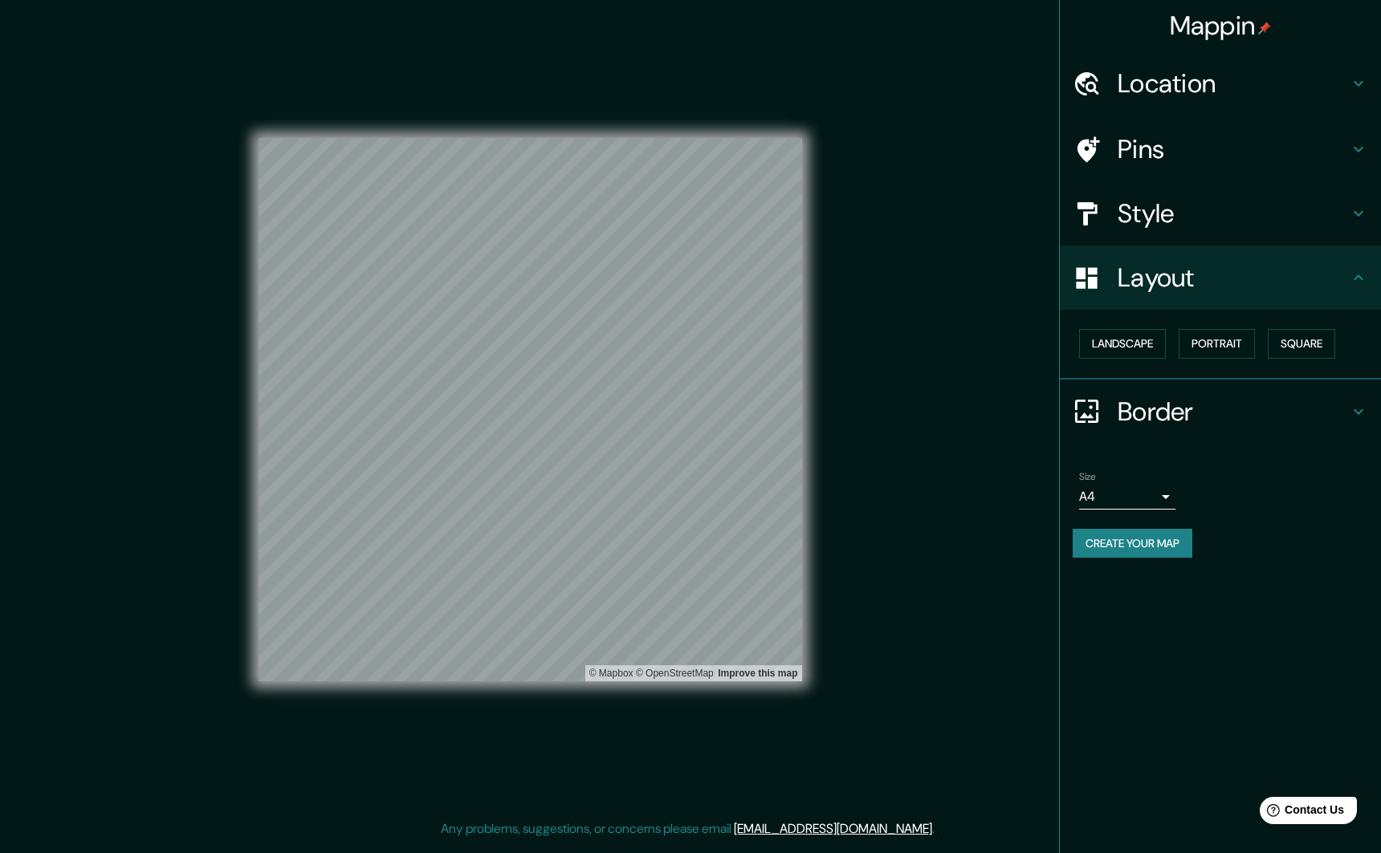
click at [1323, 232] on div "Style" at bounding box center [1220, 213] width 321 height 64
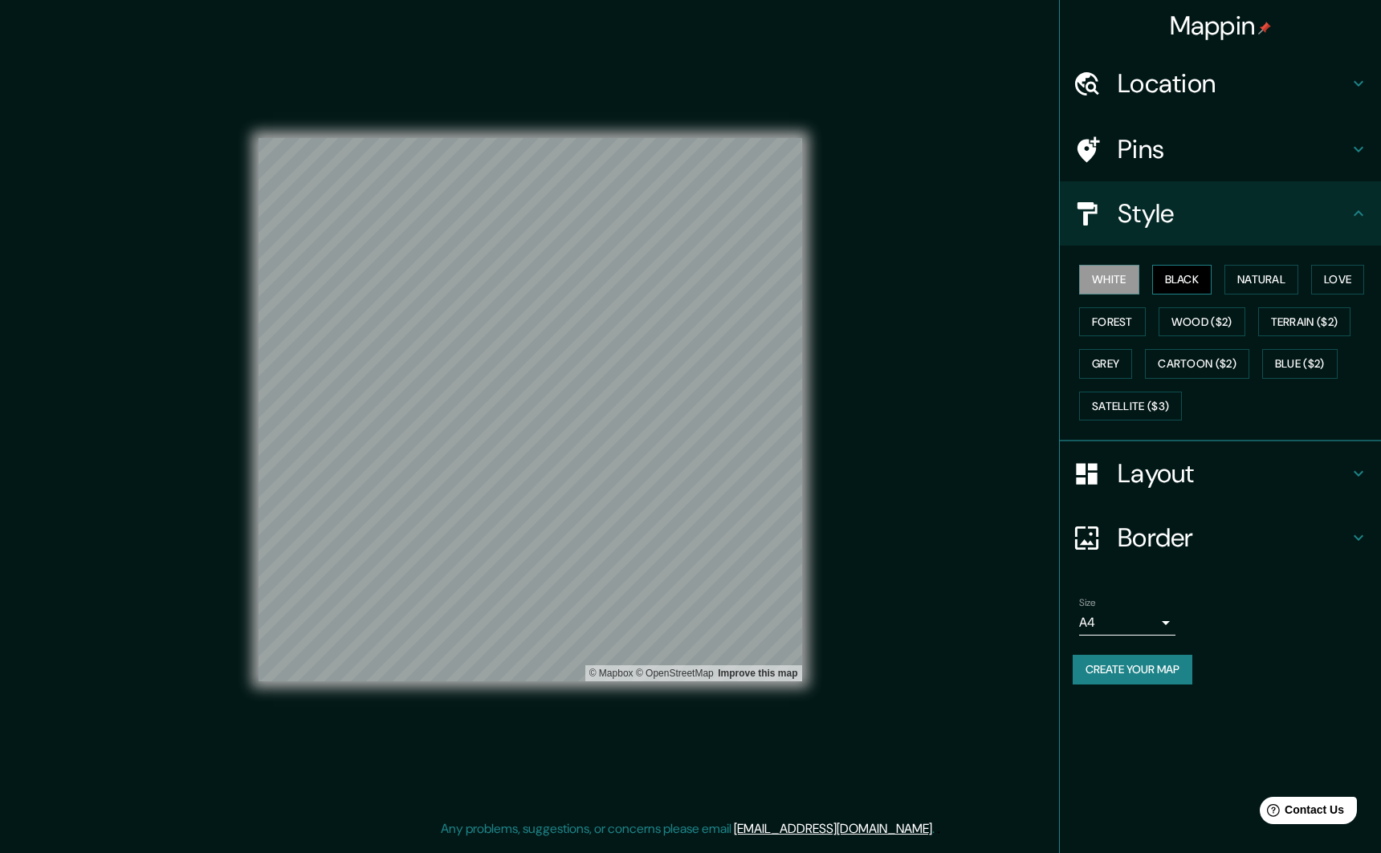
click at [1189, 277] on button "Black" at bounding box center [1182, 280] width 60 height 30
click at [1117, 280] on button "White" at bounding box center [1109, 280] width 60 height 30
click at [1161, 319] on button "Wood ($2)" at bounding box center [1202, 323] width 87 height 30
click at [1262, 275] on button "Natural" at bounding box center [1261, 280] width 74 height 30
click at [1340, 282] on button "Love" at bounding box center [1337, 280] width 53 height 30
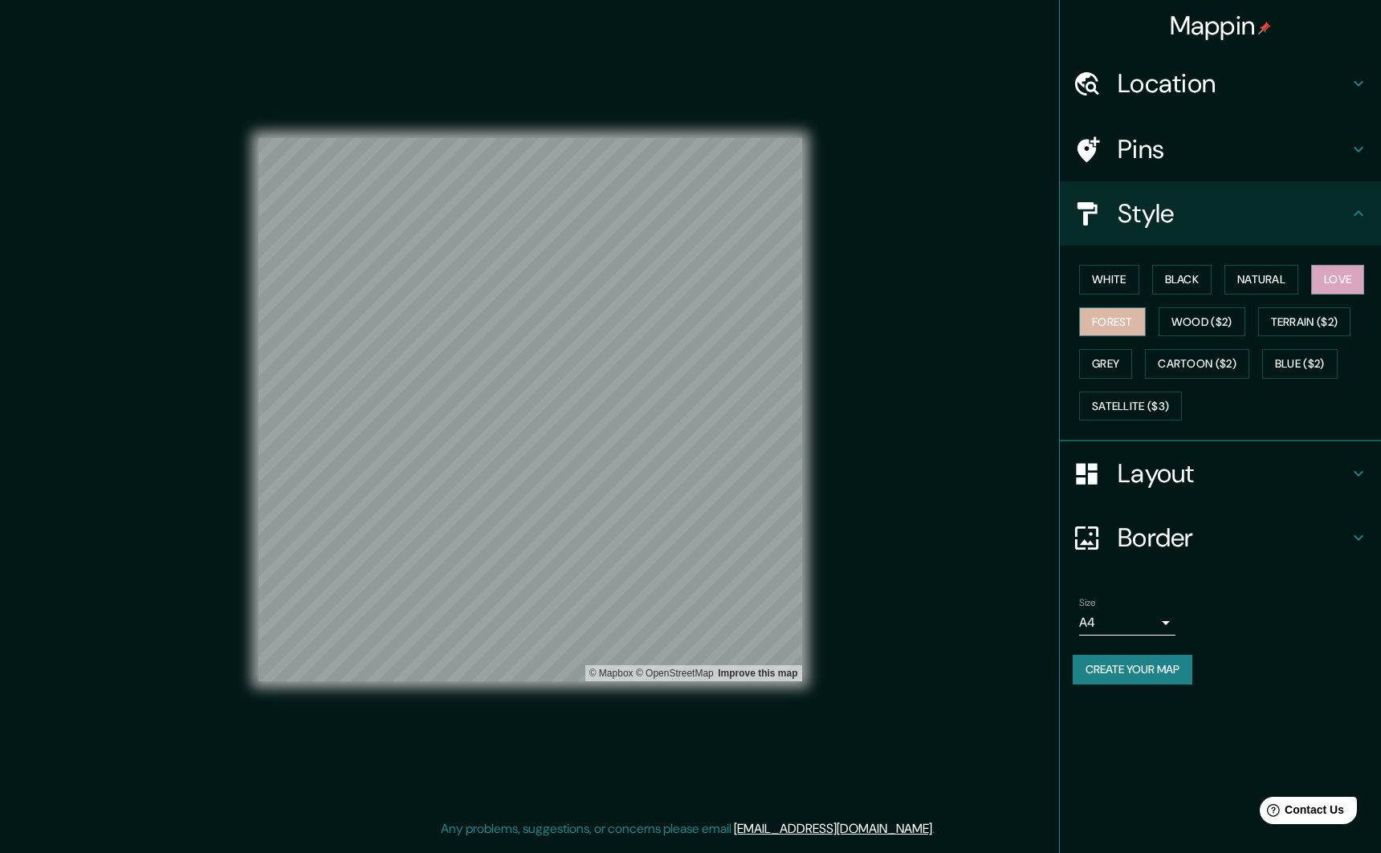
click at [1118, 323] on button "Forest" at bounding box center [1112, 323] width 67 height 30
click at [1189, 325] on button "Wood ($2)" at bounding box center [1202, 323] width 87 height 30
click at [1308, 328] on button "Terrain ($2)" at bounding box center [1304, 323] width 93 height 30
click at [1080, 372] on button "Grey" at bounding box center [1105, 364] width 53 height 30
click at [1167, 367] on button "Cartoon ($2)" at bounding box center [1197, 364] width 104 height 30
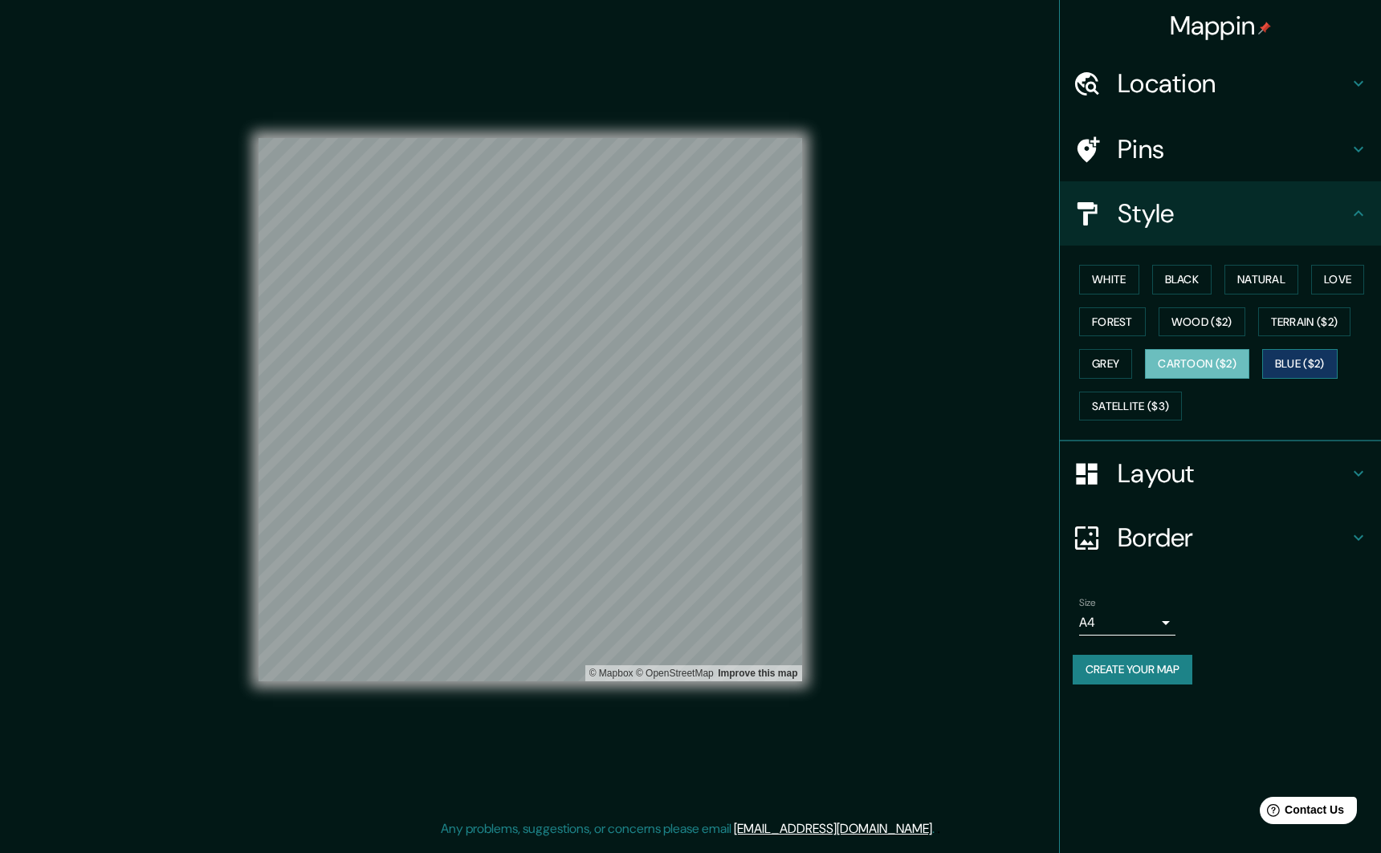
click at [1338, 367] on button "Blue ($2)" at bounding box center [1299, 364] width 75 height 30
click at [1150, 409] on button "Satellite ($3)" at bounding box center [1130, 407] width 103 height 30
click at [1236, 373] on button "Cartoon ($2)" at bounding box center [1197, 364] width 104 height 30
click at [1298, 323] on button "Terrain ($2)" at bounding box center [1304, 323] width 93 height 30
click at [1178, 275] on button "Black" at bounding box center [1182, 280] width 60 height 30
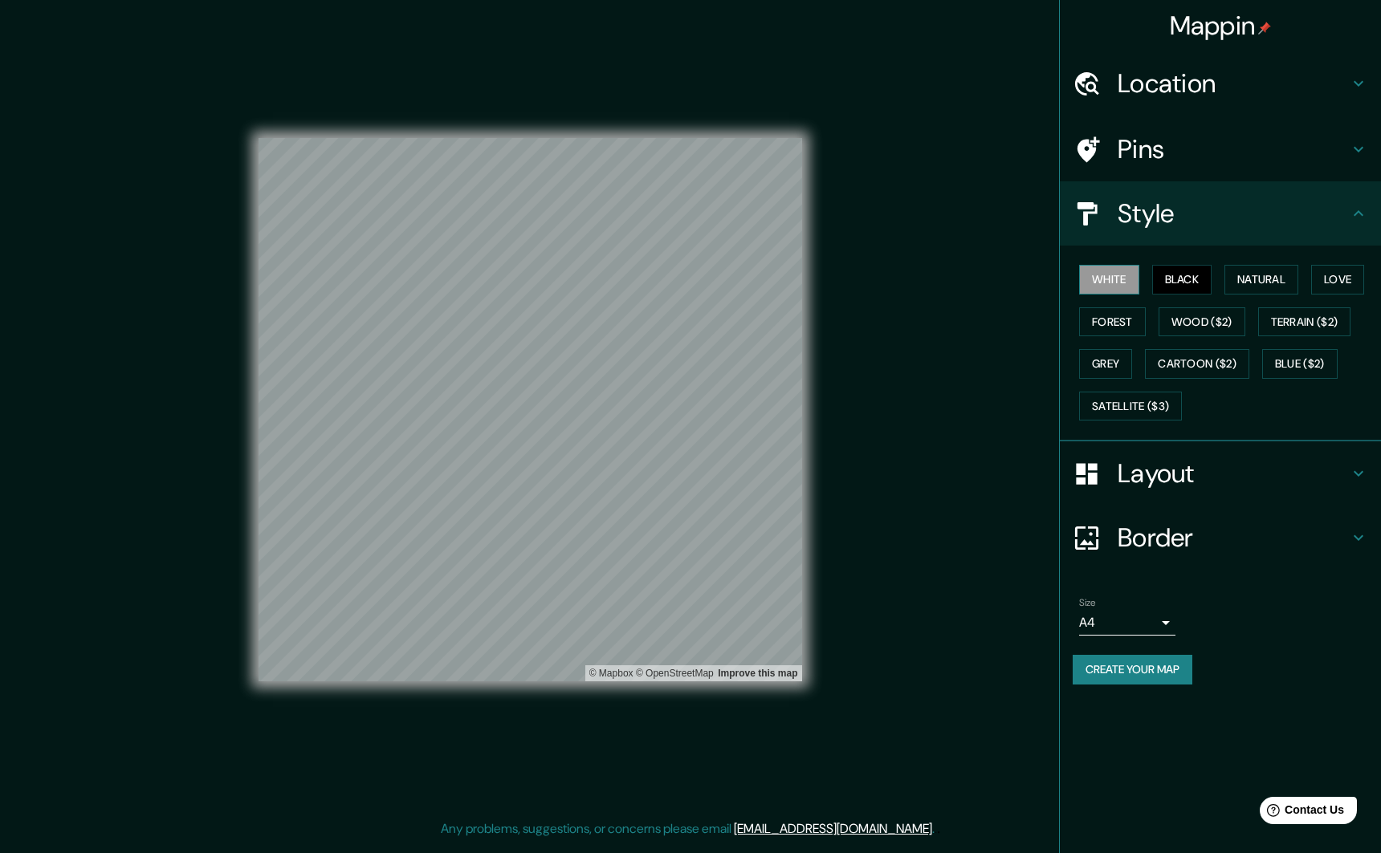
click at [1087, 282] on button "White" at bounding box center [1109, 280] width 60 height 30
click at [1123, 666] on button "Create your map" at bounding box center [1133, 670] width 120 height 30
click at [1151, 752] on div "Mappin Location San Luis Potosí, San Luis Potosí, 78000, México San Luis Potosí…" at bounding box center [1220, 426] width 322 height 853
click at [1013, 449] on div "Mappin Location San Luis Potosí, San Luis Potosí, 78000, México San Luis Potosí…" at bounding box center [690, 422] width 1381 height 845
click at [1153, 664] on div "Create your map" at bounding box center [1220, 670] width 295 height 30
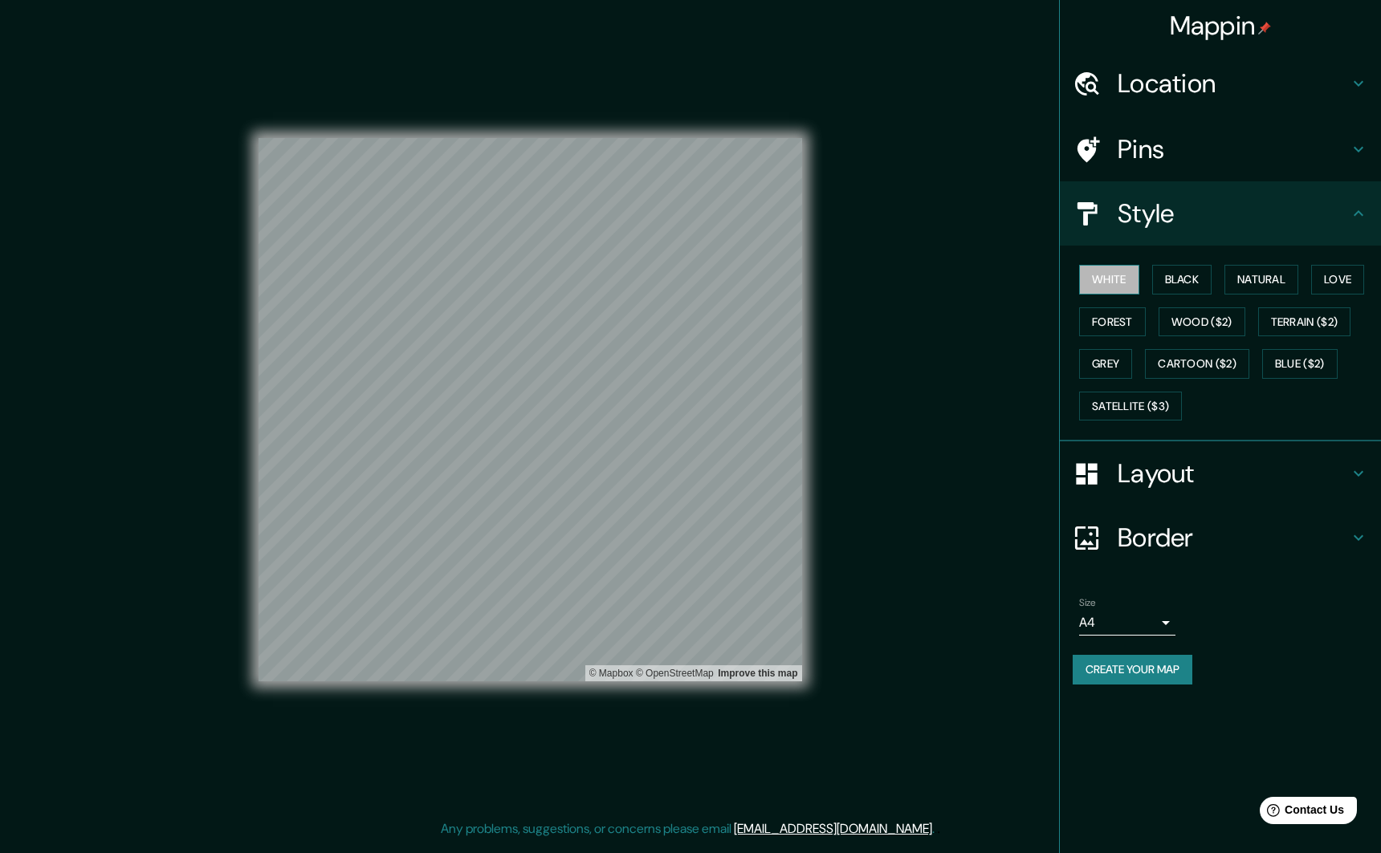
click at [1114, 281] on button "White" at bounding box center [1109, 280] width 60 height 30
click at [1152, 662] on button "Create your map" at bounding box center [1133, 670] width 120 height 30
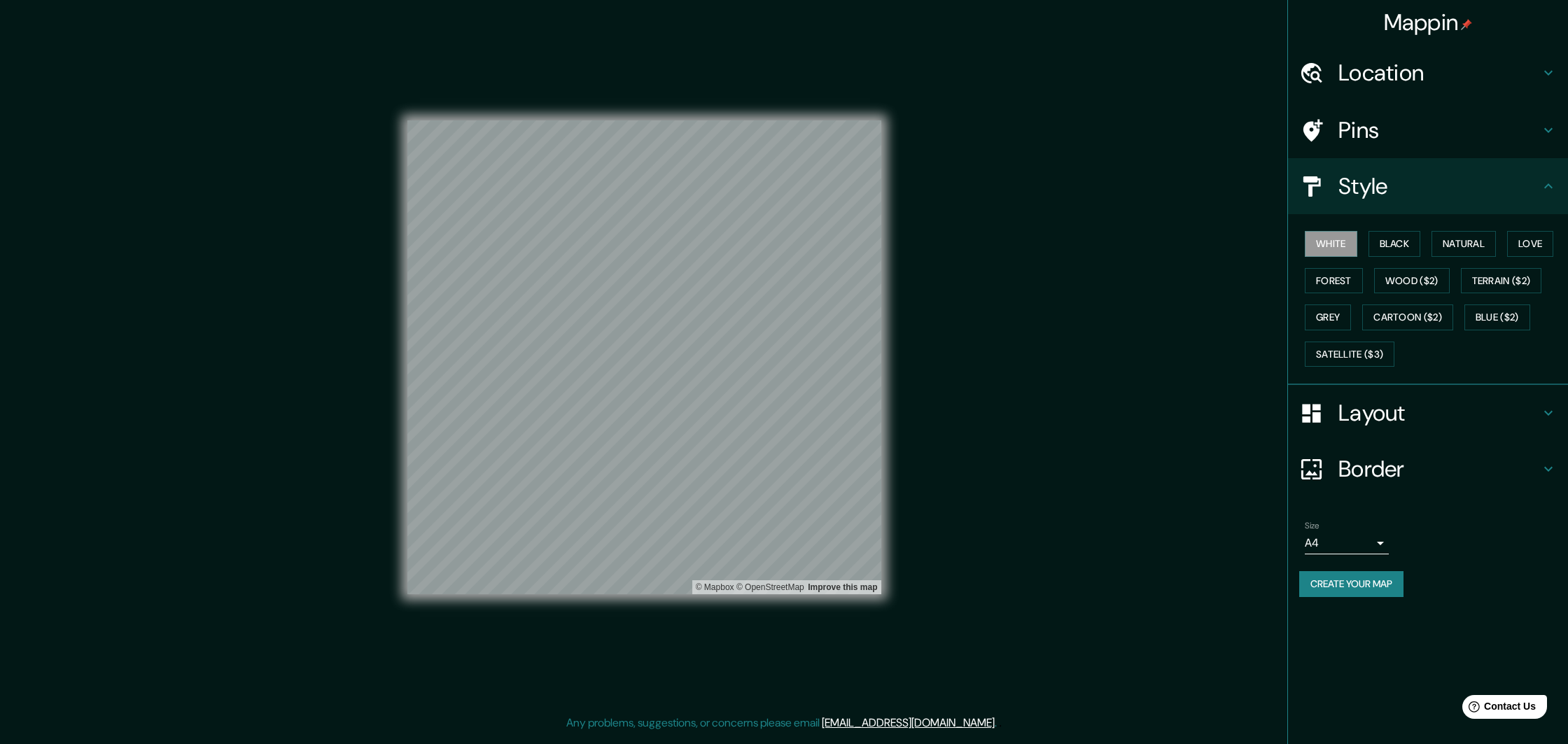
click at [1203, 300] on div "White Black Natural Love Forest Wood ($2) Terrain ($2) Grey Cartoon ($2) Blue (…" at bounding box center [1434, 299] width 269 height 147
click at [1203, 312] on button "Cartoon ($2)" at bounding box center [1408, 317] width 91 height 26
